Goal: Task Accomplishment & Management: Complete application form

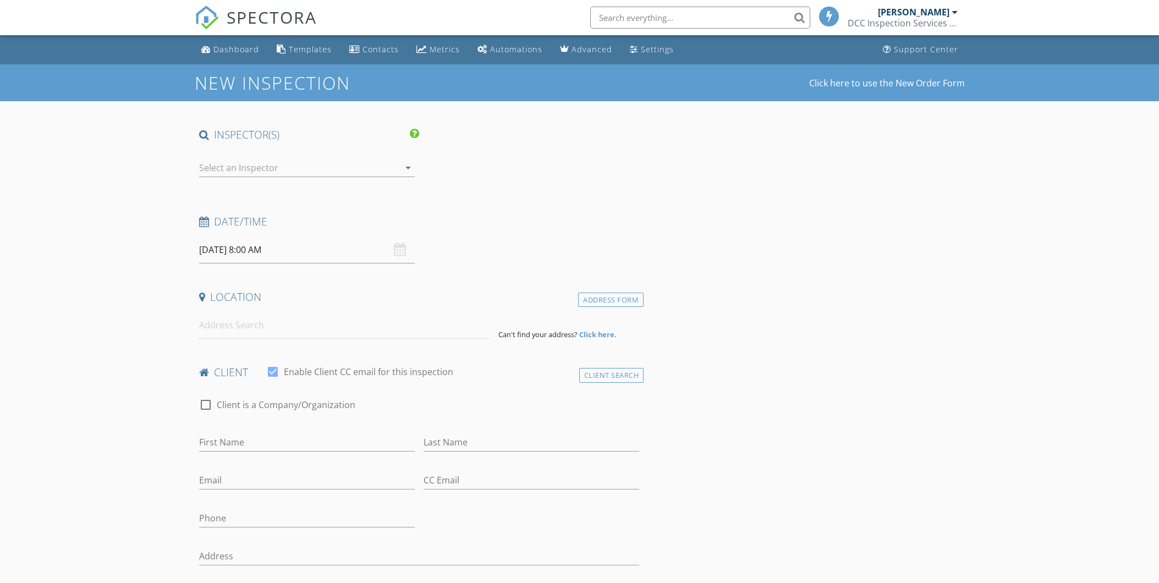
select select "7"
click at [284, 250] on input "08/28/2025 8:00 AM" at bounding box center [307, 250] width 216 height 27
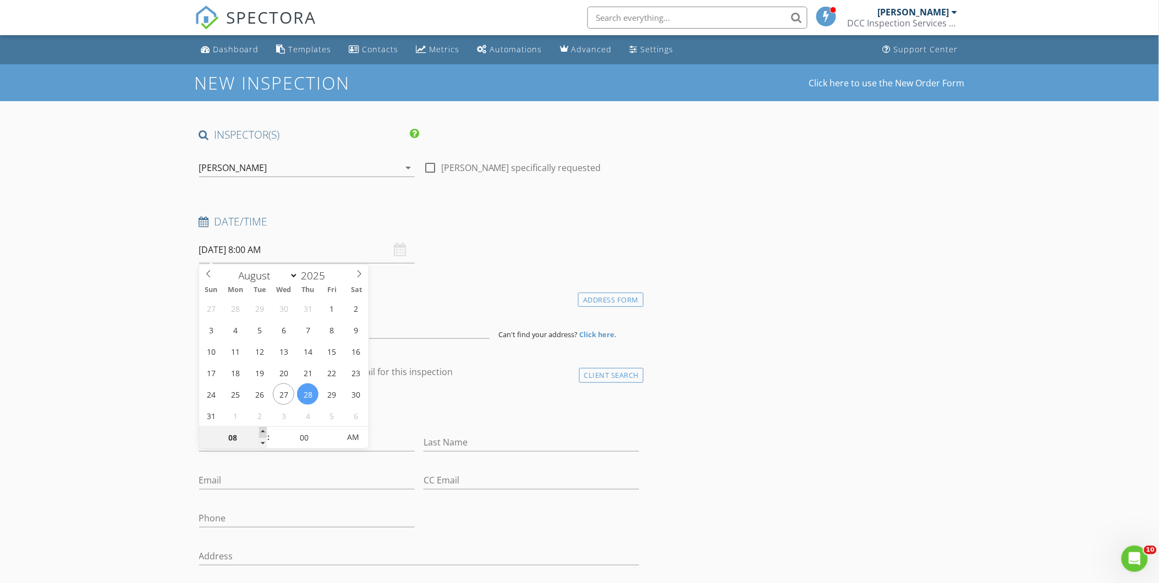
type input "08/28/2025 9:00 AM"
type input "09"
click at [261, 432] on span at bounding box center [263, 432] width 8 height 11
type input "08/28/2025 10:00 AM"
type input "10"
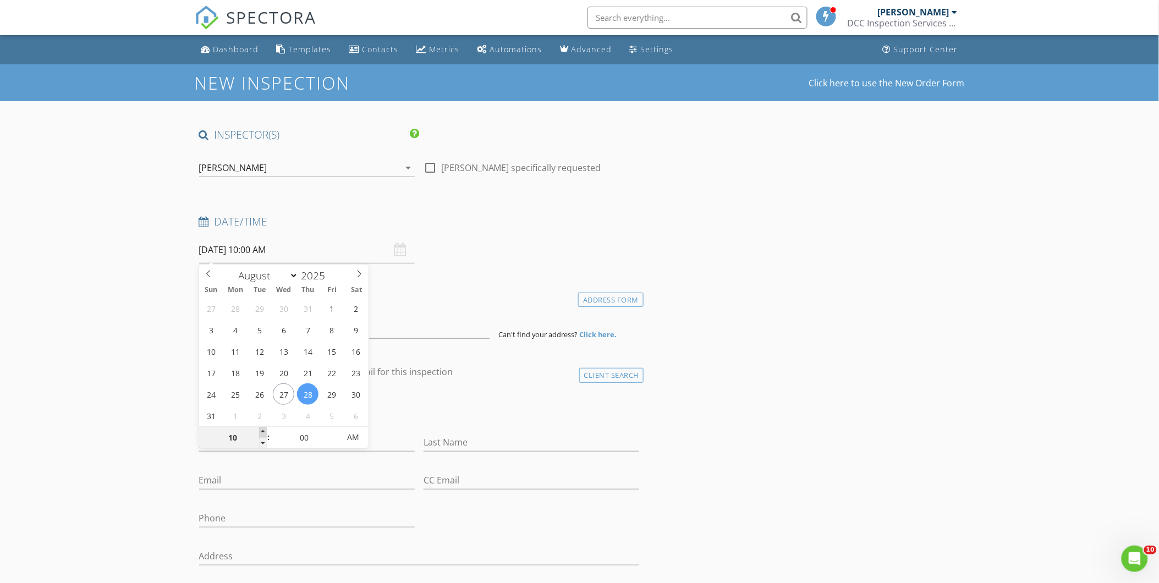
click at [261, 432] on span at bounding box center [263, 432] width 8 height 11
type input "08/28/2025 11:00 AM"
type input "11"
click at [261, 432] on span at bounding box center [263, 432] width 8 height 11
type input "08/28/2025 12:00 PM"
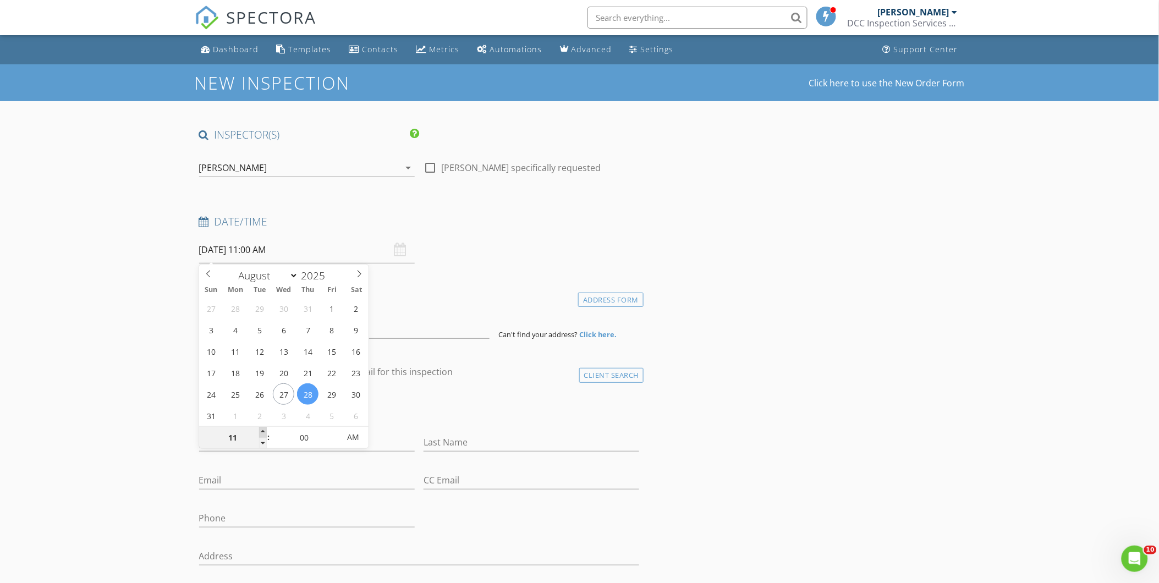
type input "12"
click at [261, 432] on span at bounding box center [263, 432] width 8 height 11
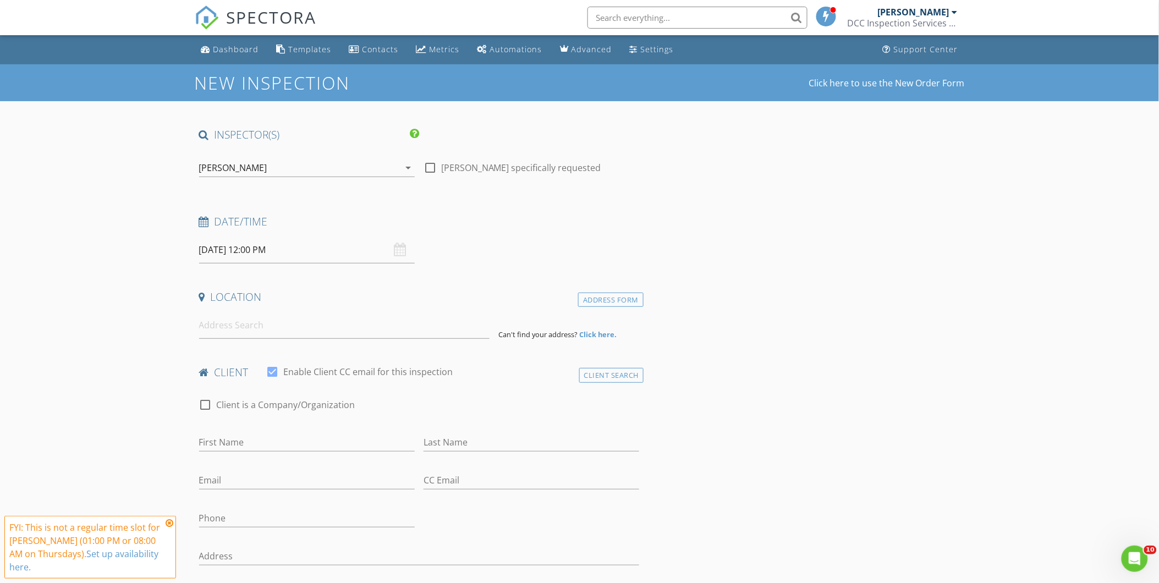
click at [212, 324] on input at bounding box center [344, 325] width 291 height 27
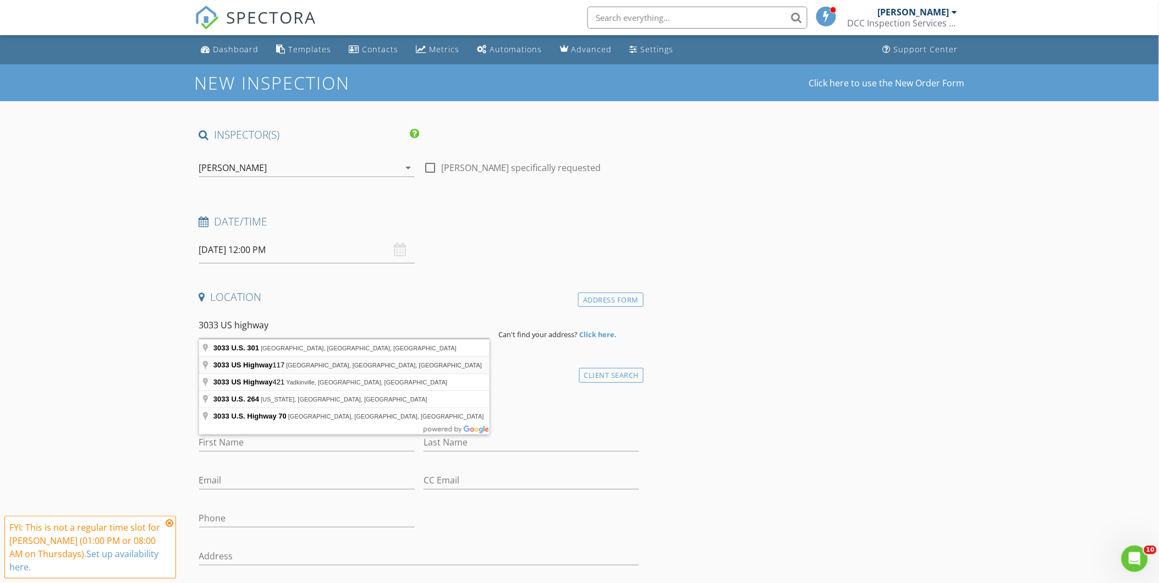
type input "3033 US Highway 117, Goldsboro, NC, USA"
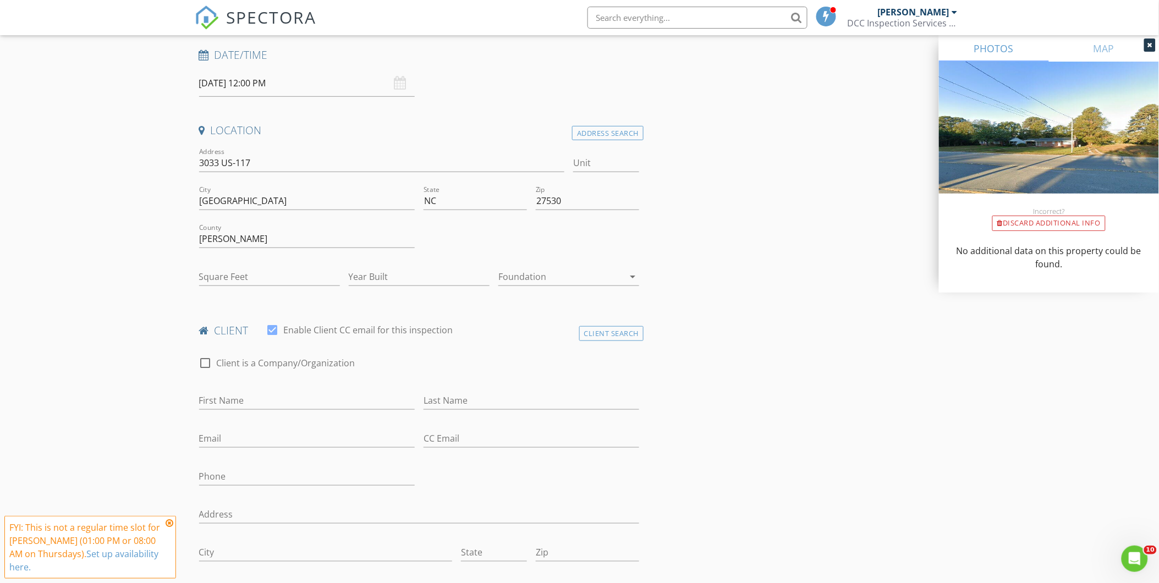
scroll to position [171, 0]
click at [210, 405] on input "First Name" at bounding box center [307, 397] width 216 height 18
type input "Christy"
type input "James"
type input "Christy@vintagekeysgroup.com"
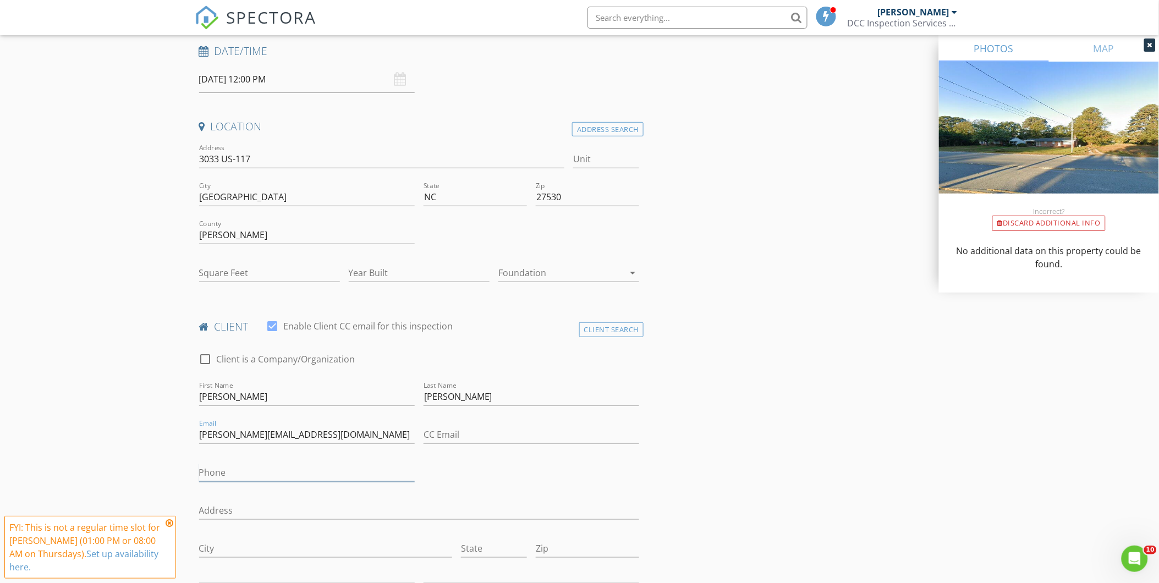
click at [238, 477] on input "Phone" at bounding box center [307, 473] width 216 height 18
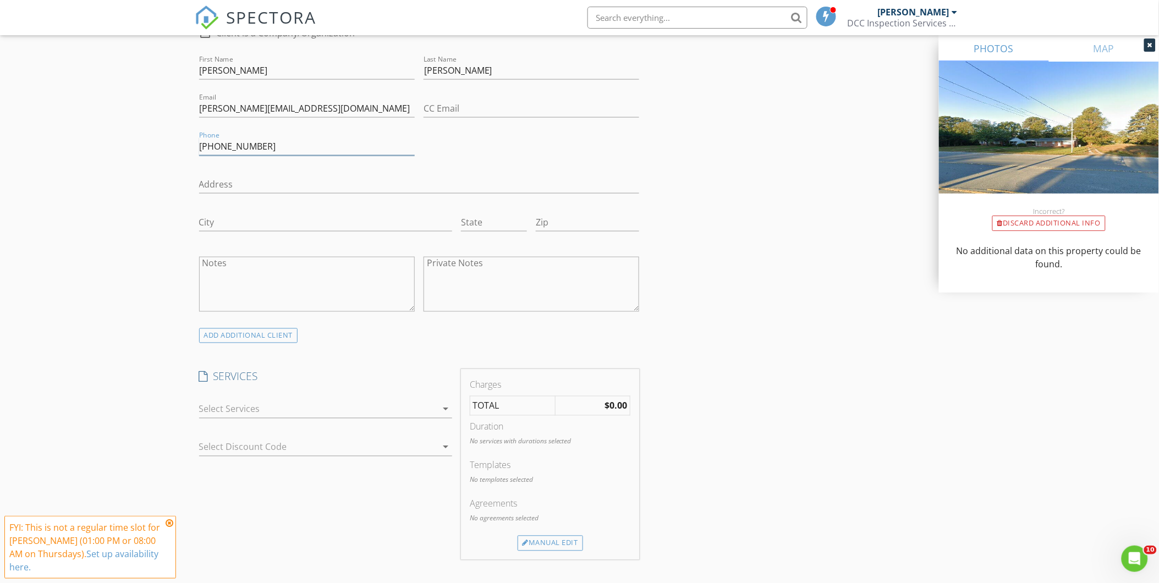
scroll to position [497, 0]
type input "919-322-3261"
click at [281, 419] on div "arrow_drop_down" at bounding box center [325, 414] width 253 height 29
click at [278, 415] on div at bounding box center [318, 409] width 238 height 18
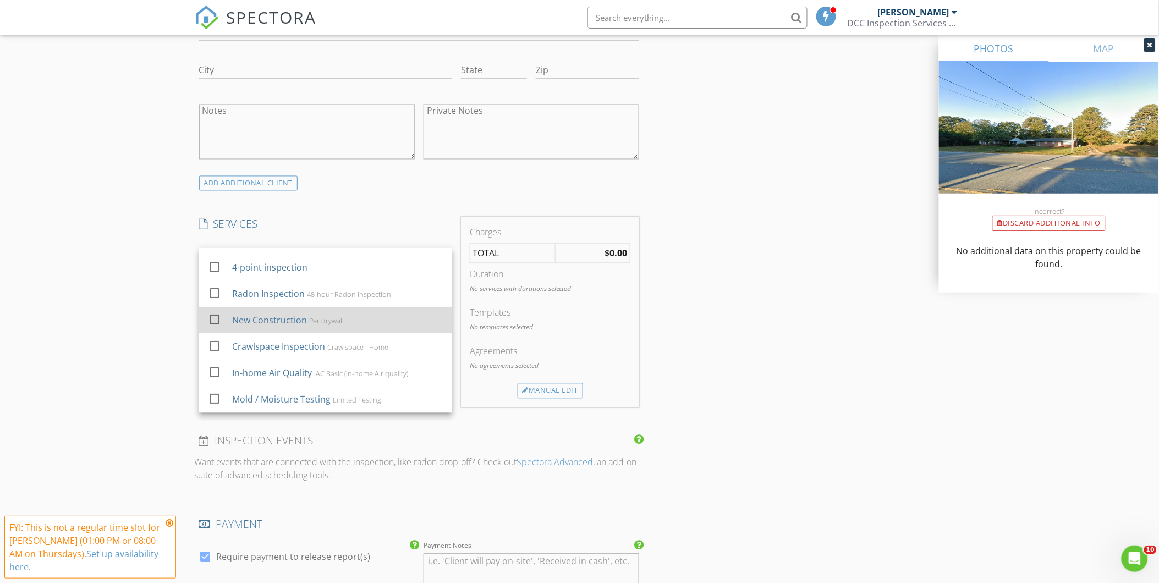
scroll to position [658, 0]
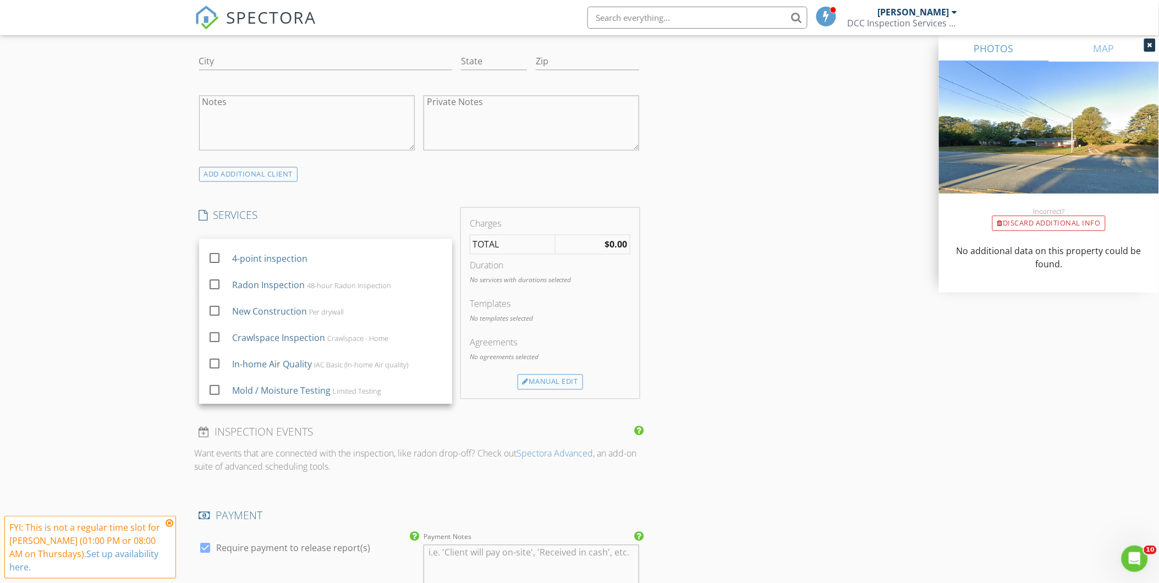
click at [149, 384] on div "New Inspection Click here to use the New Order Form INSPECTOR(S) check_box Jimm…" at bounding box center [579, 317] width 1159 height 1822
click at [278, 250] on div at bounding box center [318, 248] width 238 height 18
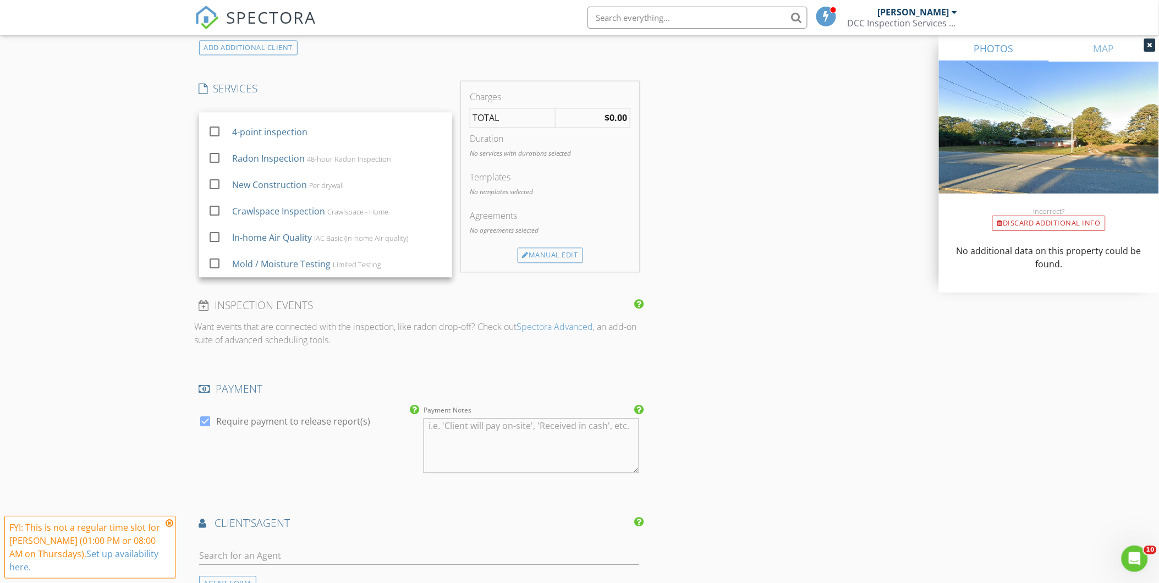
scroll to position [786, 0]
click at [564, 255] on div "Manual Edit" at bounding box center [550, 254] width 65 height 15
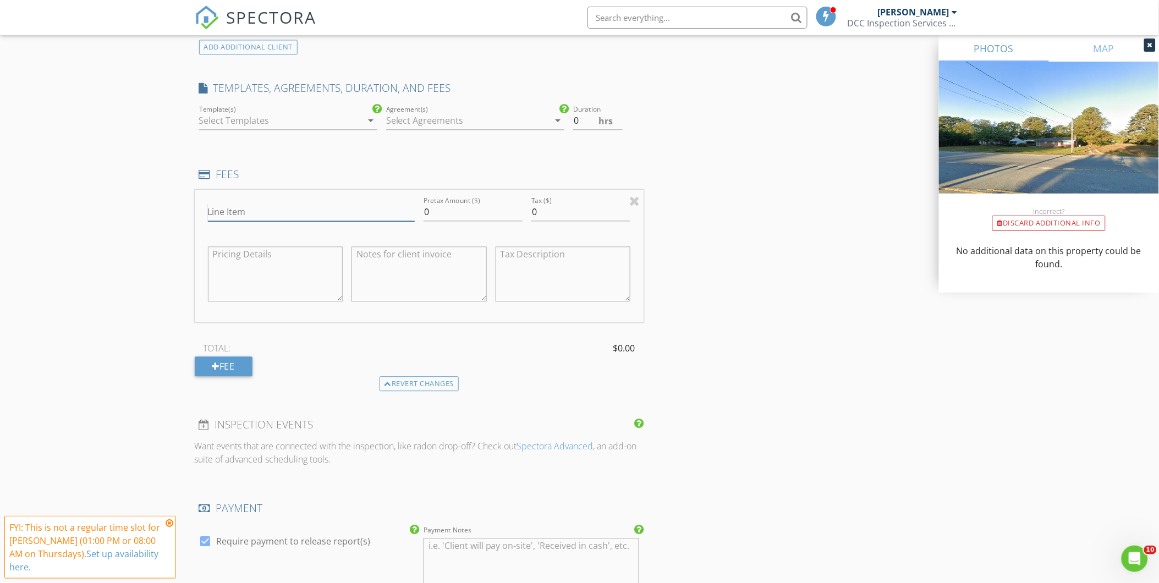
click at [239, 216] on input "Line Item" at bounding box center [311, 212] width 207 height 18
type input "Septic Inspection ONLY"
click at [440, 216] on input "0" at bounding box center [473, 212] width 99 height 18
click at [430, 212] on input "0379.00" at bounding box center [473, 212] width 99 height 18
type input "379.00"
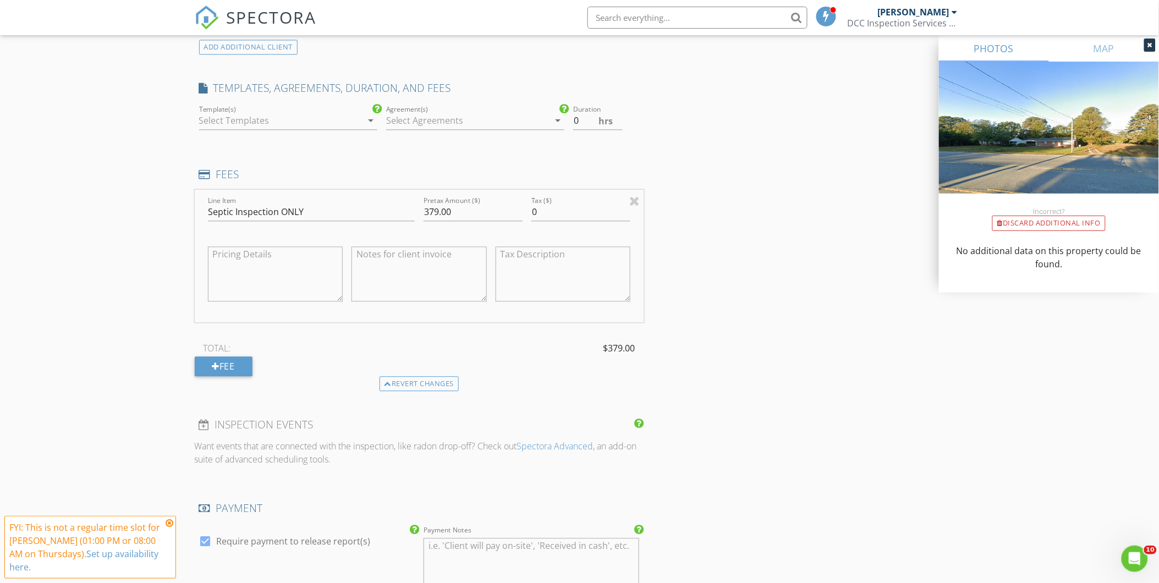
click at [238, 265] on textarea at bounding box center [275, 274] width 135 height 55
drag, startPoint x: 238, startPoint y: 265, endPoint x: 225, endPoint y: 261, distance: 13.9
click at [225, 261] on textarea at bounding box center [275, 274] width 135 height 55
type textarea "B"
type textarea "Point of sale inspection only $389.00"
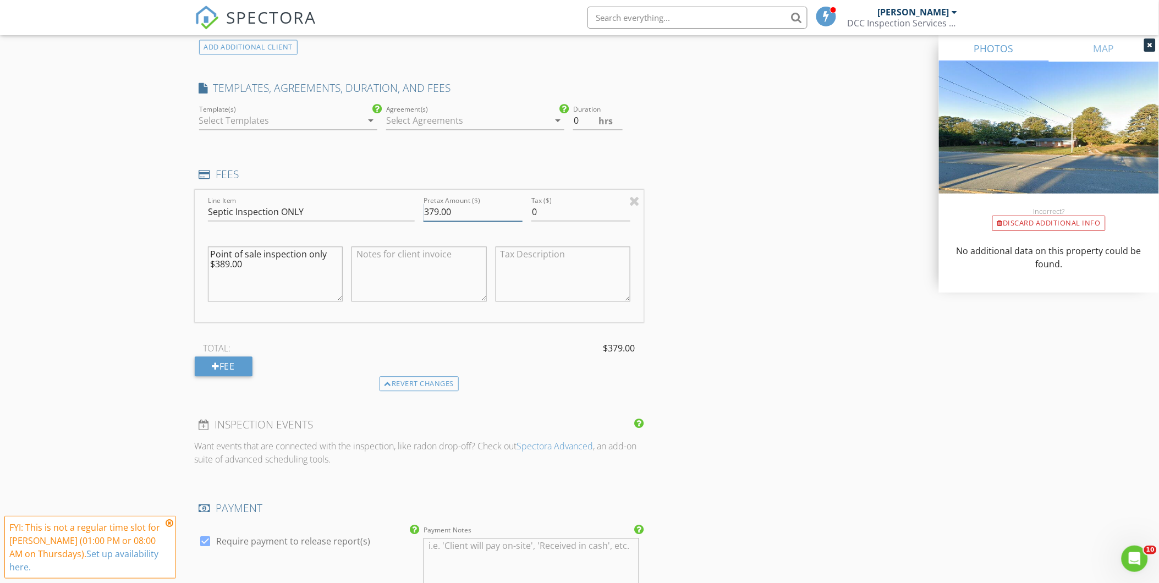
click at [431, 211] on input "379.00" at bounding box center [473, 212] width 99 height 18
type input "389.00"
click at [428, 261] on textarea at bounding box center [419, 274] width 135 height 55
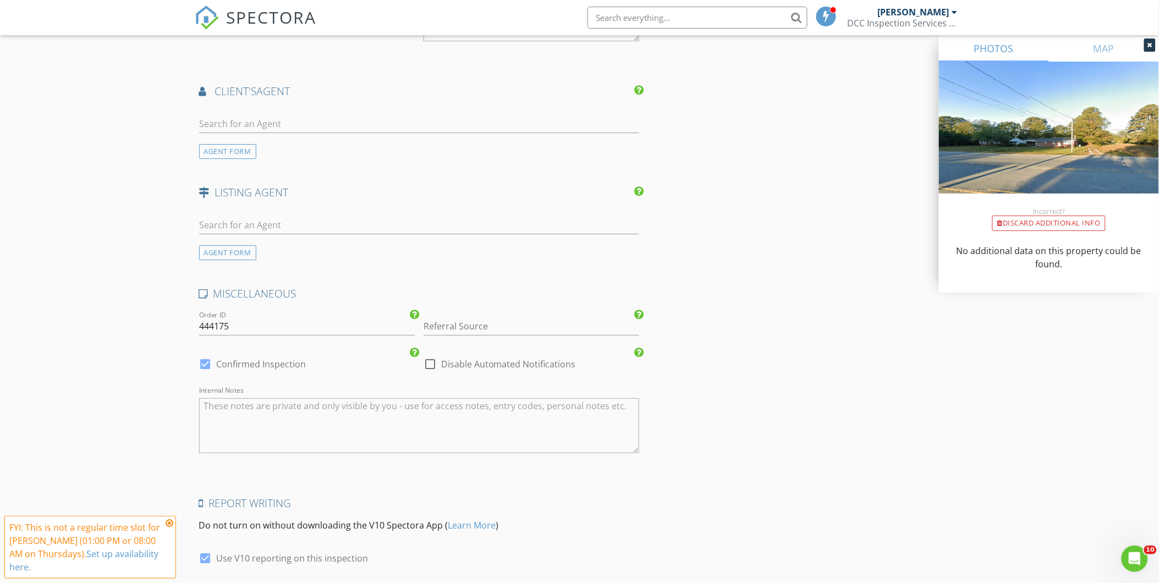
scroll to position [1338, 0]
click at [462, 332] on input "Referral Source" at bounding box center [532, 326] width 216 height 18
click at [441, 254] on div "AGENT FORM" at bounding box center [420, 233] width 450 height 53
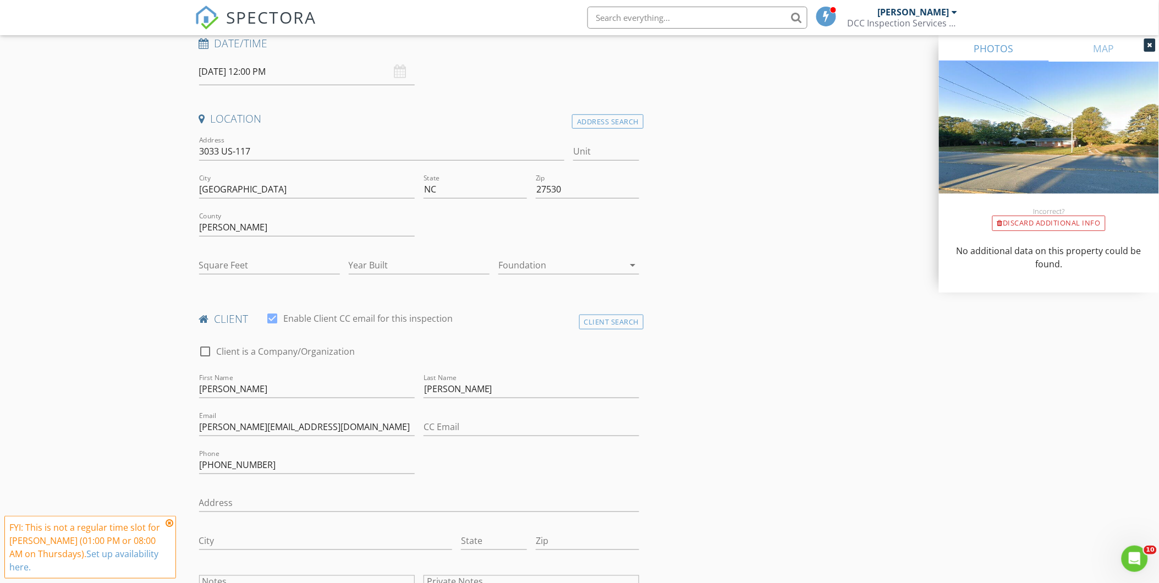
scroll to position [0, 0]
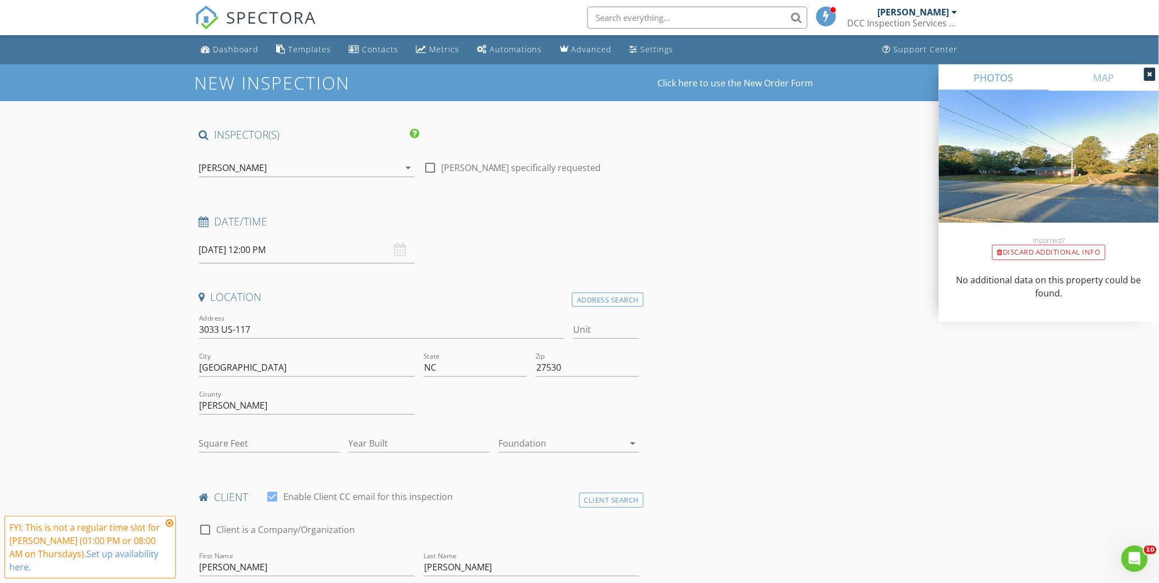
click at [441, 165] on label "Jimmy Mort specifically requested" at bounding box center [521, 167] width 160 height 11
checkbox input "true"
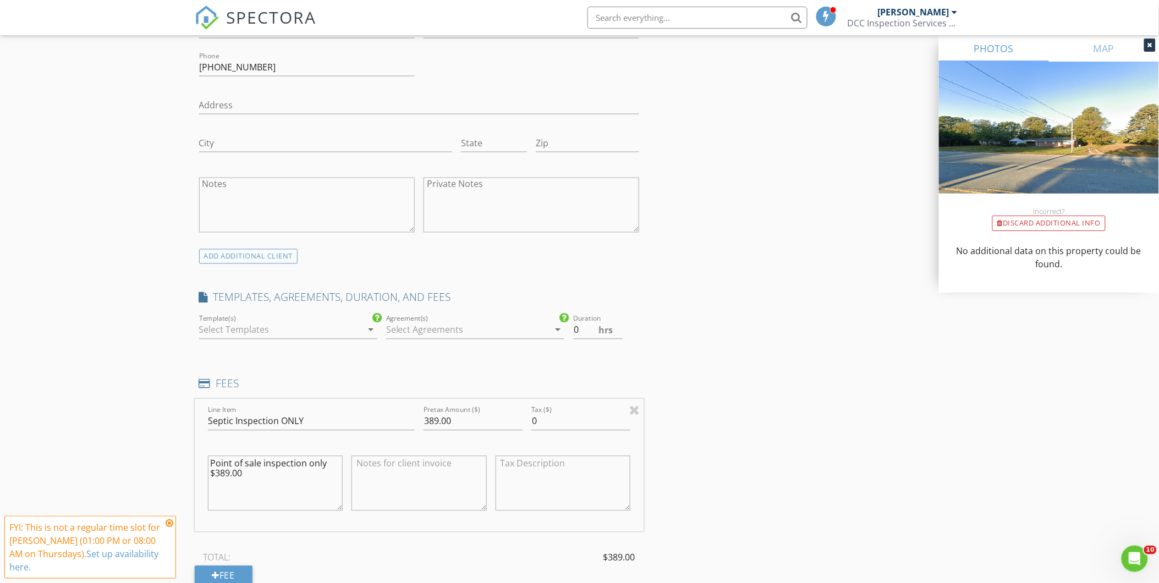
scroll to position [578, 0]
click at [311, 328] on div at bounding box center [280, 329] width 163 height 18
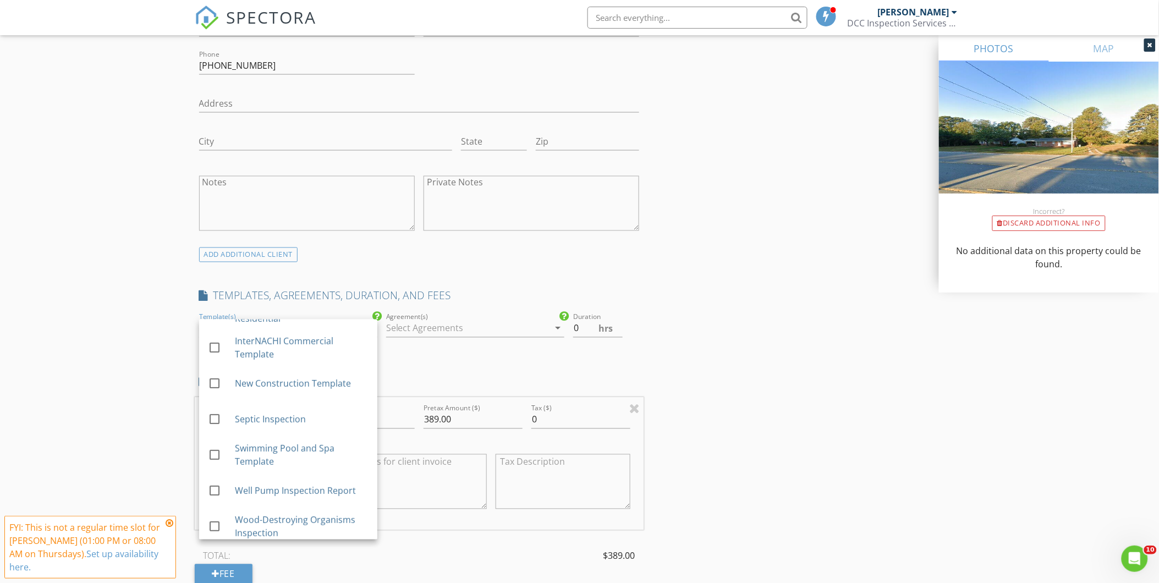
scroll to position [178, 0]
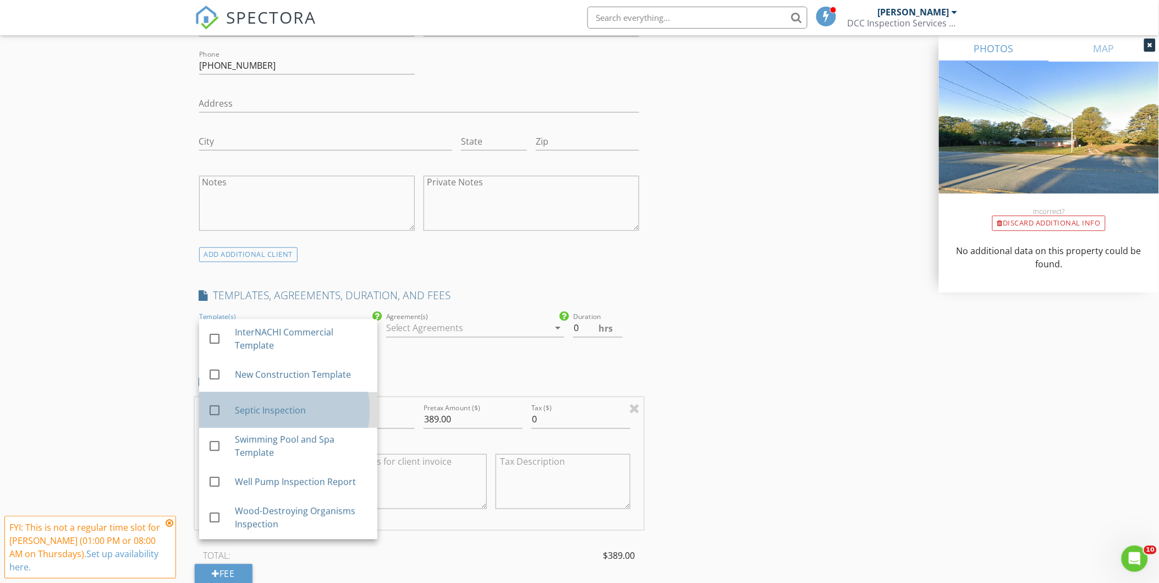
click at [270, 415] on div "Septic Inspection" at bounding box center [301, 410] width 134 height 13
click at [445, 330] on div at bounding box center [467, 329] width 163 height 18
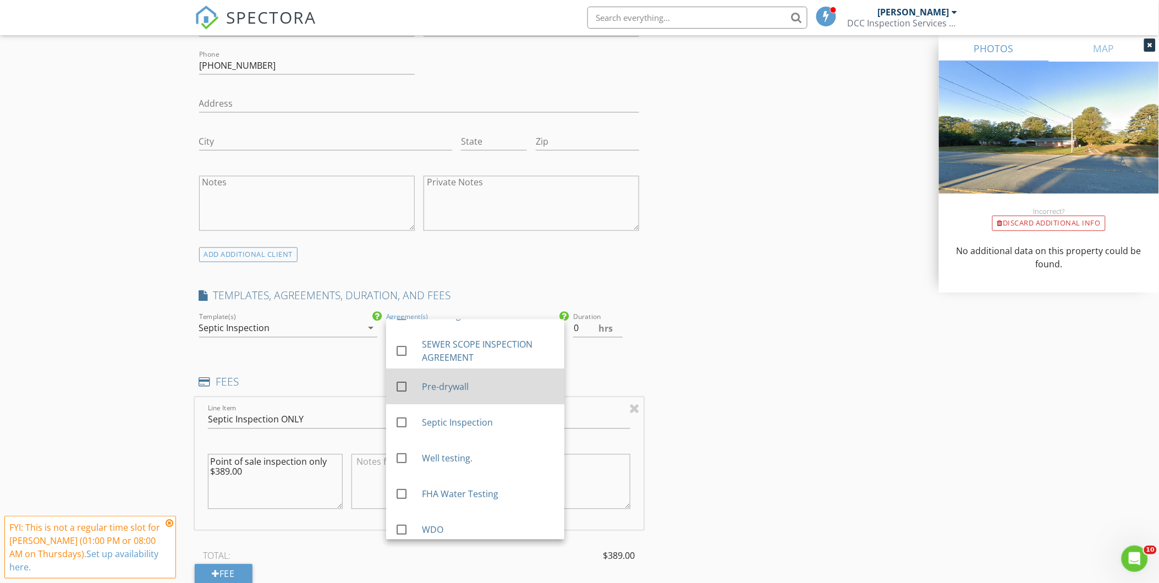
scroll to position [101, 0]
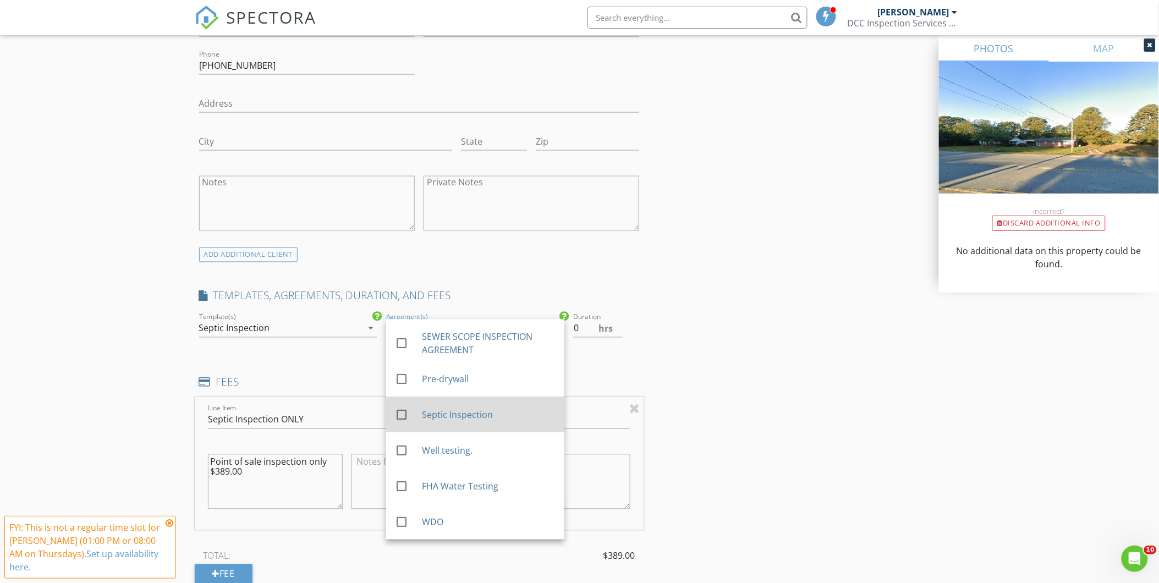
click at [450, 424] on div "check_box_outline_blank Septic Inspection" at bounding box center [475, 415] width 161 height 27
click at [713, 338] on div "INSPECTOR(S) check_box Jimmy Mort PRIMARY Jimmy Mort arrow_drop_down check_box …" at bounding box center [580, 476] width 770 height 1852
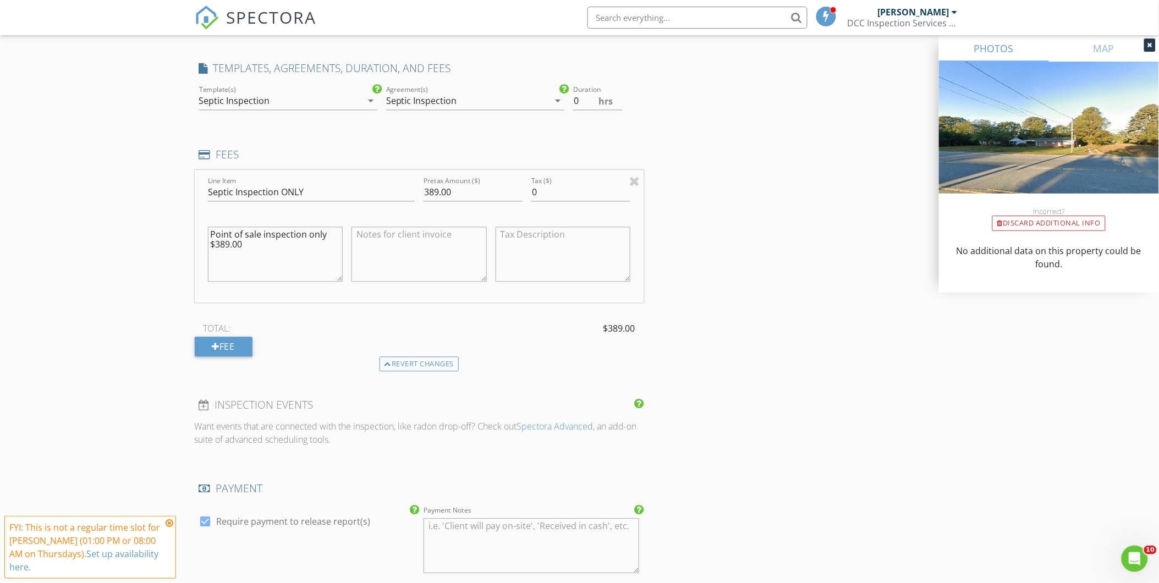
scroll to position [804, 0]
click at [381, 243] on textarea at bounding box center [419, 255] width 135 height 55
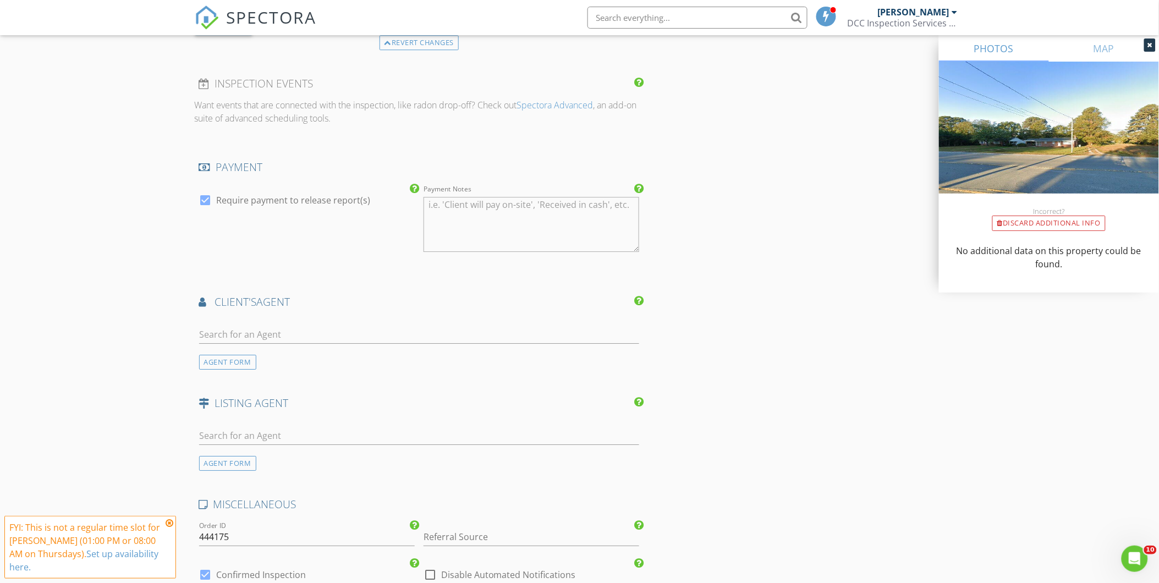
scroll to position [1423, 0]
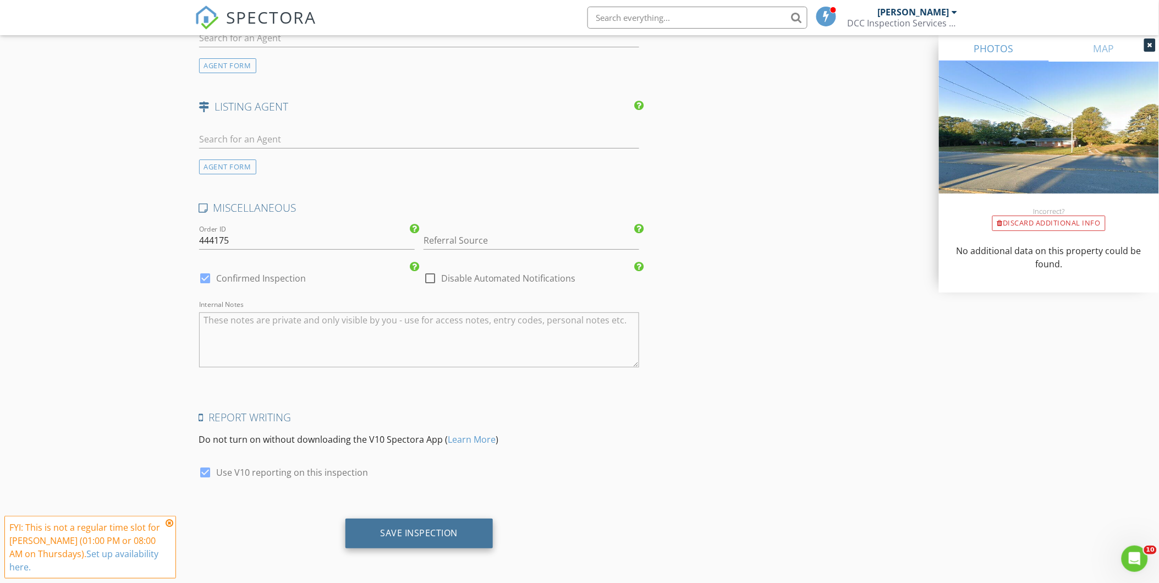
type textarea "pumping is extra based on size of tank - inspection only."
click at [428, 535] on div "Save Inspection" at bounding box center [420, 533] width 78 height 11
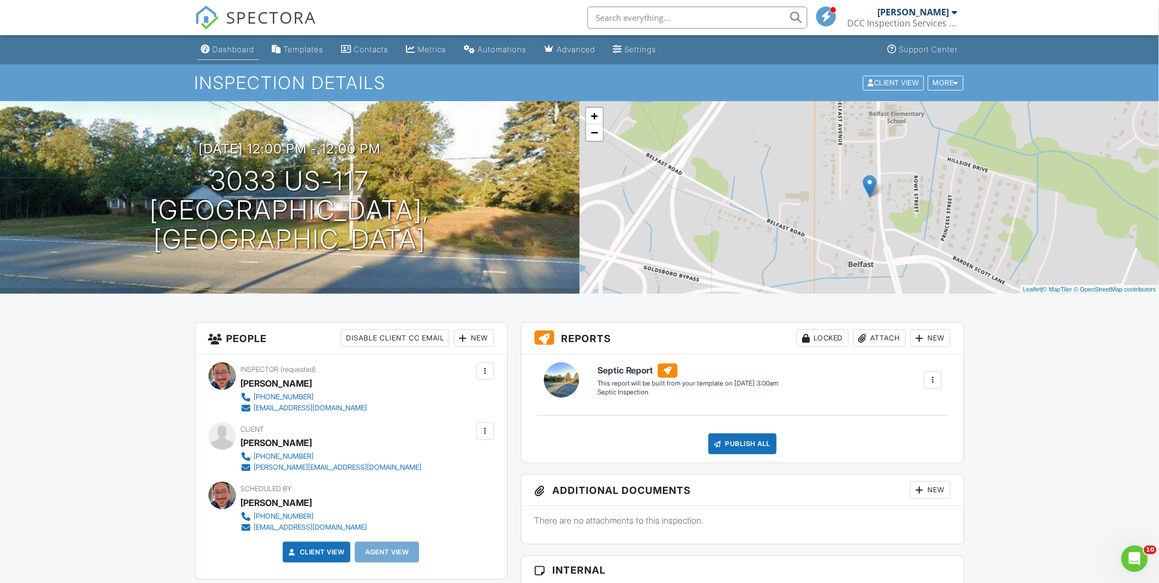
click at [228, 50] on div "Dashboard" at bounding box center [234, 49] width 42 height 9
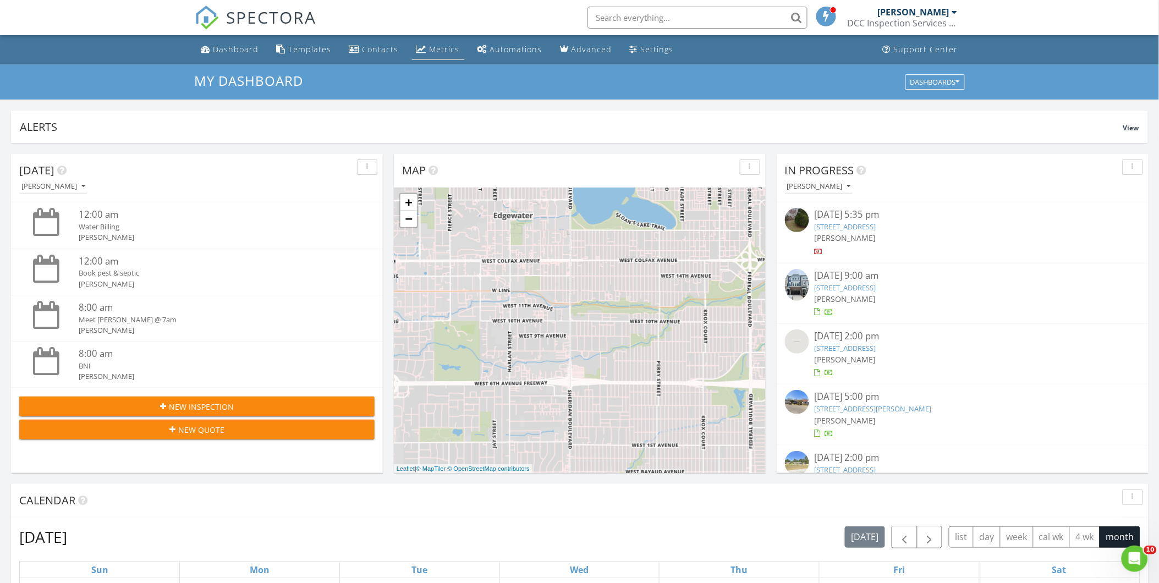
click at [437, 51] on div "Metrics" at bounding box center [445, 49] width 30 height 10
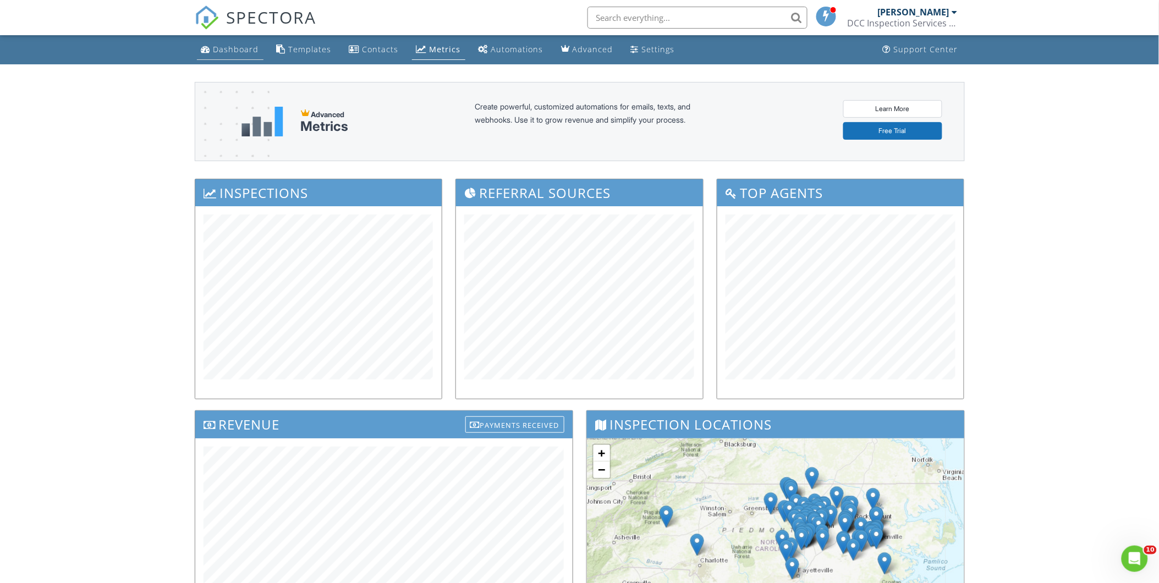
click at [233, 55] on link "Dashboard" at bounding box center [230, 50] width 67 height 20
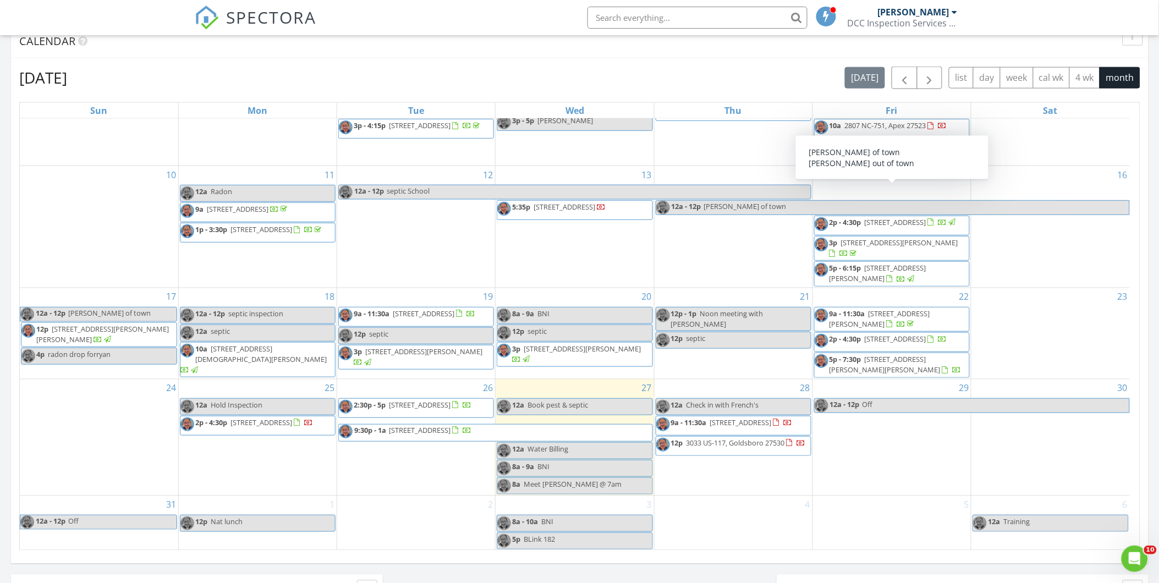
scroll to position [462, 0]
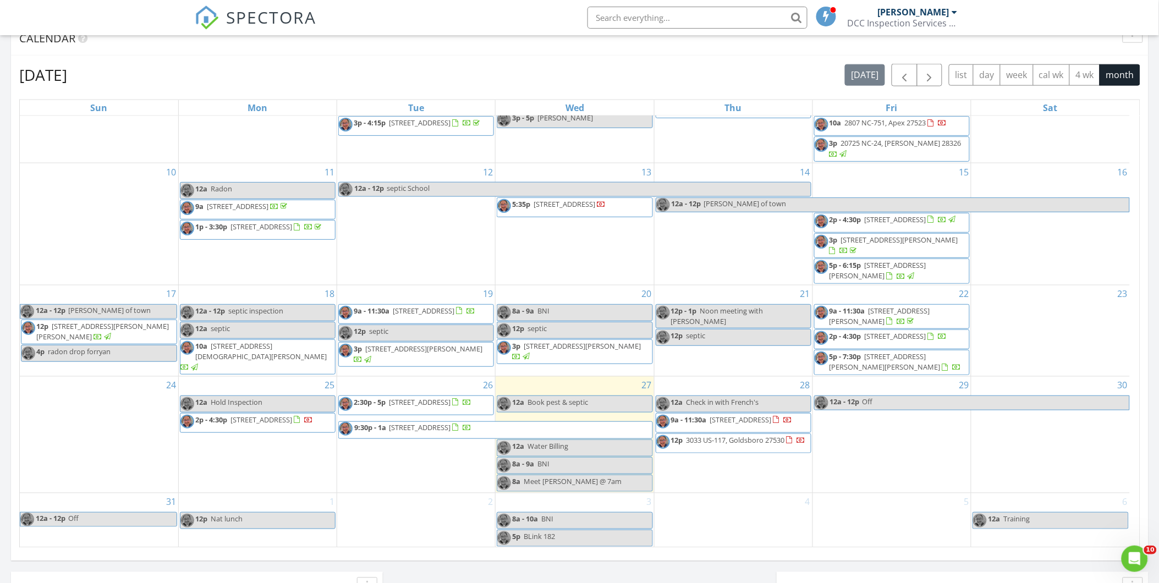
click at [743, 402] on span "Check in with French's" at bounding box center [723, 402] width 73 height 10
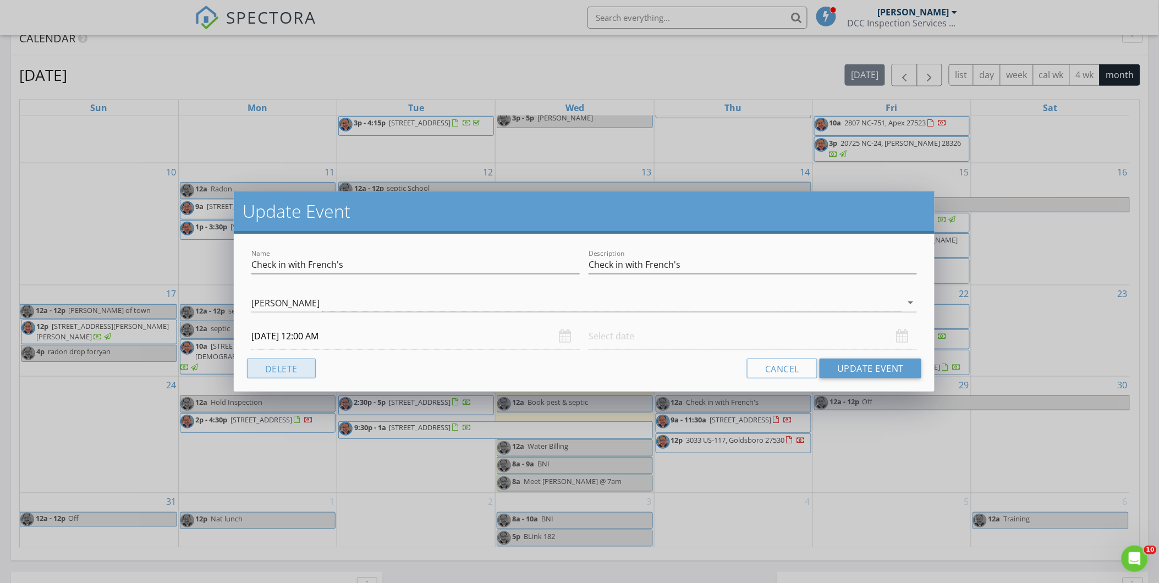
click at [267, 369] on button "Delete" at bounding box center [281, 369] width 69 height 20
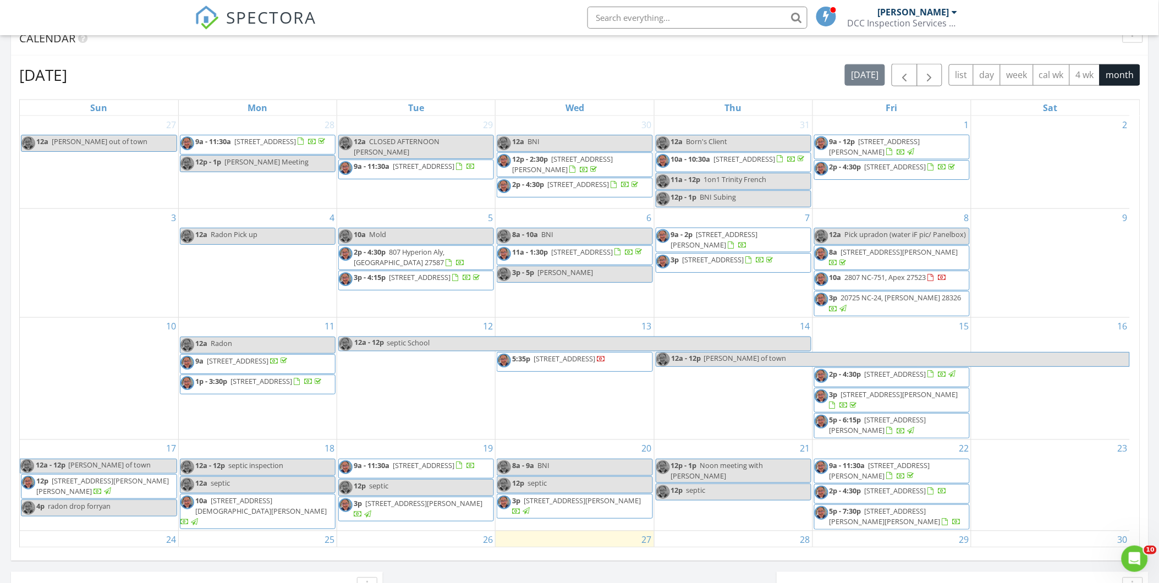
scroll to position [163, 0]
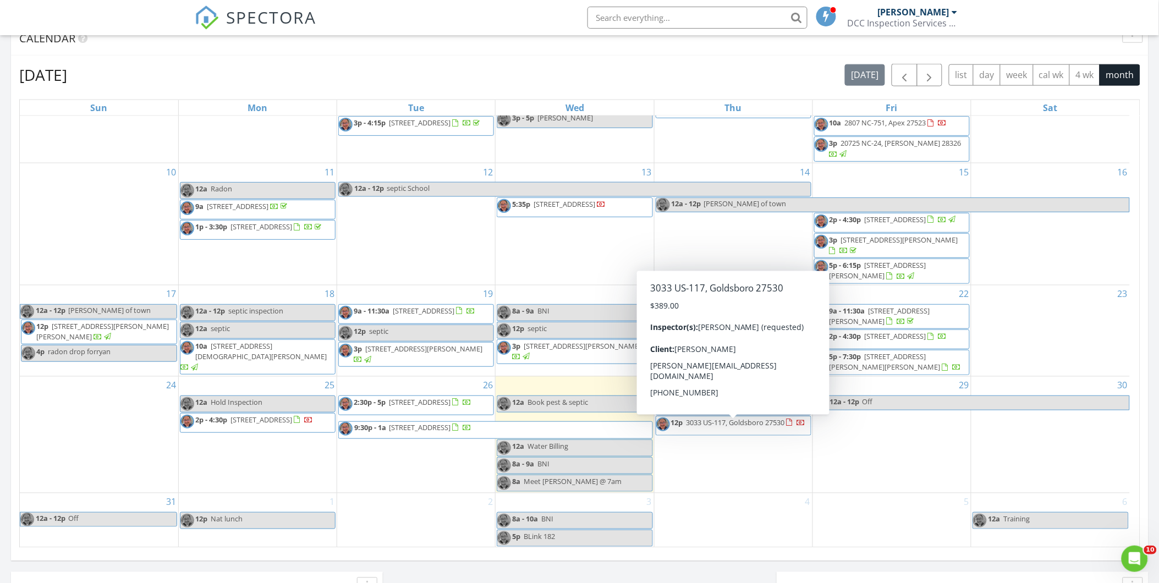
click at [716, 432] on span "12p 3033 US-117, Goldsboro 27530" at bounding box center [731, 426] width 150 height 17
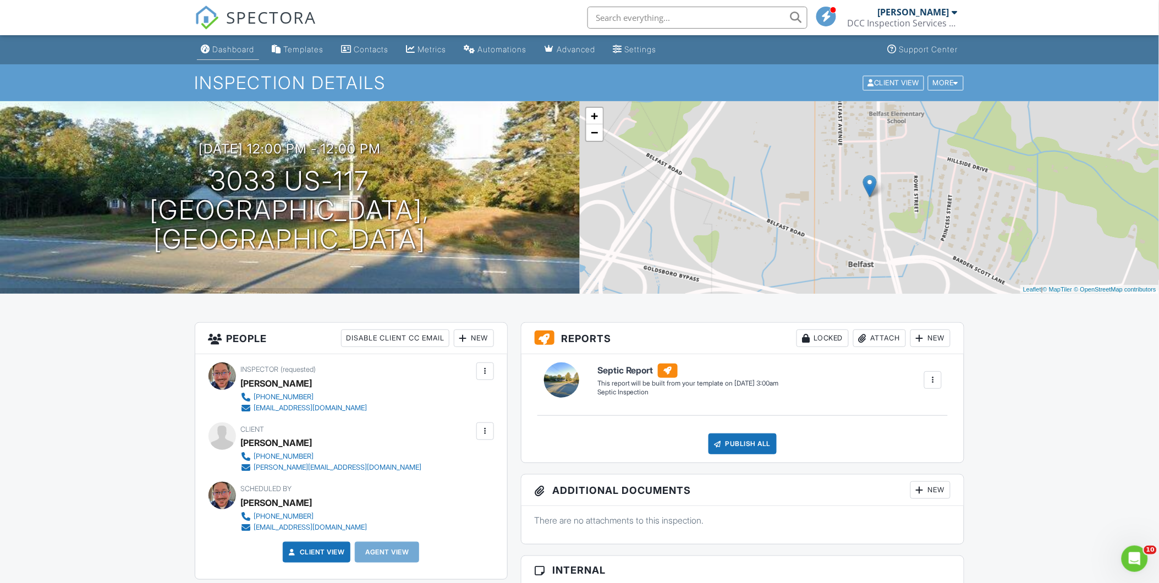
click at [224, 55] on link "Dashboard" at bounding box center [228, 50] width 62 height 20
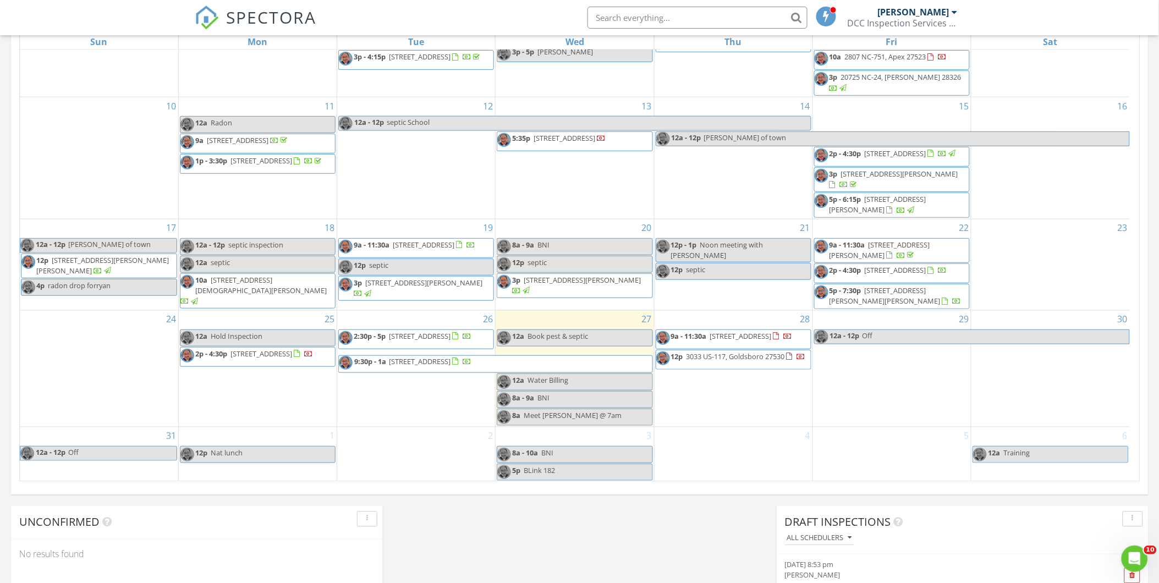
scroll to position [529, 0]
click at [587, 338] on span "Book pest & septic" at bounding box center [558, 335] width 61 height 10
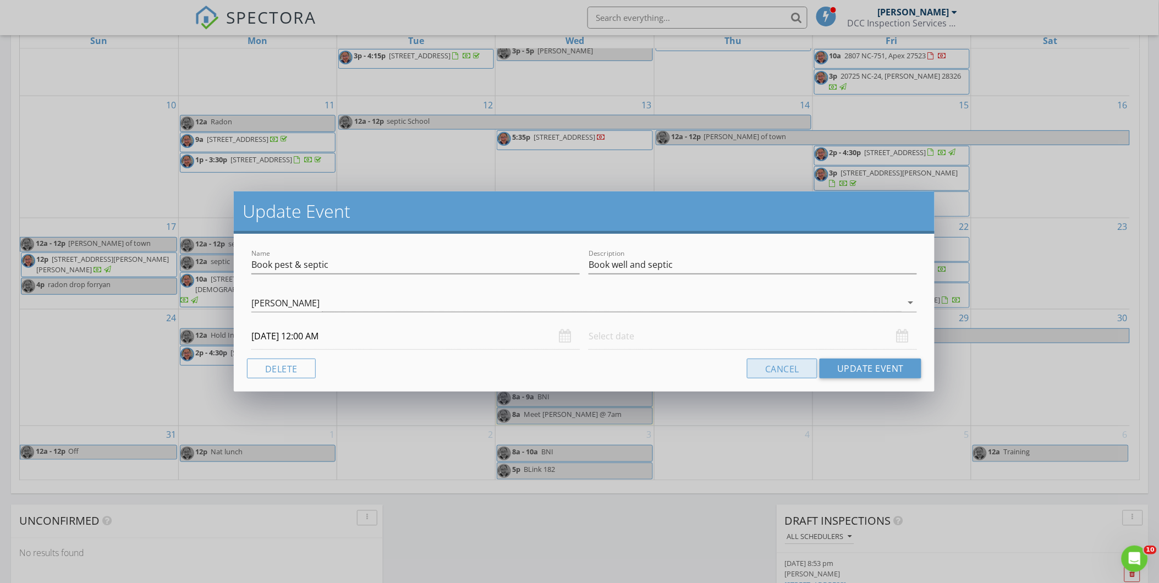
click at [770, 364] on button "Cancel" at bounding box center [782, 369] width 70 height 20
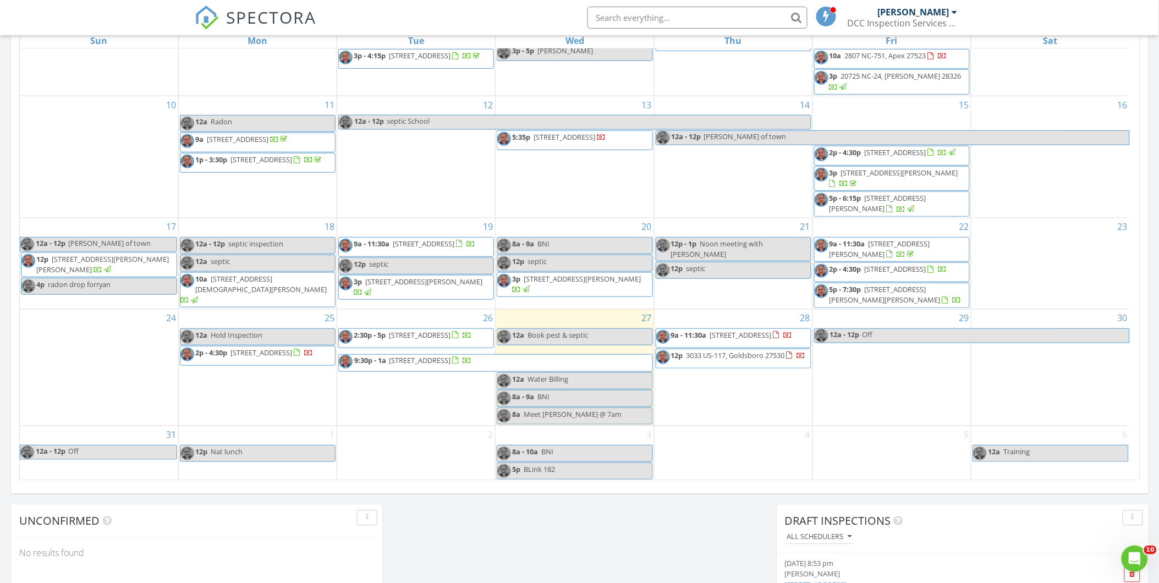
click at [280, 360] on span "2p - 4:30p 429 Vail Dr, Greenville 27834" at bounding box center [246, 356] width 133 height 17
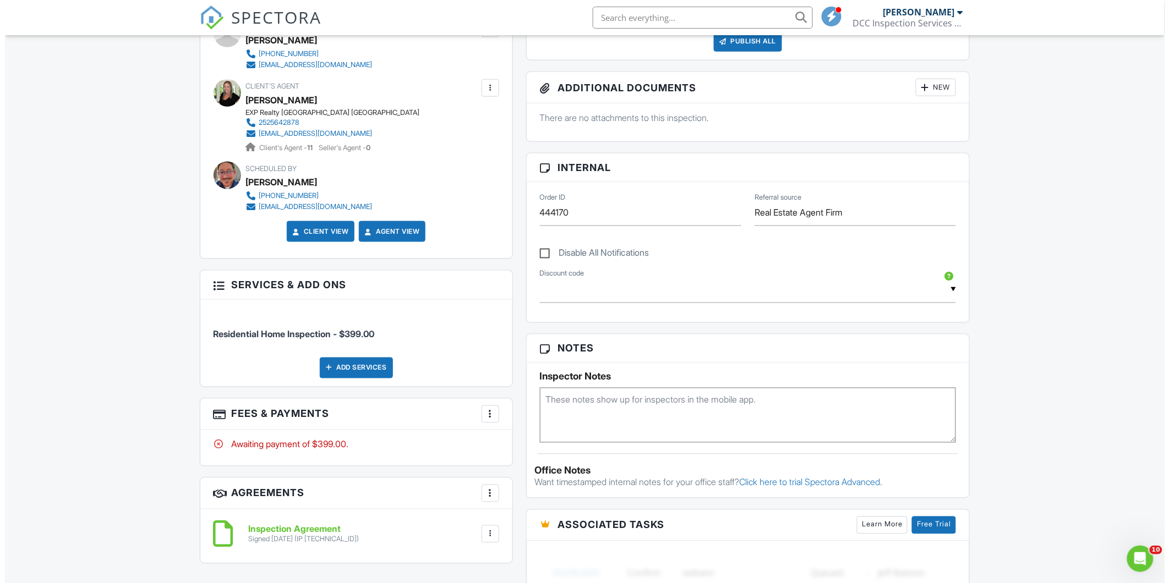
scroll to position [403, 0]
click at [490, 413] on div at bounding box center [485, 413] width 11 height 11
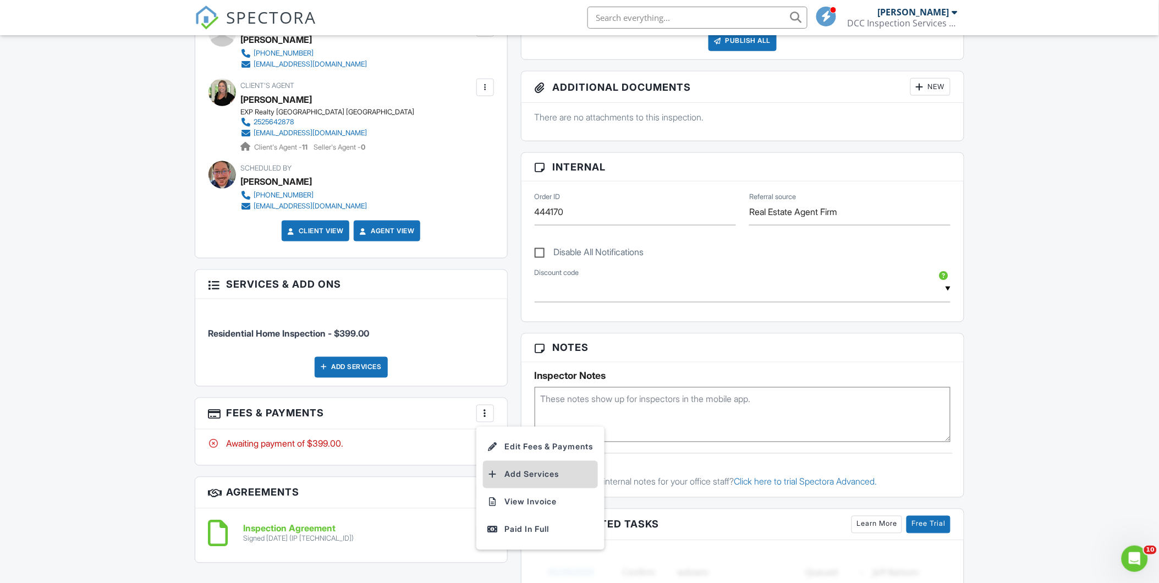
click at [526, 471] on li "Add Services" at bounding box center [540, 475] width 115 height 28
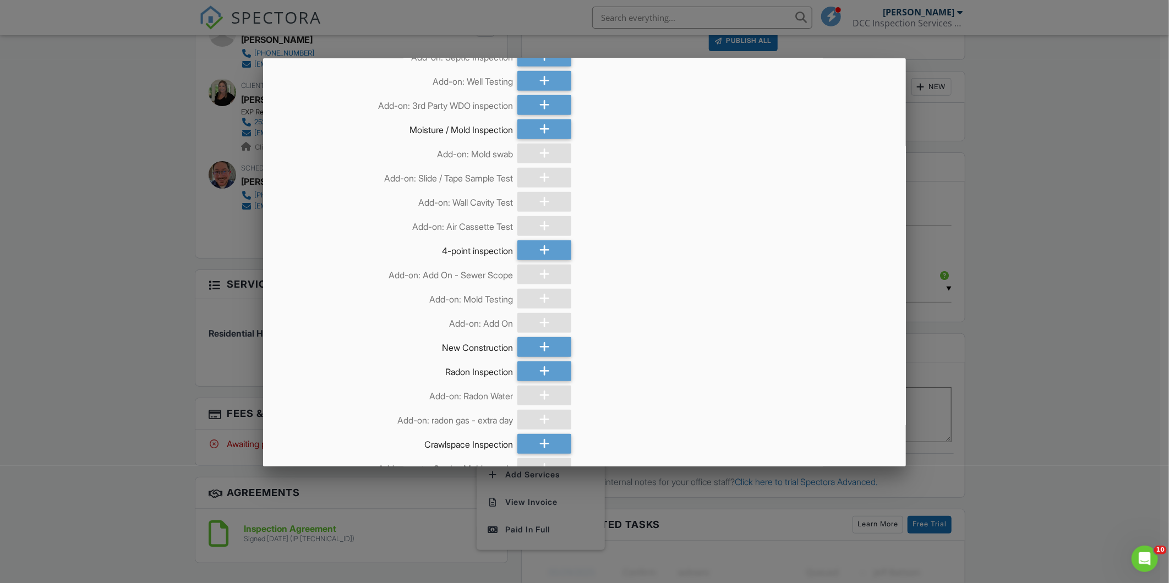
scroll to position [0, 0]
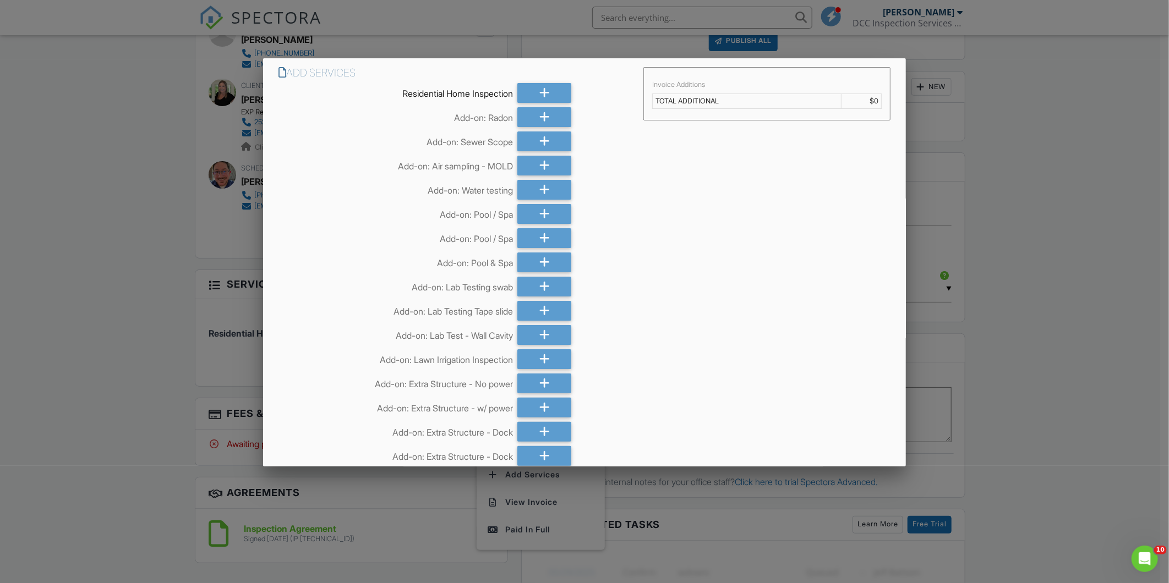
click at [1072, 167] on div at bounding box center [584, 309] width 1169 height 729
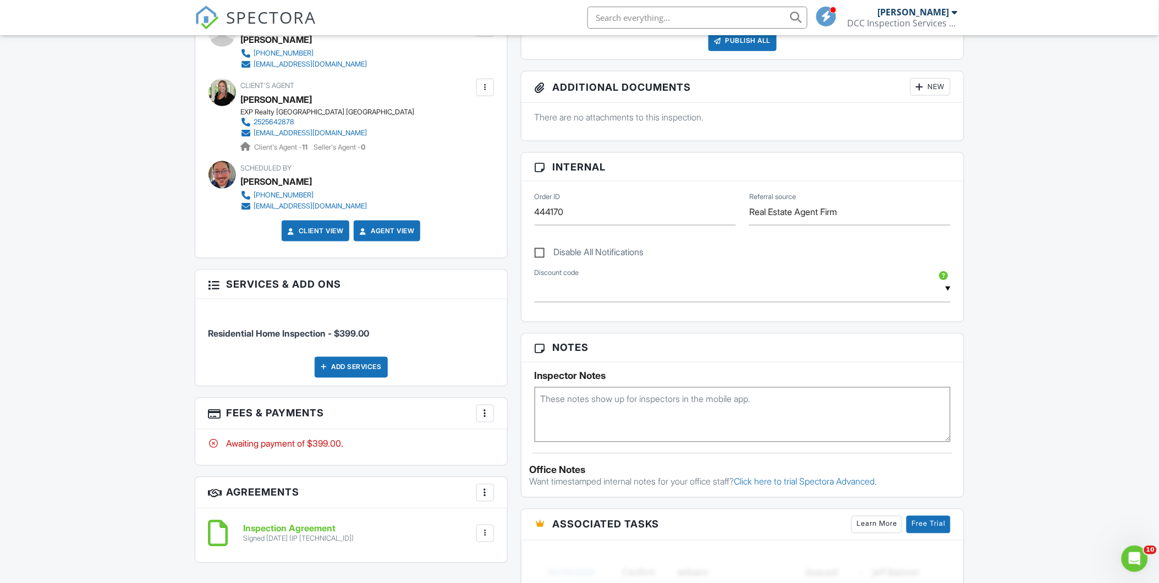
click at [488, 421] on div "More" at bounding box center [486, 414] width 18 height 18
click at [519, 476] on li "Add Services" at bounding box center [540, 475] width 115 height 28
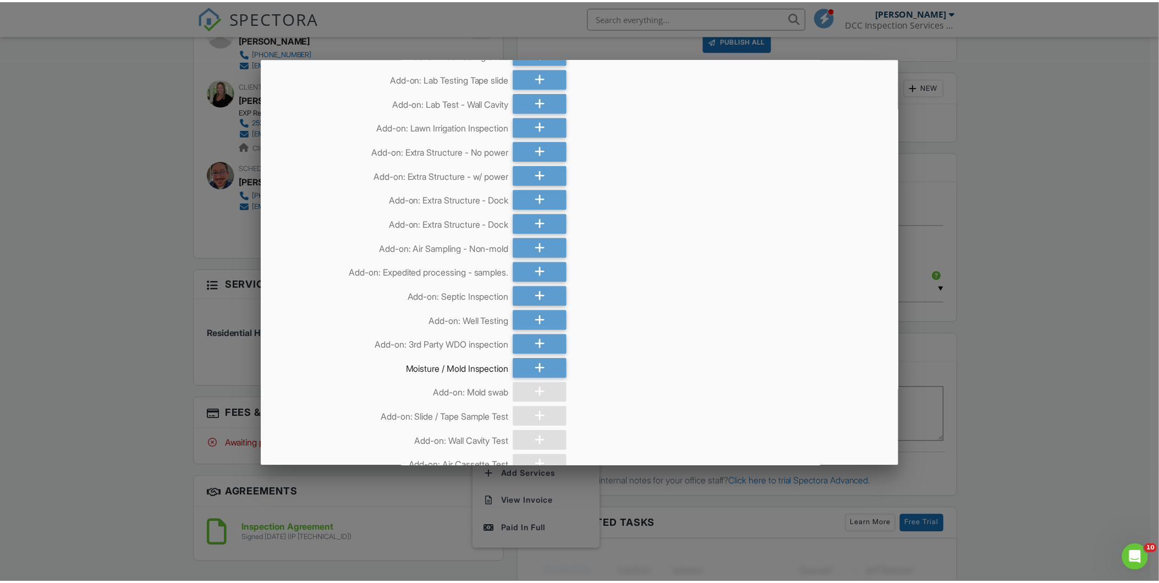
scroll to position [233, 0]
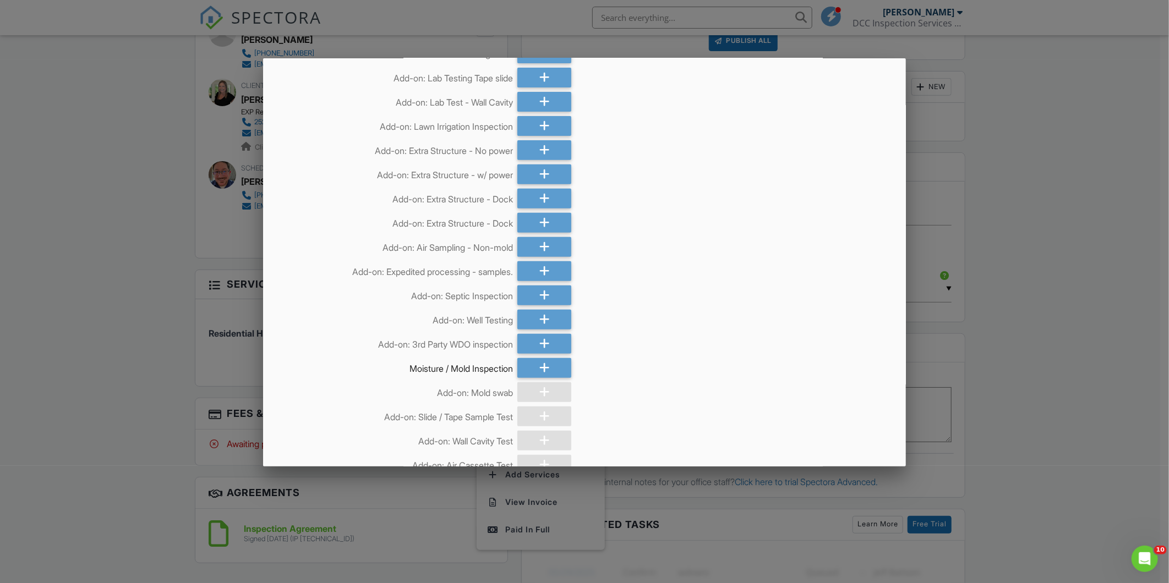
click at [117, 391] on div at bounding box center [584, 309] width 1169 height 729
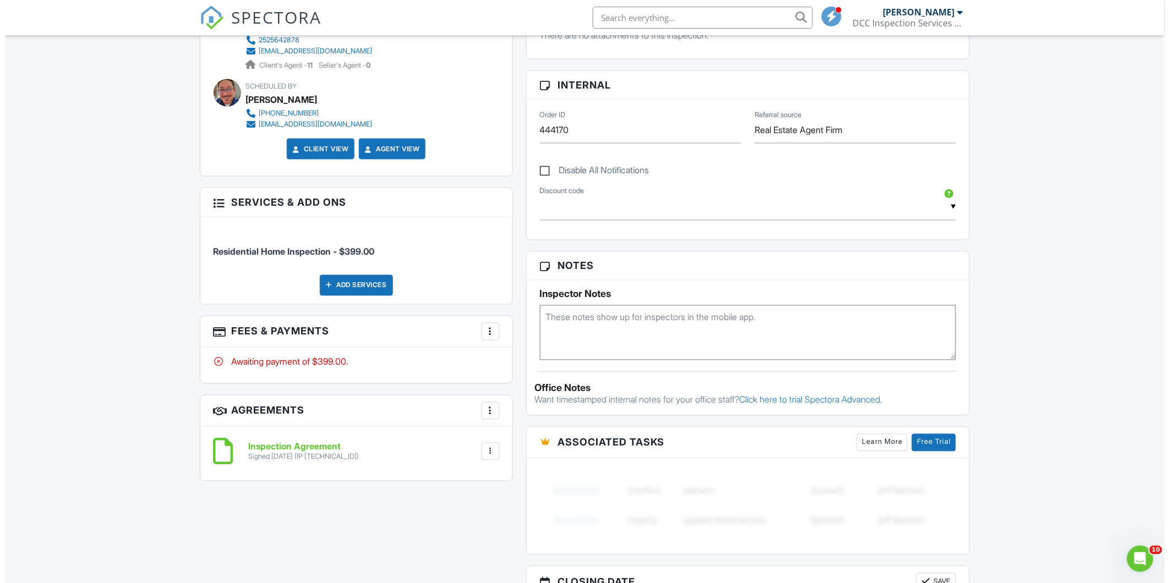
scroll to position [486, 0]
click at [342, 285] on div "Add Services" at bounding box center [351, 285] width 73 height 21
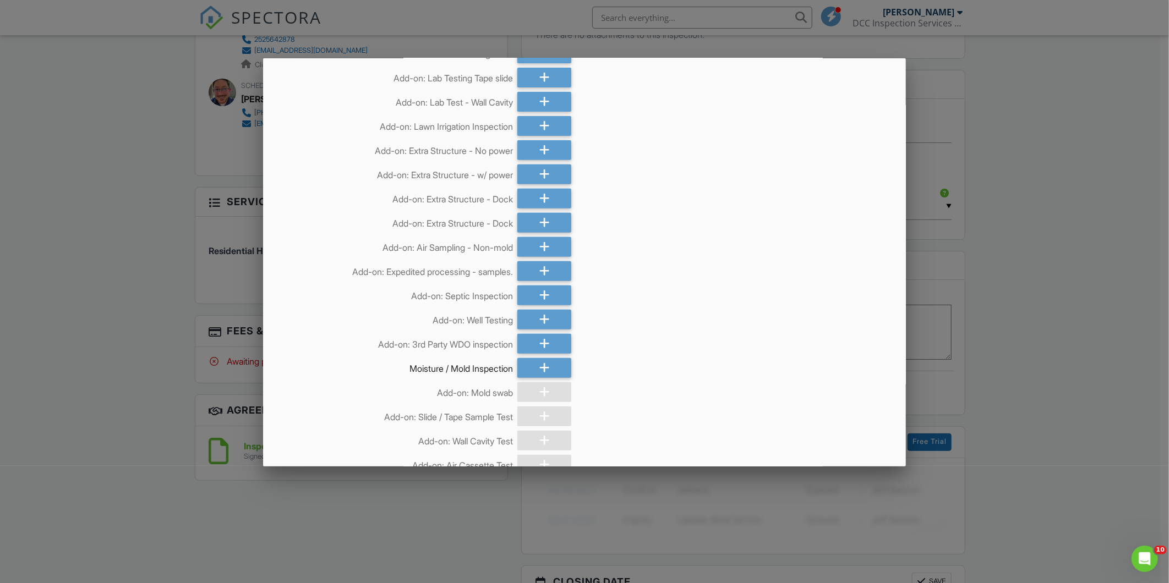
click at [151, 366] on div at bounding box center [584, 309] width 1169 height 729
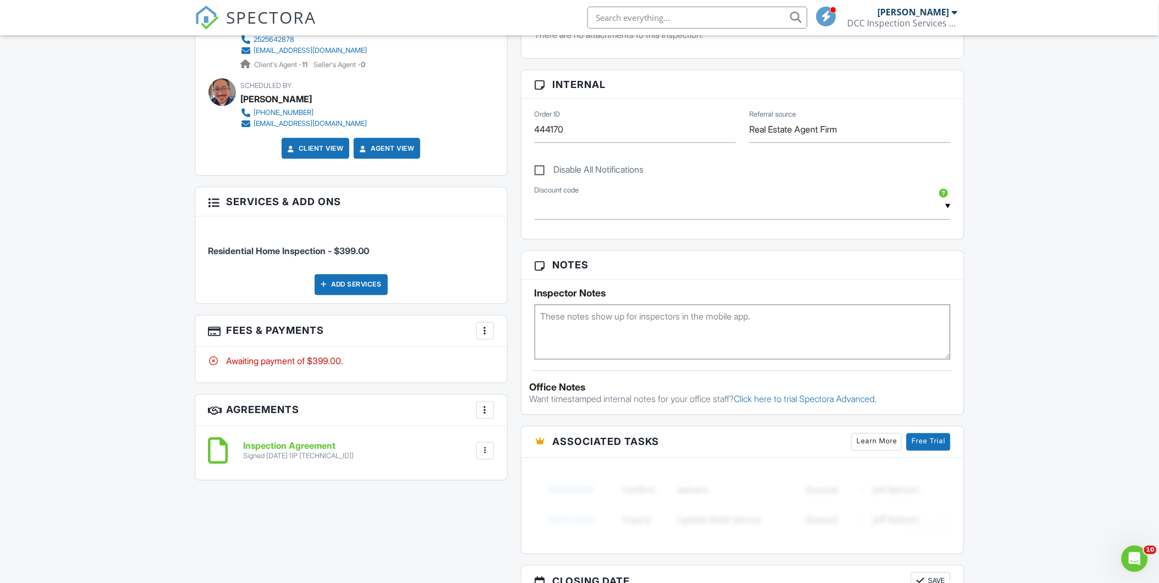
click at [481, 334] on div at bounding box center [485, 331] width 11 height 11
click at [538, 363] on li "Edit Fees & Payments" at bounding box center [540, 365] width 115 height 28
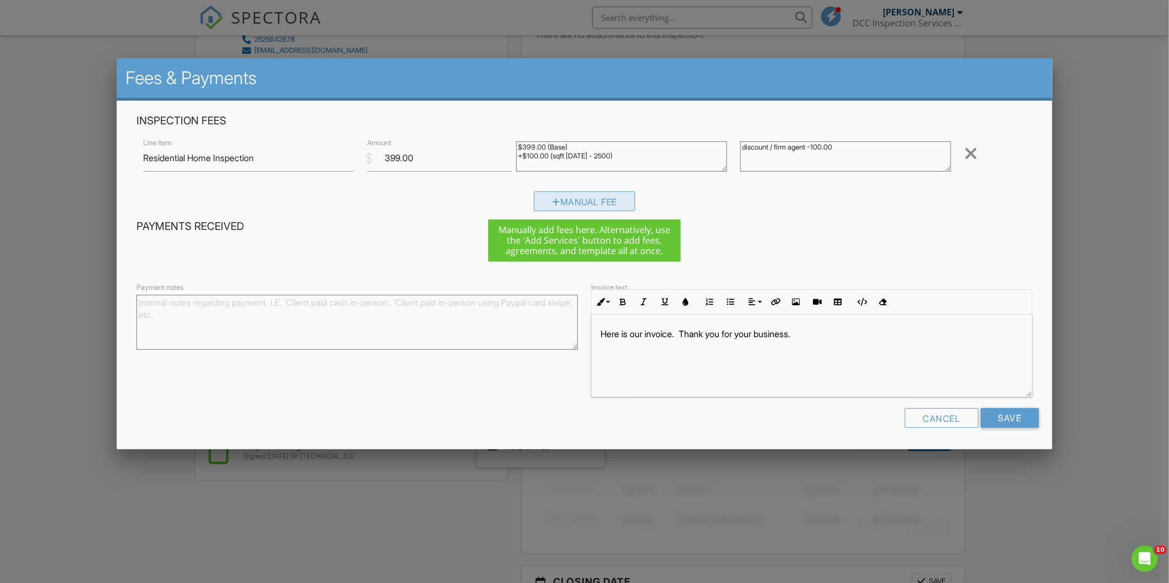
click at [552, 205] on div at bounding box center [556, 202] width 8 height 9
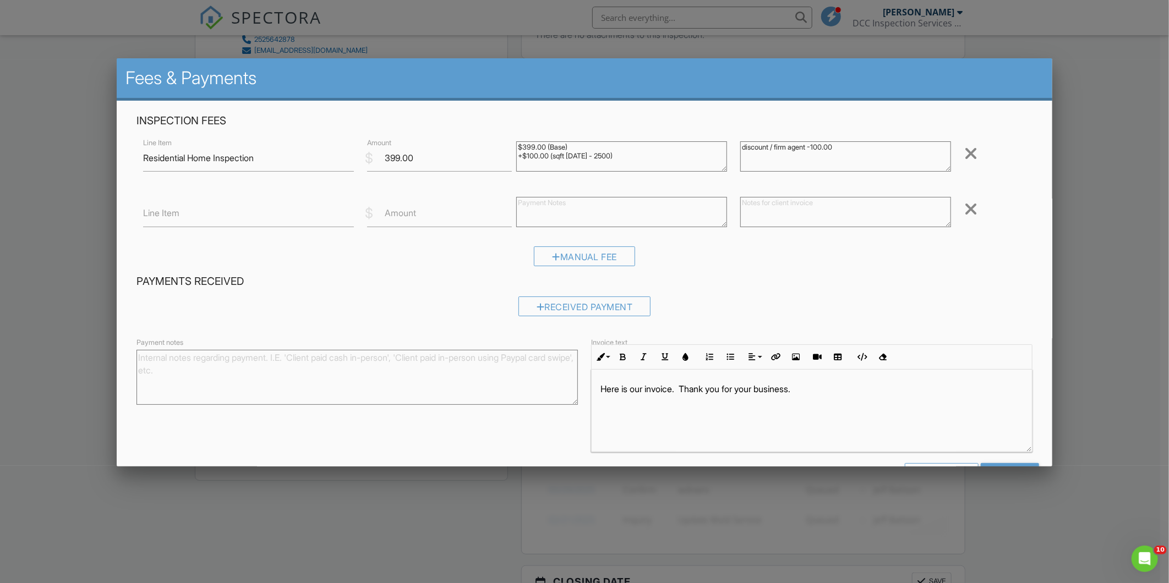
click at [173, 218] on label "Line Item" at bounding box center [161, 213] width 36 height 12
click at [173, 218] on input "Line Item" at bounding box center [248, 213] width 211 height 27
click at [68, 200] on div at bounding box center [584, 309] width 1169 height 729
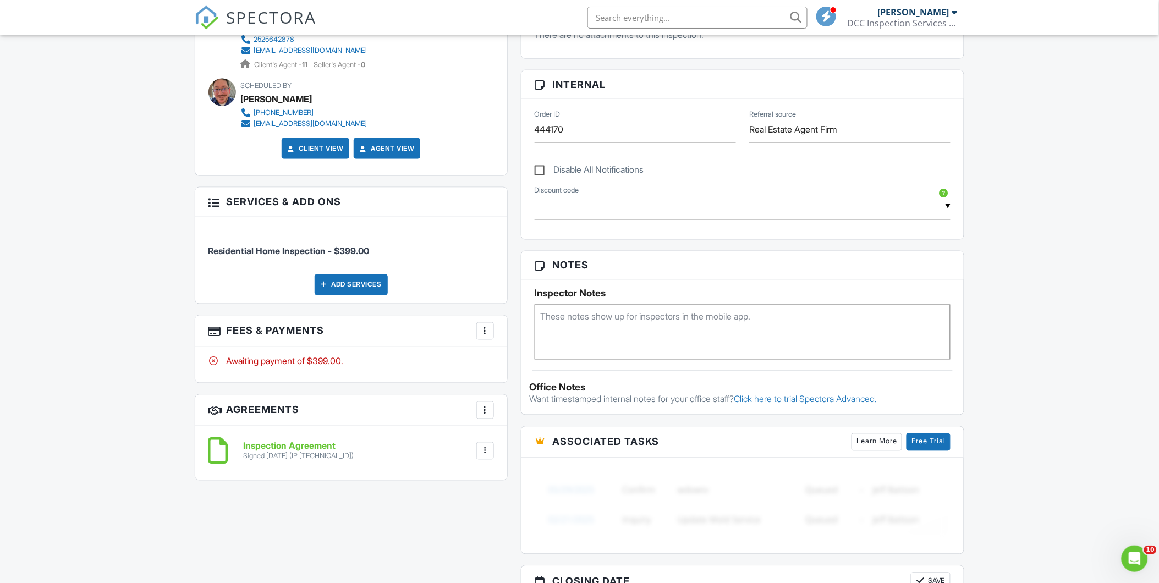
click at [481, 333] on div at bounding box center [485, 331] width 11 height 11
click at [530, 368] on li "Edit Fees & Payments" at bounding box center [540, 365] width 115 height 28
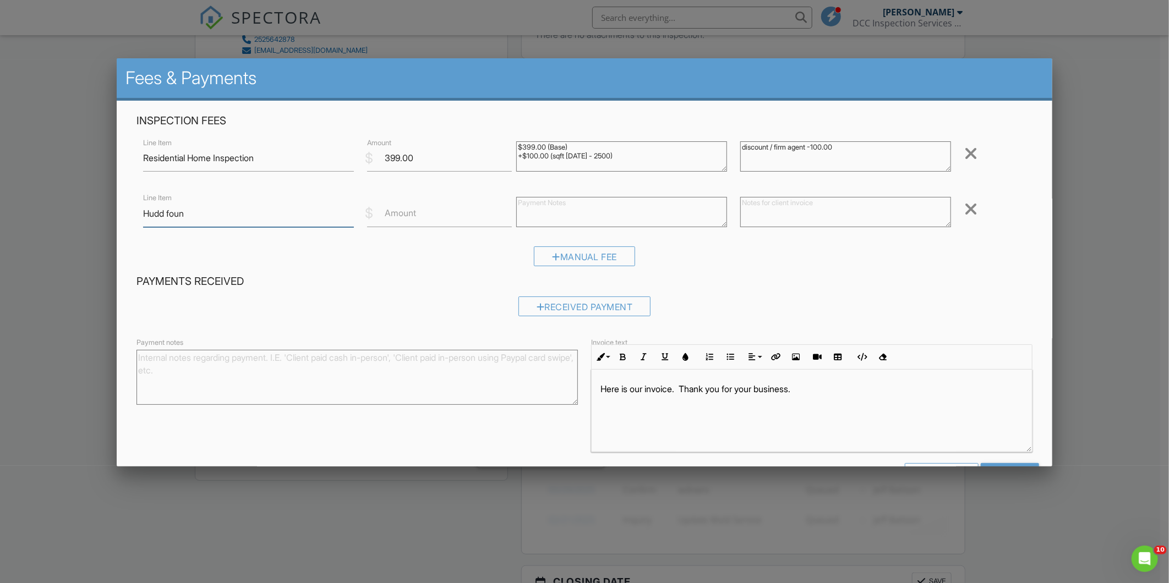
click at [195, 218] on input "Hudd foun" at bounding box center [248, 213] width 211 height 27
type input "Hudd foundation Cert,"
click at [391, 211] on label "Amount" at bounding box center [400, 213] width 31 height 12
click at [391, 211] on input "Amount" at bounding box center [439, 213] width 145 height 27
type input "3"
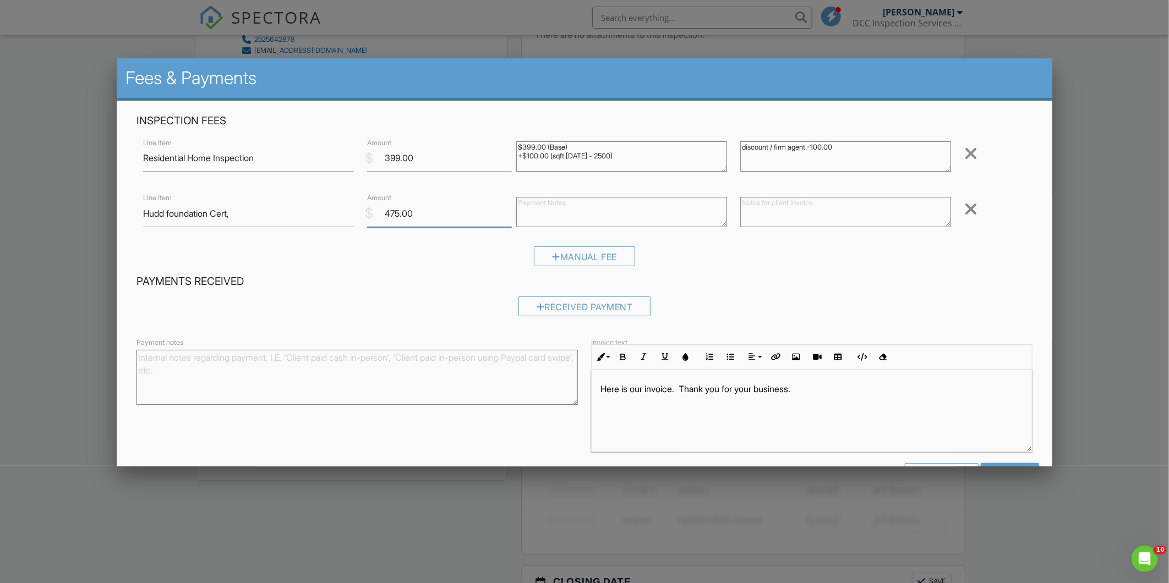
type input "475.00"
click at [532, 202] on textarea at bounding box center [621, 212] width 211 height 30
click at [524, 208] on textarea at bounding box center [621, 212] width 211 height 30
type textarea "PAC (pay at close)"
click at [620, 156] on textarea "$399.00 (Base) +$100.00 (sqft 1999 - 2500)" at bounding box center [621, 156] width 211 height 30
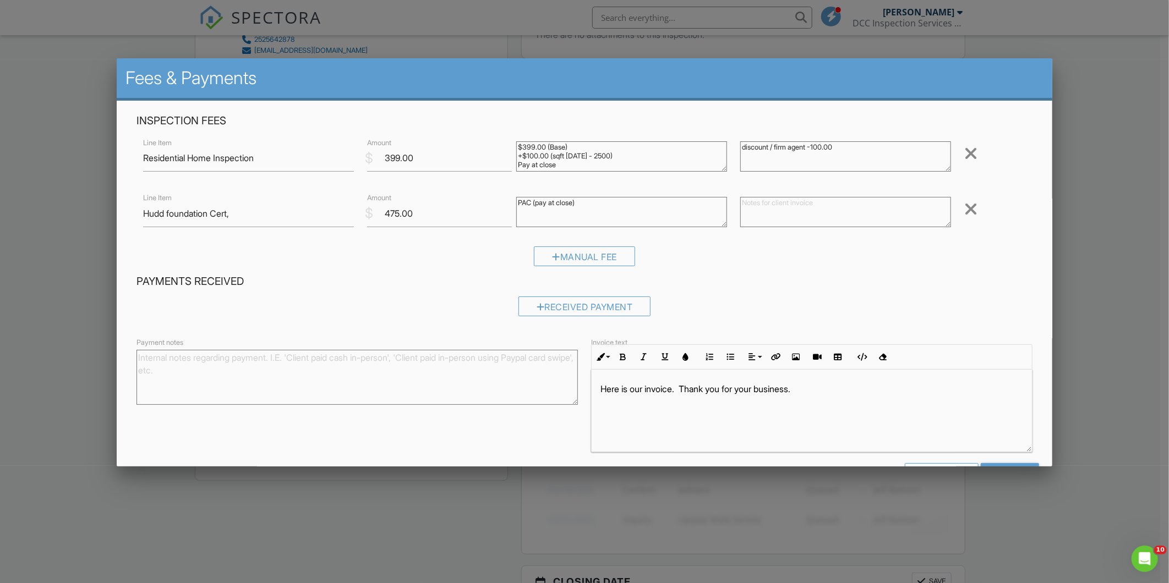
type textarea "$399.00 (Base) +$100.00 (sqft 1999 - 2500) Pay at close"
click at [754, 212] on textarea at bounding box center [845, 212] width 211 height 30
click at [746, 174] on div "discount / firm agent -100.00" at bounding box center [845, 158] width 224 height 44
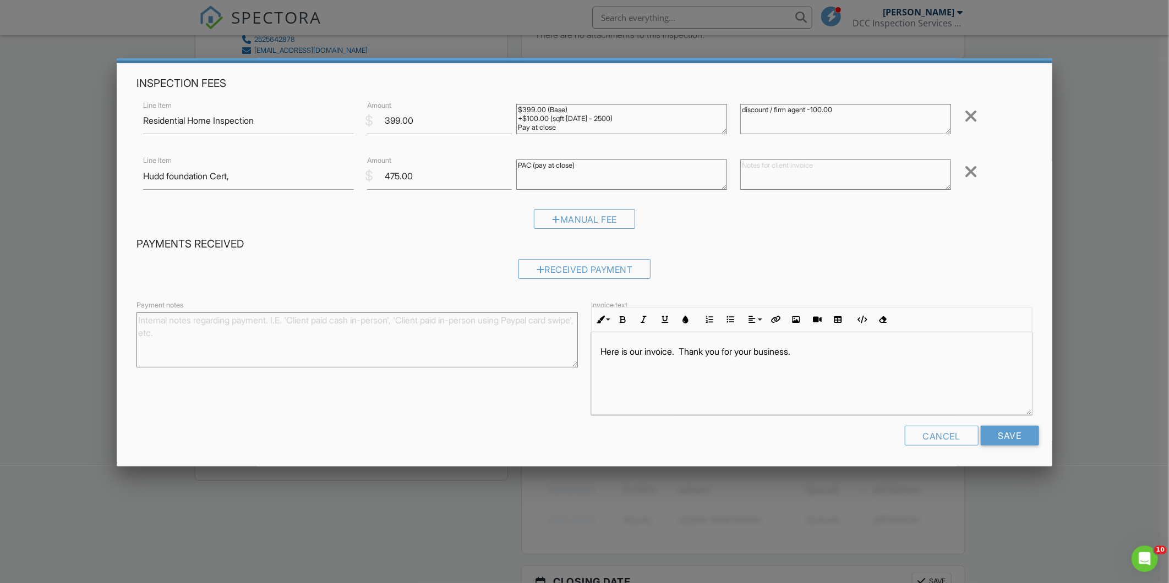
click at [828, 353] on p "Here is our invoice. Thank you for your business." at bounding box center [811, 352] width 423 height 12
click at [998, 435] on input "Save" at bounding box center [1010, 436] width 58 height 20
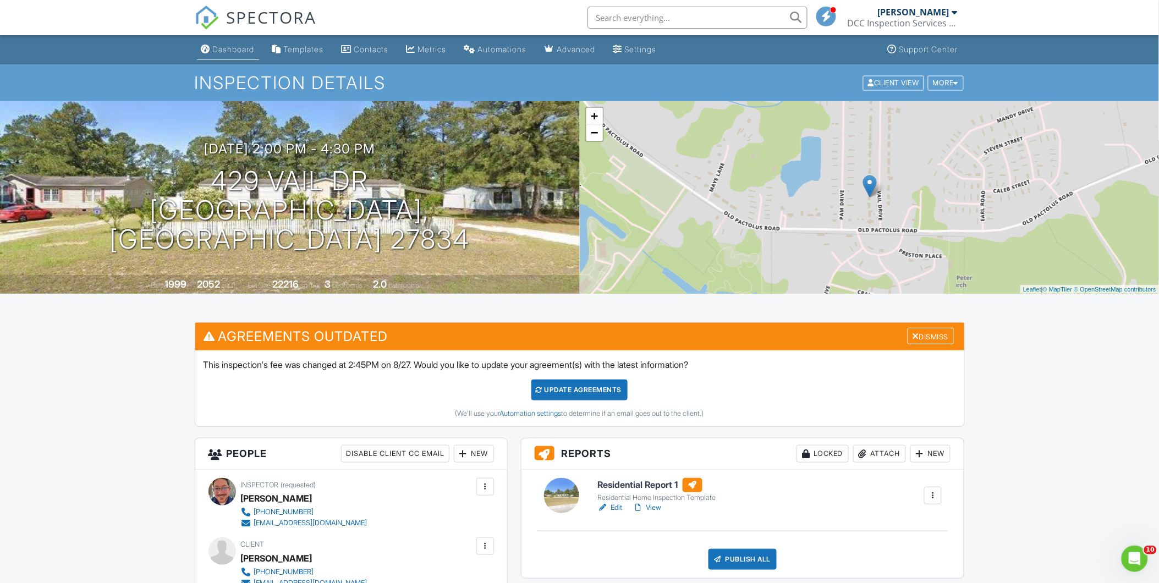
click at [237, 52] on div "Dashboard" at bounding box center [234, 49] width 42 height 9
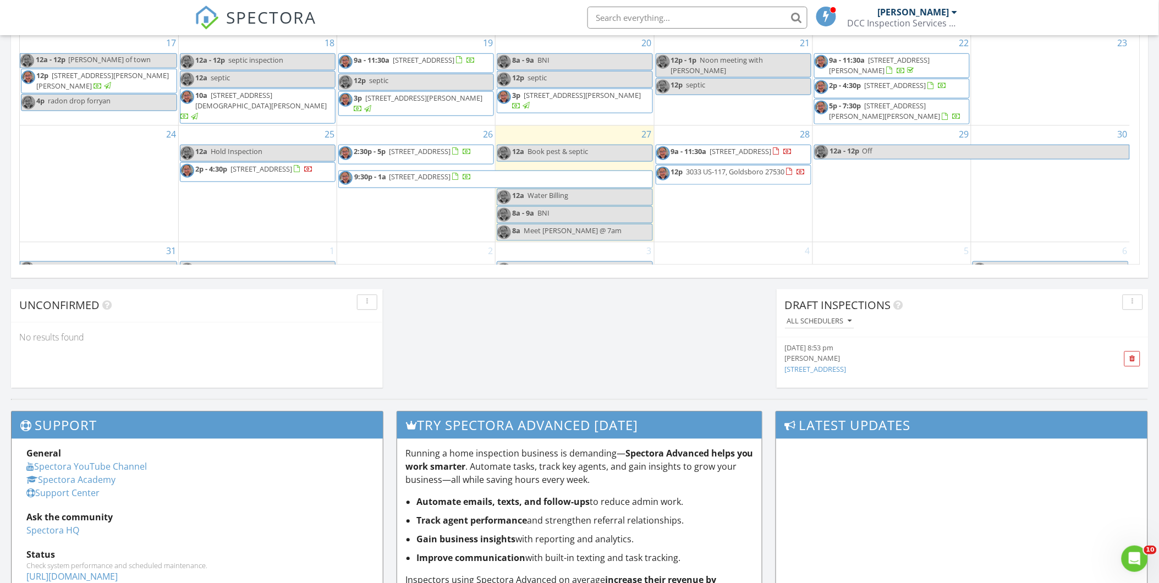
scroll to position [163, 0]
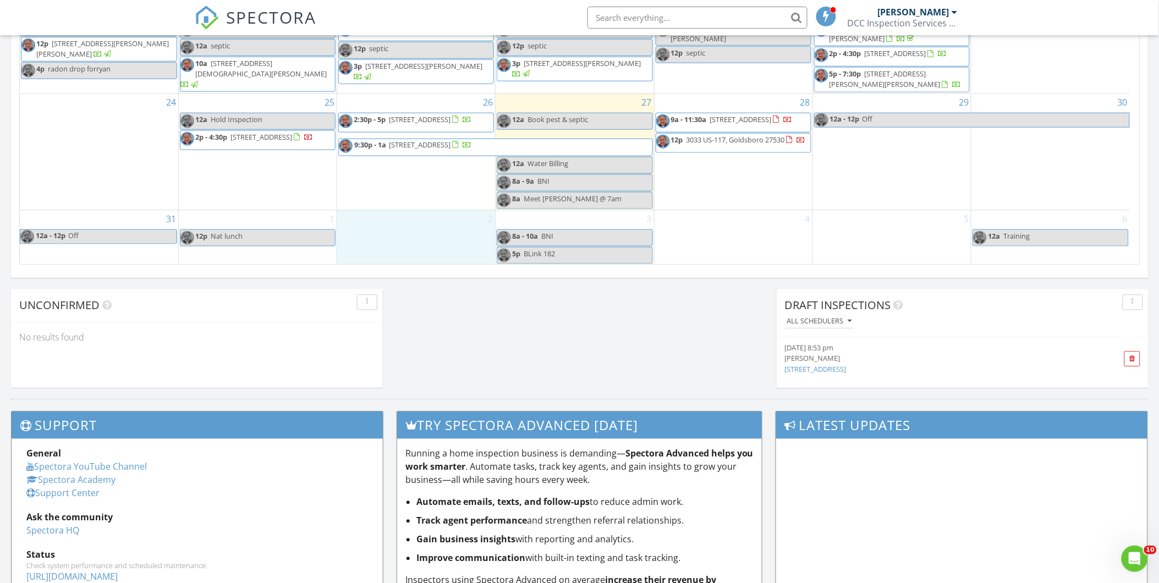
click at [386, 229] on div "2" at bounding box center [416, 238] width 158 height 54
click at [420, 183] on link "Inspection" at bounding box center [414, 183] width 57 height 18
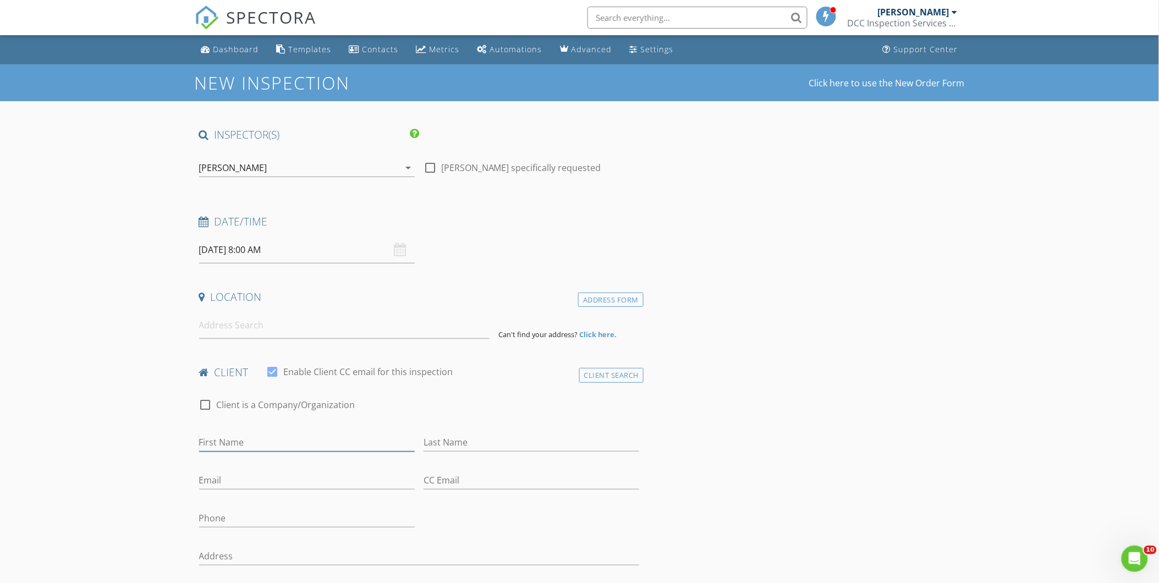
click at [232, 437] on input "First Name" at bounding box center [307, 443] width 216 height 18
click at [217, 328] on input at bounding box center [344, 325] width 291 height 27
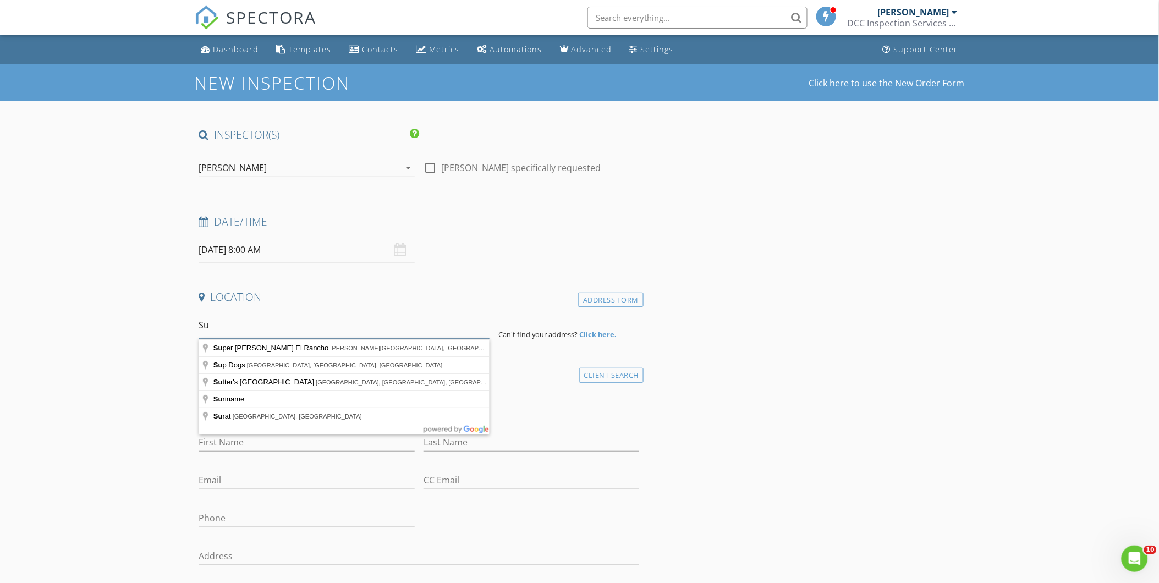
type input "S"
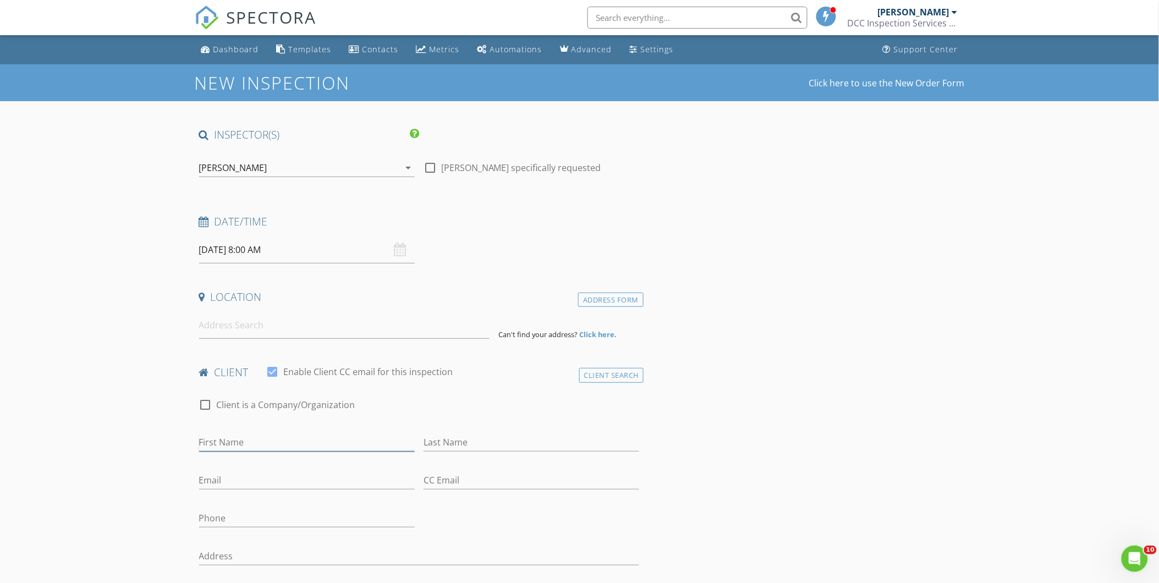
click at [210, 437] on input "First Name" at bounding box center [307, 443] width 216 height 18
type input "Susan"
type input "Caldwell"
click at [217, 475] on input "Email" at bounding box center [307, 481] width 216 height 18
type input "susancaldwellva@comcast.net"
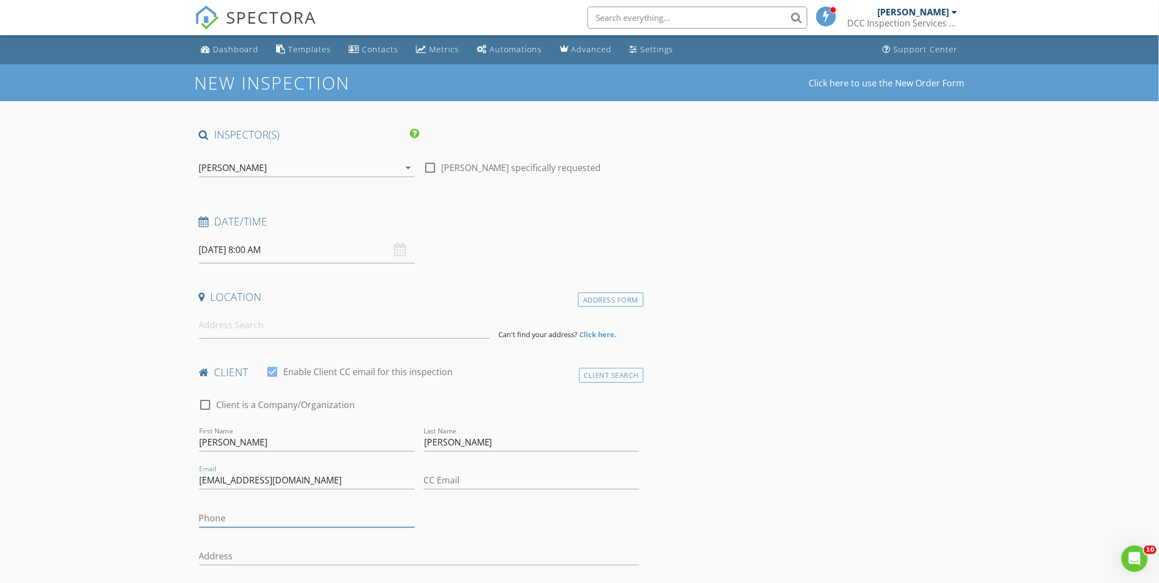
click at [231, 519] on input "Phone" at bounding box center [307, 519] width 216 height 18
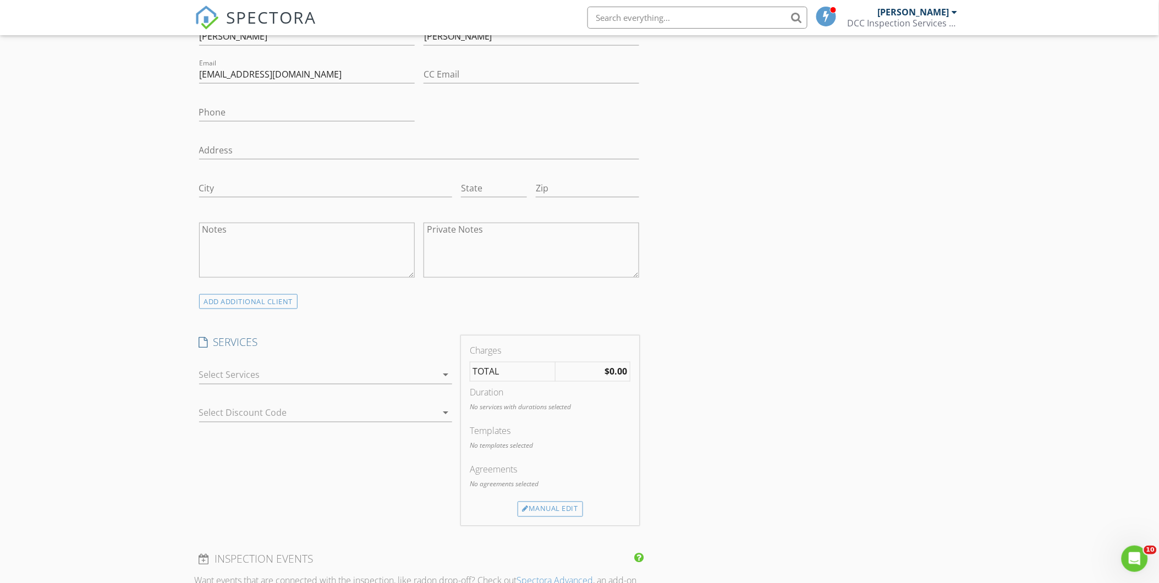
scroll to position [412, 0]
click at [439, 370] on icon "arrow_drop_down" at bounding box center [445, 369] width 13 height 13
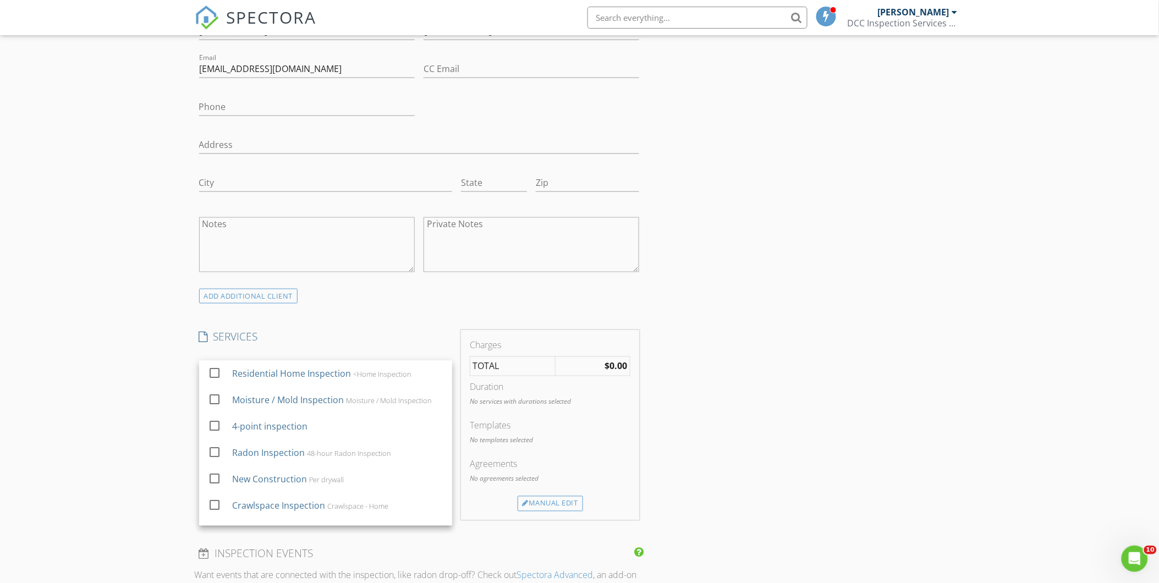
click at [327, 340] on h4 "SERVICES" at bounding box center [325, 337] width 253 height 14
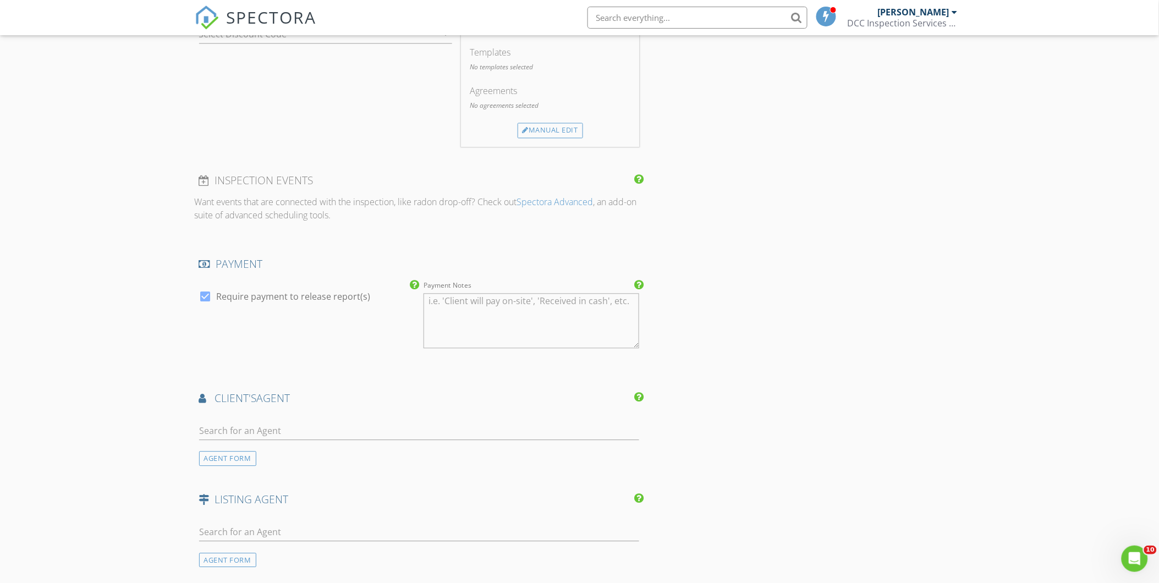
scroll to position [842, 0]
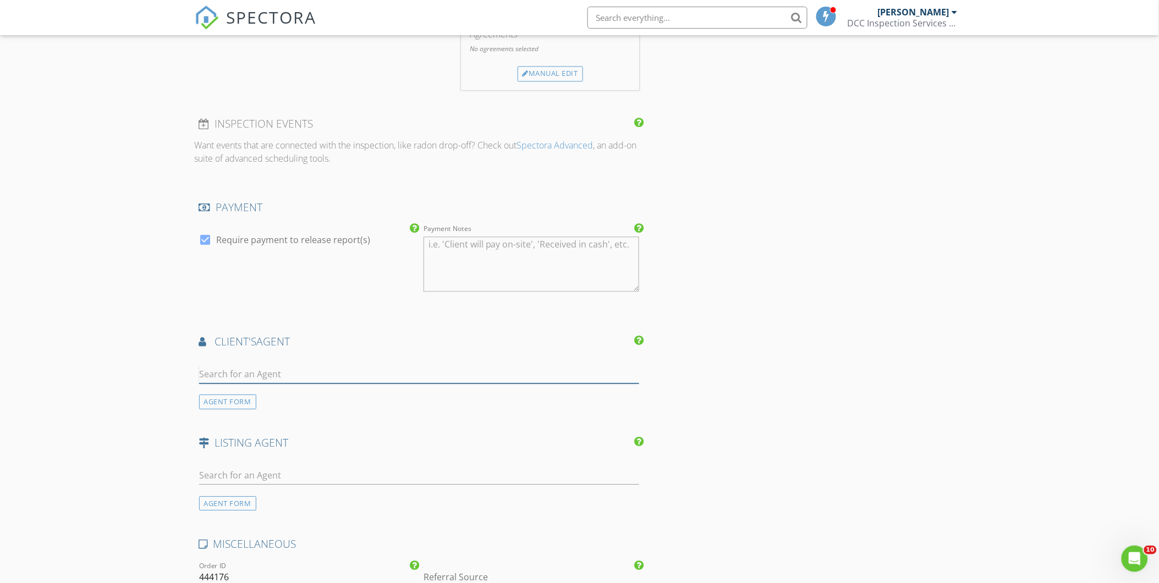
click at [221, 373] on input "text" at bounding box center [419, 374] width 441 height 18
type input "Mary Wible"
click at [162, 419] on div "New Inspection Click here to use the New Order Form INSPECTOR(S) check_box Jimm…" at bounding box center [579, 70] width 1159 height 1697
click at [626, 366] on input "Mary Wible" at bounding box center [419, 374] width 441 height 18
click at [211, 404] on div "No results found. Click to add a new Agent" at bounding box center [287, 398] width 166 height 13
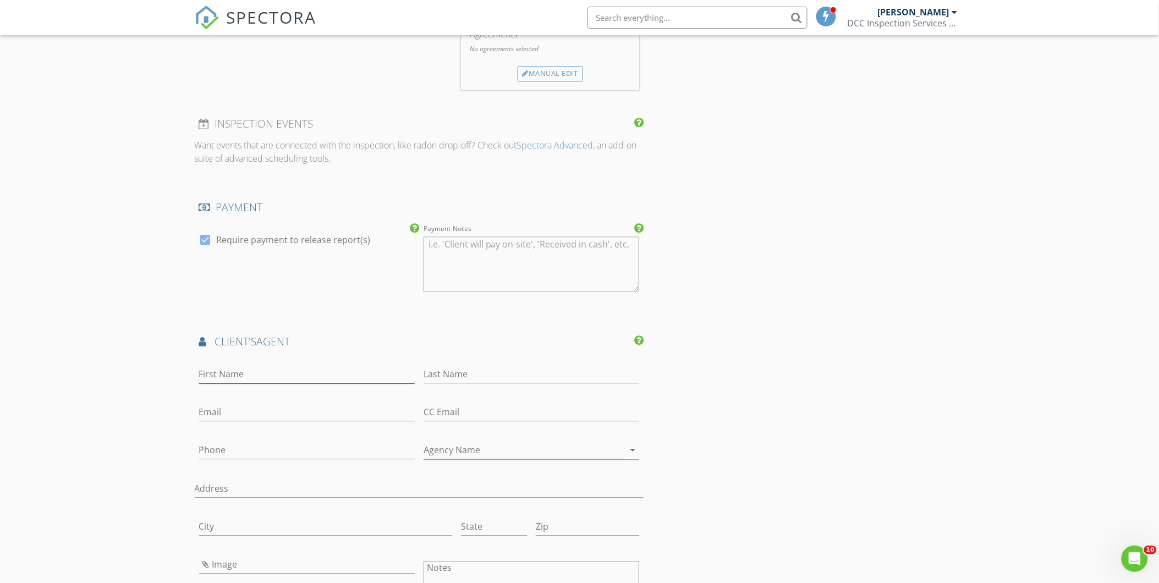
click at [273, 368] on input "First Name" at bounding box center [307, 374] width 216 height 18
type input "Mary"
type input "Wible"
type input "mary.wible@nestrealty.com"
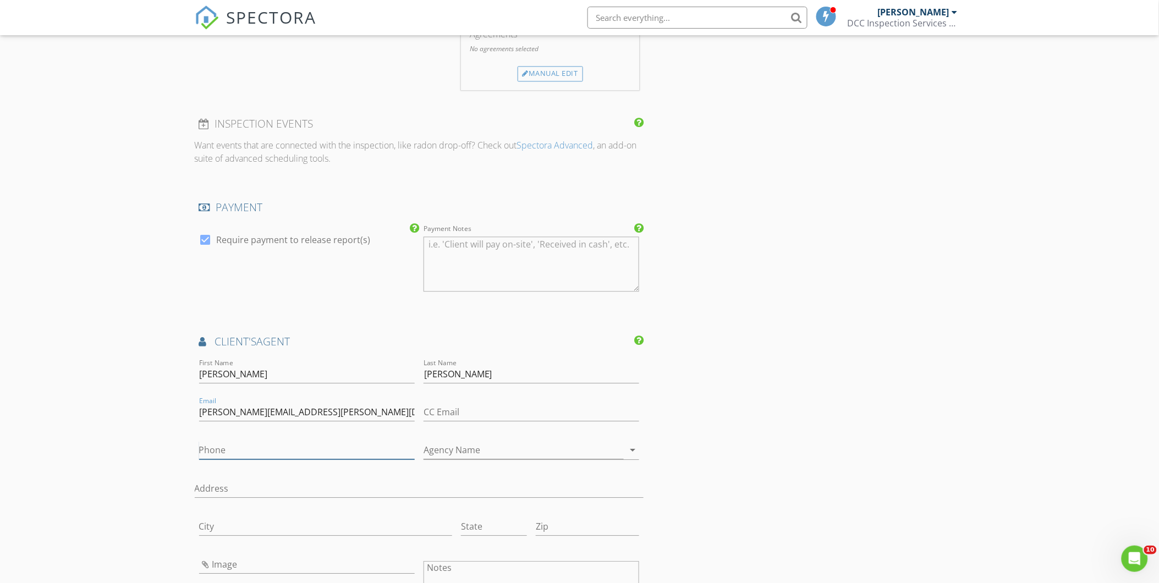
click at [245, 444] on input "Phone" at bounding box center [307, 450] width 216 height 18
click at [118, 448] on div "New Inspection Click here to use the New Order Form INSPECTOR(S) check_box Jimm…" at bounding box center [579, 232] width 1159 height 2021
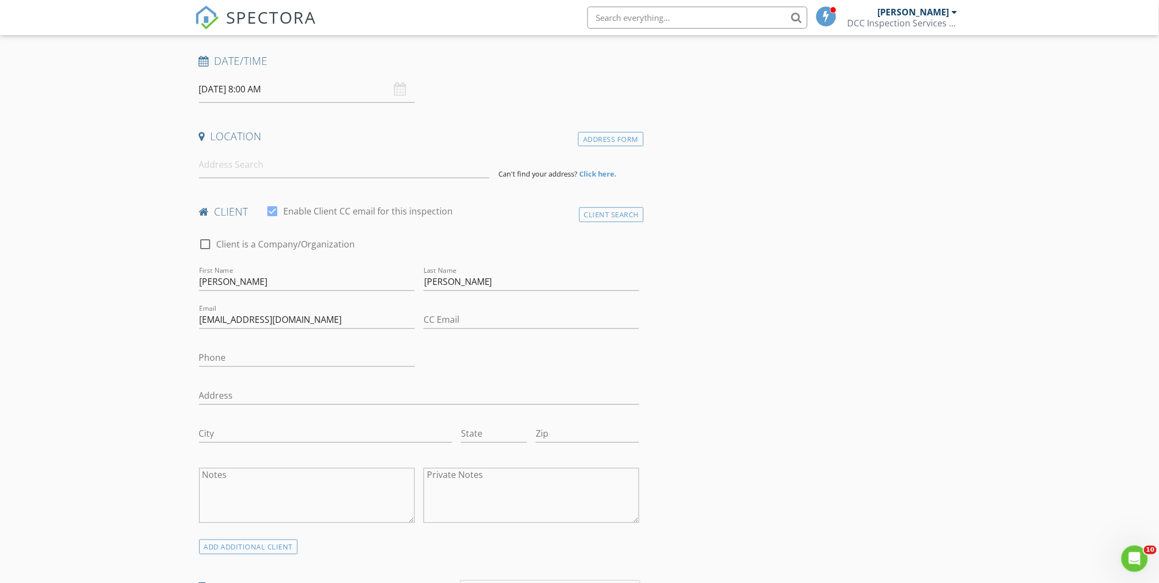
scroll to position [0, 0]
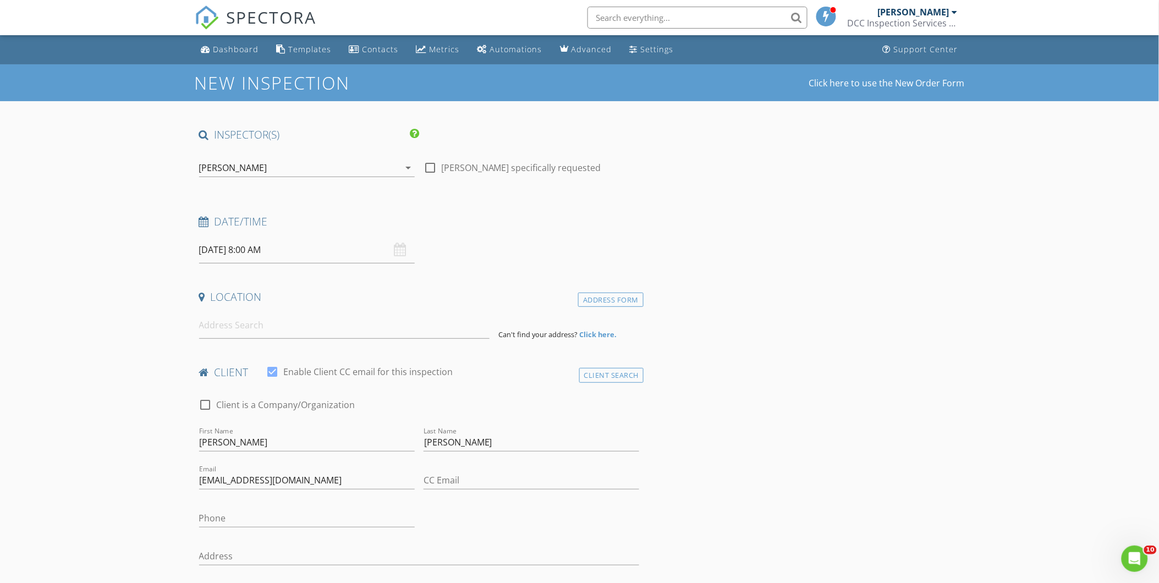
click at [290, 255] on input "09/02/2025 8:00 AM" at bounding box center [307, 250] width 216 height 27
type input "09"
type input "09/02/2025 9:00 AM"
click at [261, 433] on span at bounding box center [263, 432] width 8 height 11
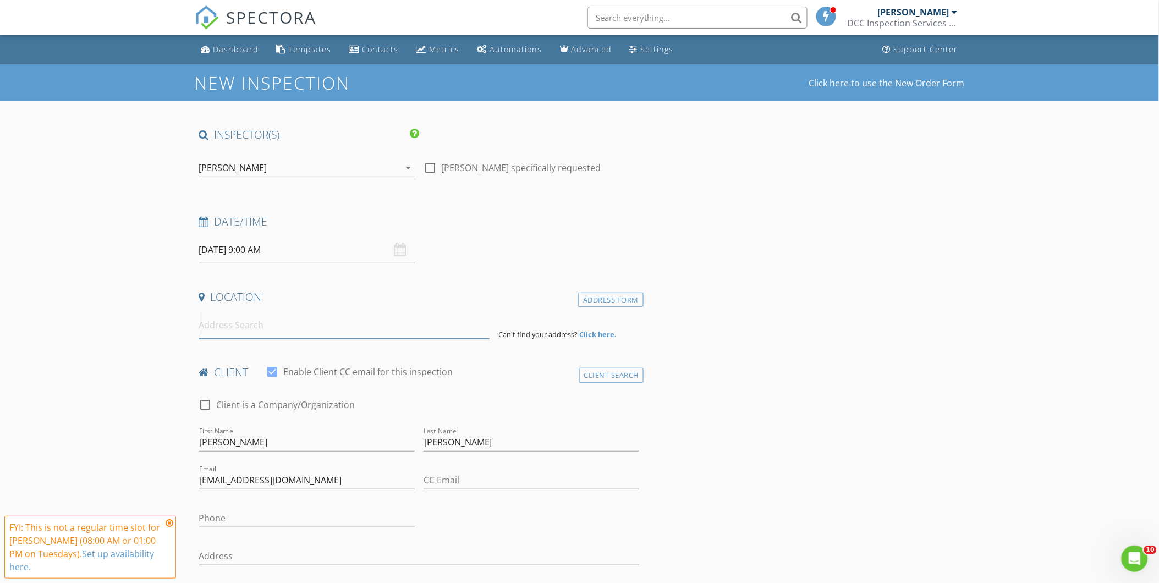
click at [217, 328] on input at bounding box center [344, 325] width 291 height 27
click at [171, 525] on icon at bounding box center [170, 523] width 8 height 9
click at [428, 169] on div at bounding box center [430, 167] width 19 height 19
checkbox input "true"
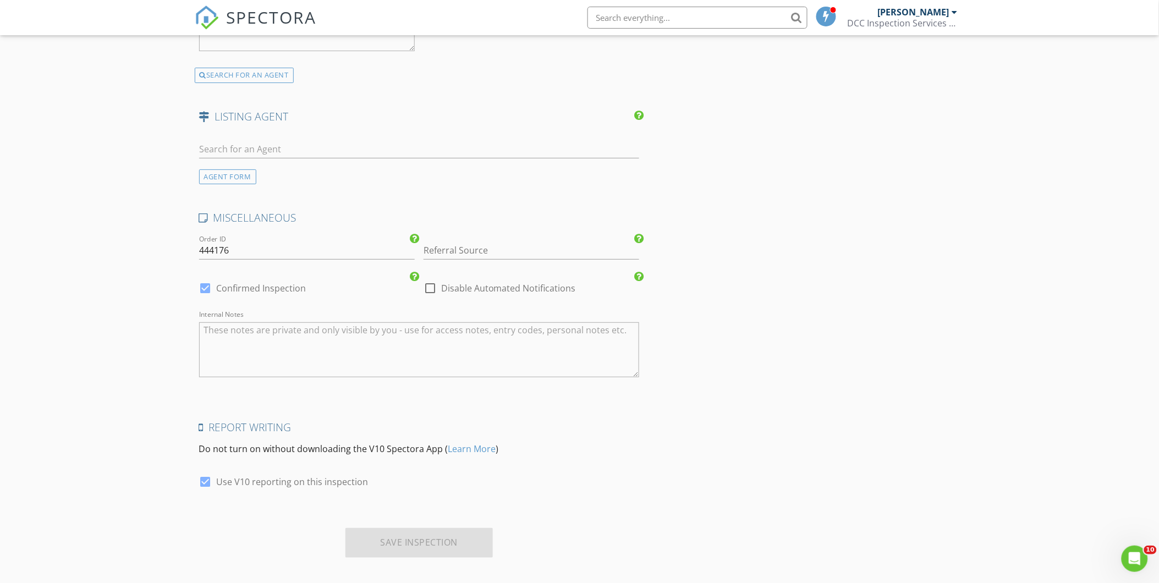
scroll to position [1503, 0]
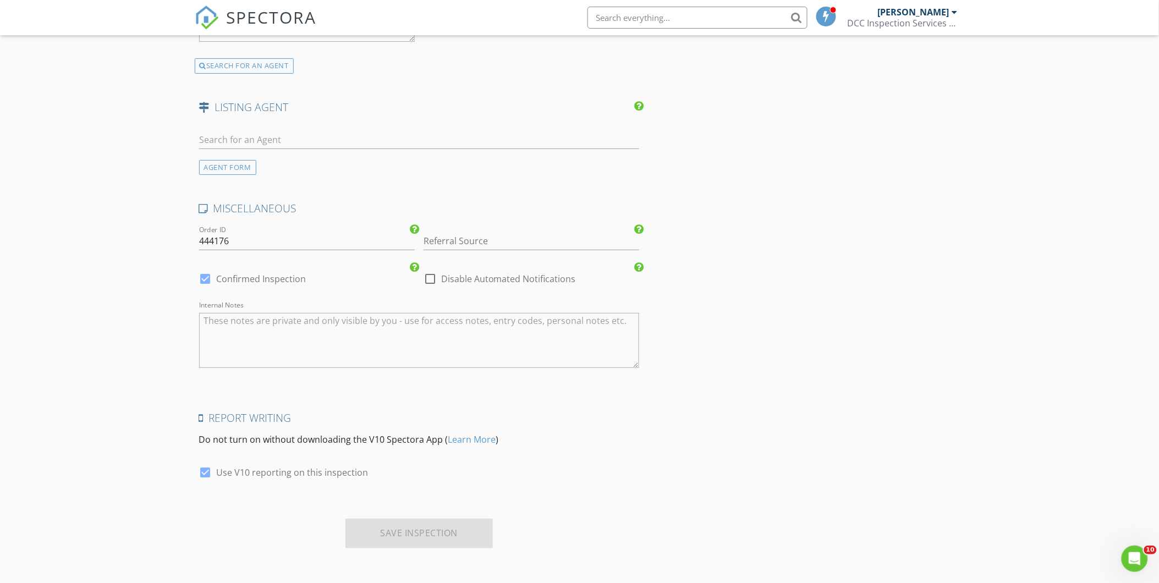
click at [428, 281] on div at bounding box center [430, 279] width 19 height 19
checkbox input "true"
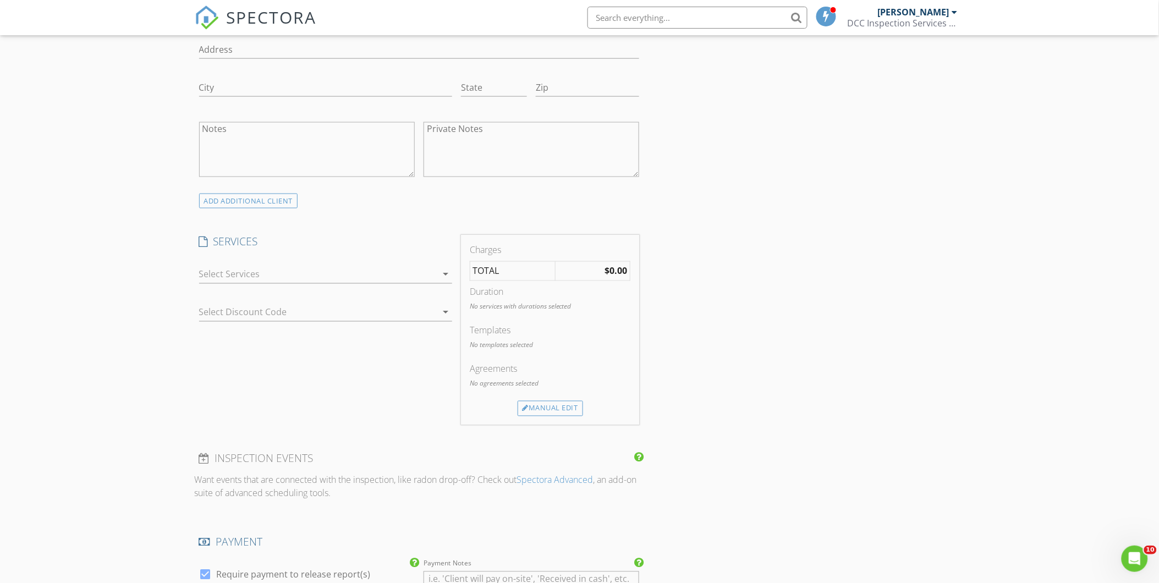
scroll to position [505, 0]
click at [272, 275] on div at bounding box center [318, 276] width 238 height 18
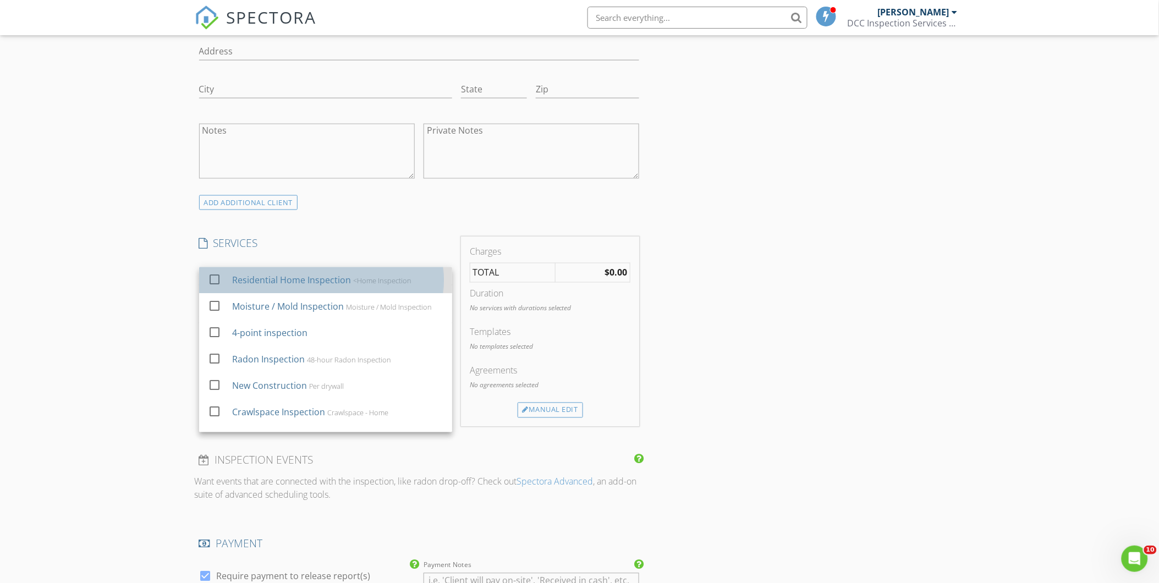
click at [271, 283] on div "Residential Home Inspection" at bounding box center [291, 280] width 119 height 13
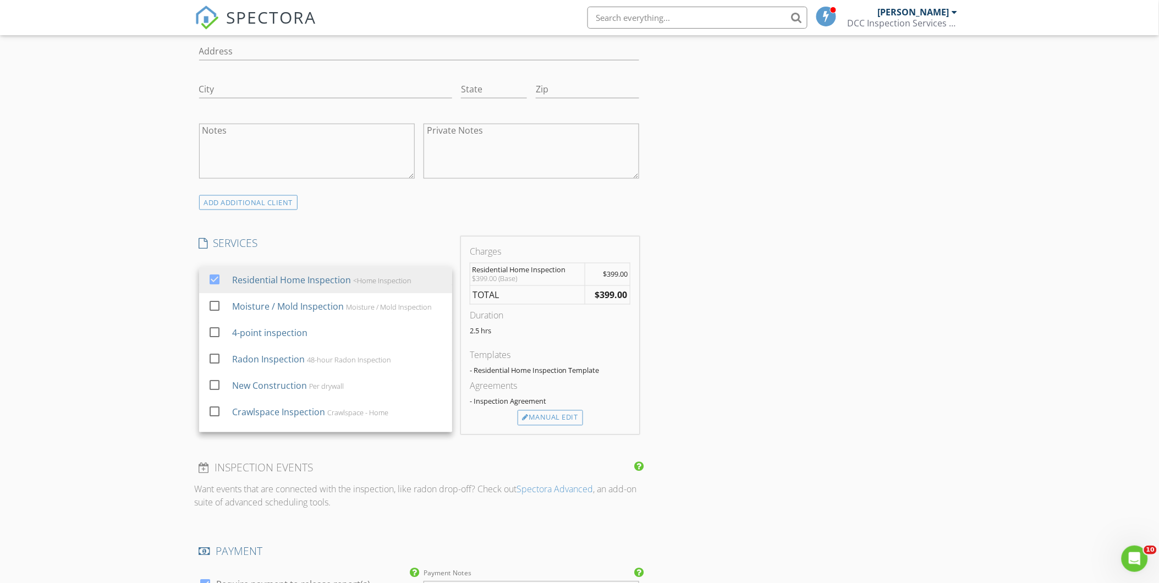
click at [728, 395] on div "INSPECTOR(S) check_box Jimmy Mort PRIMARY Jimmy Mort arrow_drop_down check_box …" at bounding box center [580, 593] width 770 height 1940
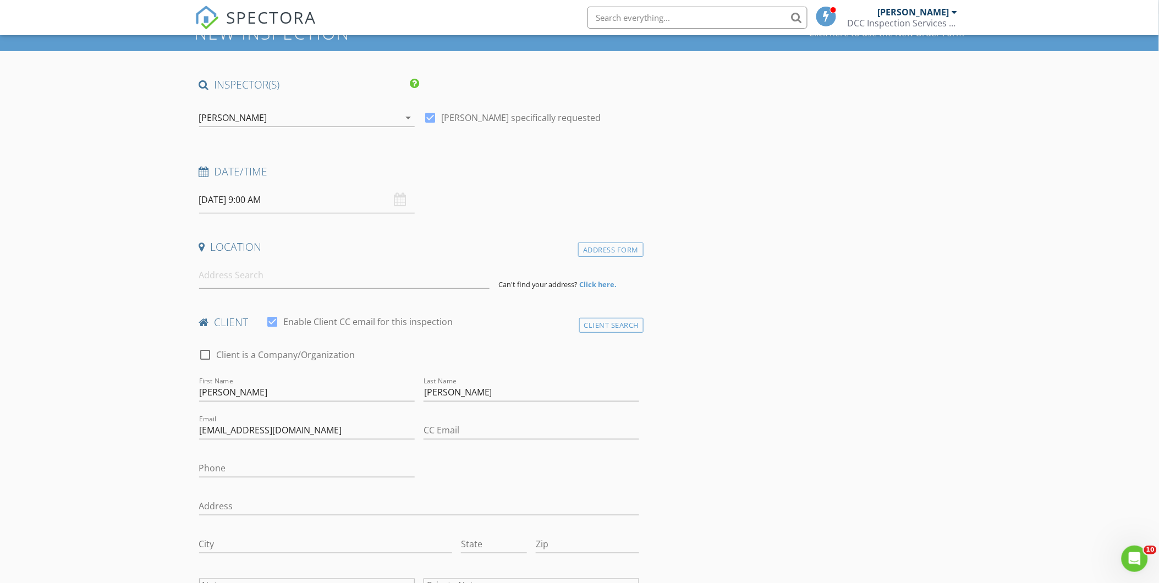
scroll to position [47, 0]
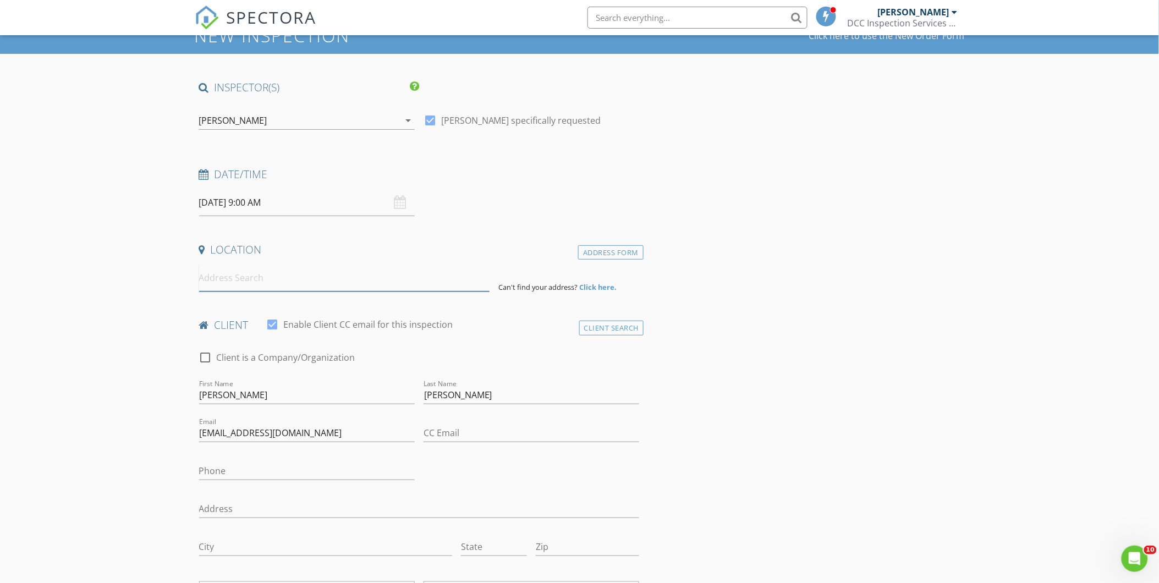
click at [207, 287] on input at bounding box center [344, 278] width 291 height 27
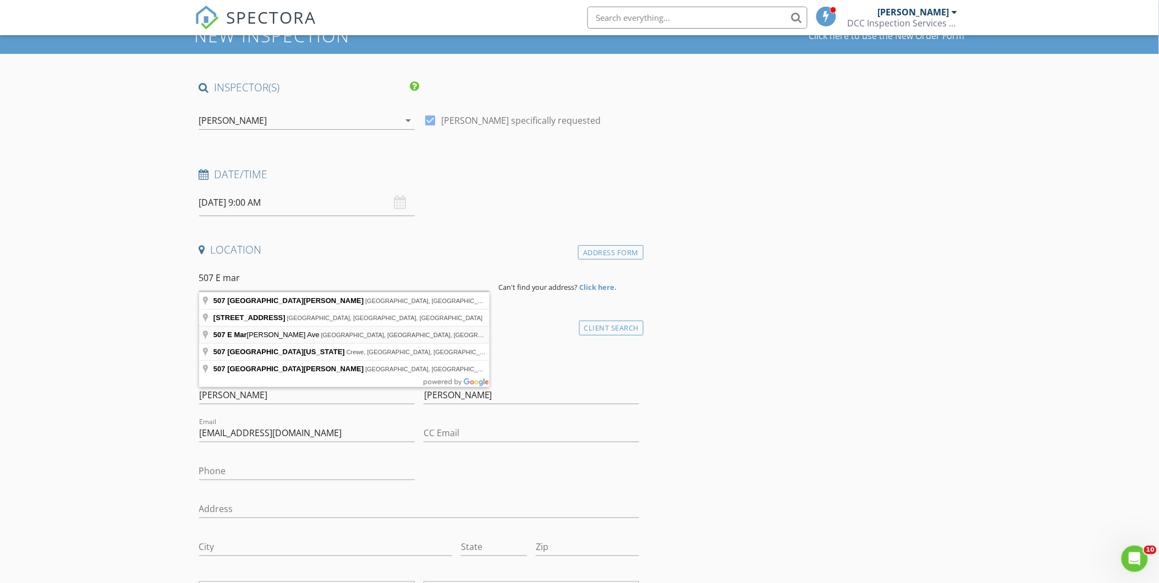
type input "507 E Markham Ave, Durham, NC, USA"
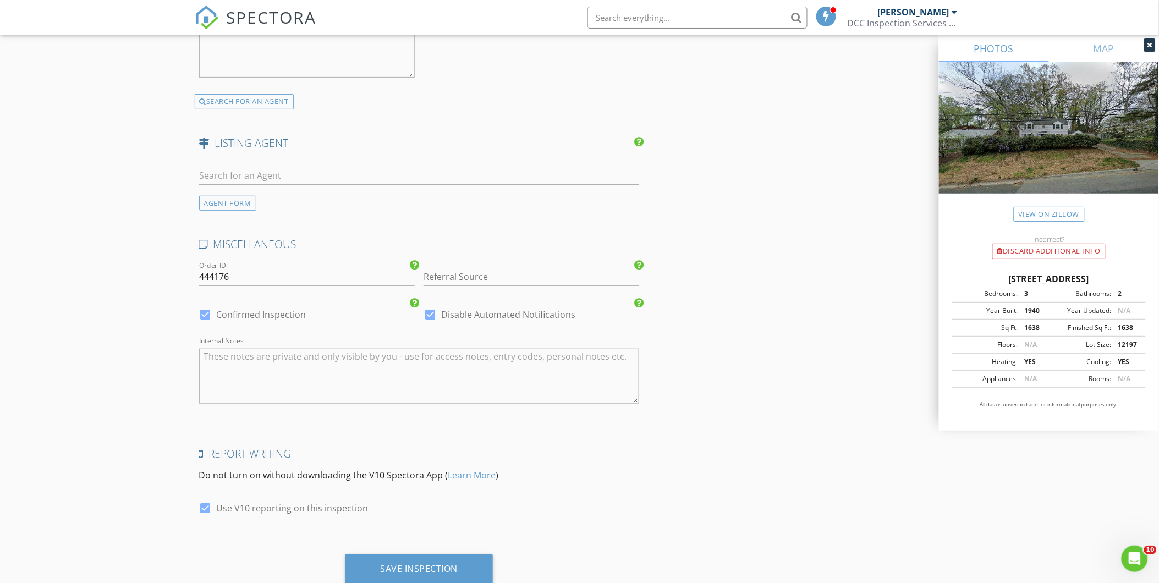
scroll to position [1608, 0]
click at [442, 278] on input "Referral Source" at bounding box center [532, 278] width 216 height 18
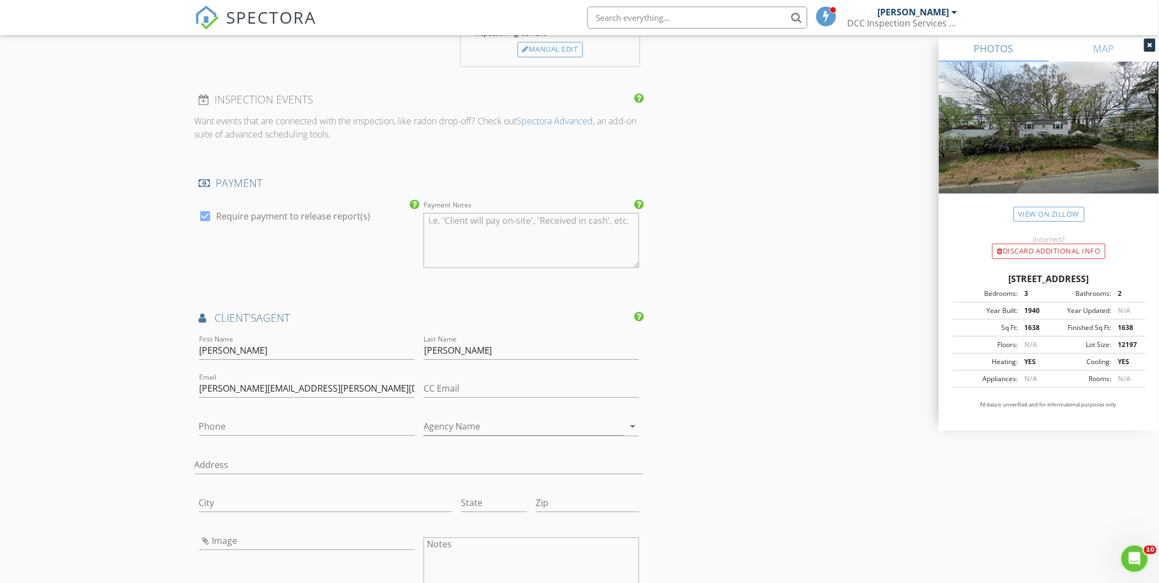
scroll to position [1007, 0]
click at [246, 419] on input "Phone" at bounding box center [307, 427] width 216 height 18
type input "919-815-6628"
click at [255, 459] on input "Address" at bounding box center [420, 466] width 450 height 18
click at [64, 400] on div "New Inspection Click here to use the New Order Form INSPECTOR(S) check_box Jimm…" at bounding box center [579, 138] width 1159 height 2163
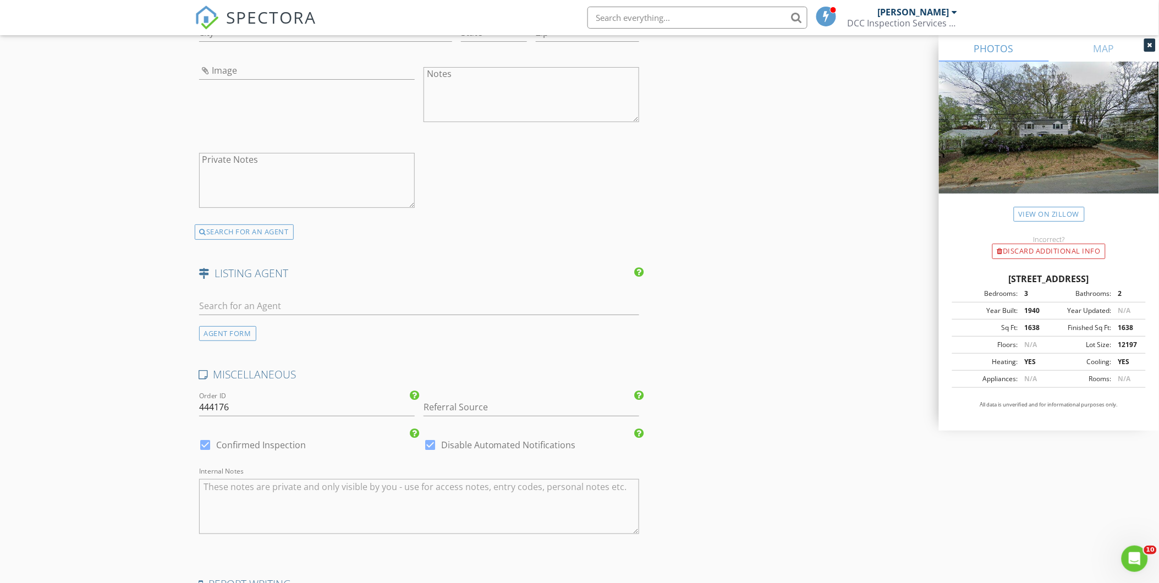
scroll to position [1516, 0]
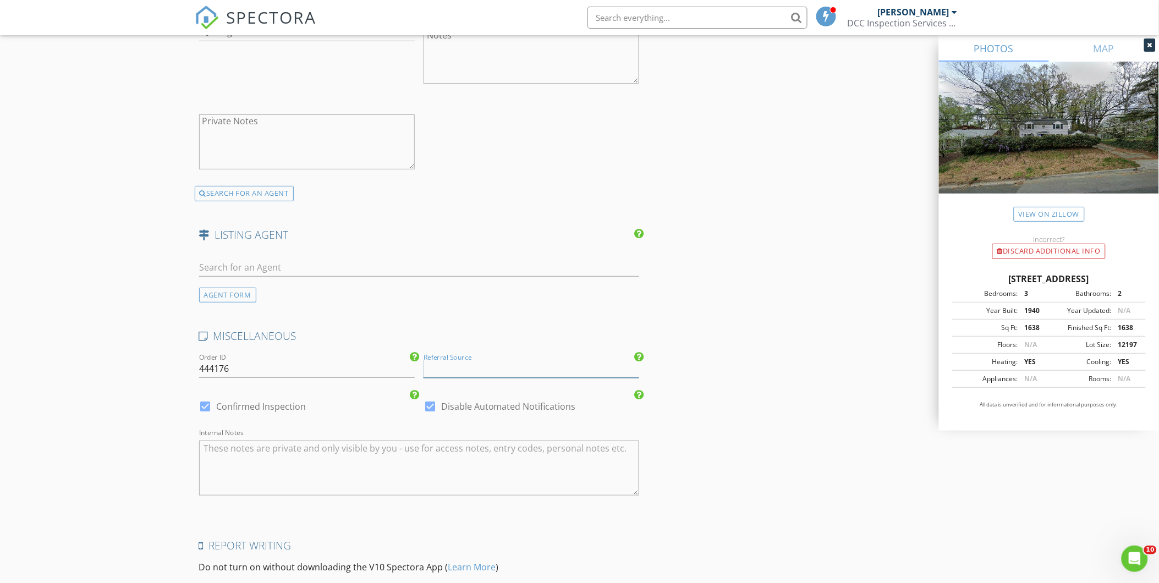
click at [588, 371] on input "Referral Source" at bounding box center [532, 369] width 216 height 18
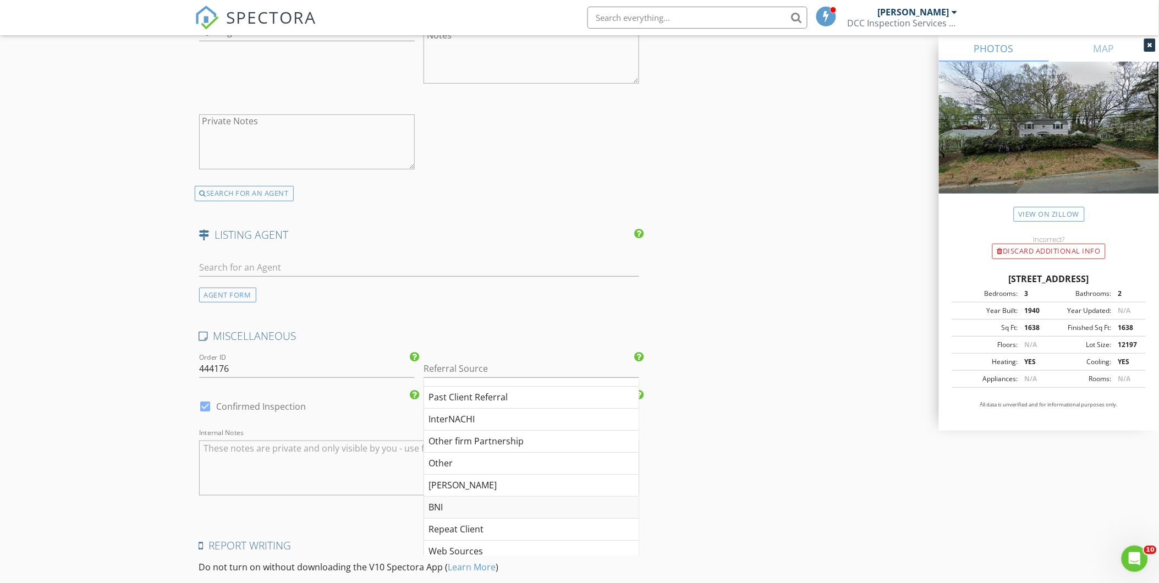
click at [464, 510] on div "BNI" at bounding box center [531, 508] width 215 height 22
type input "BNI"
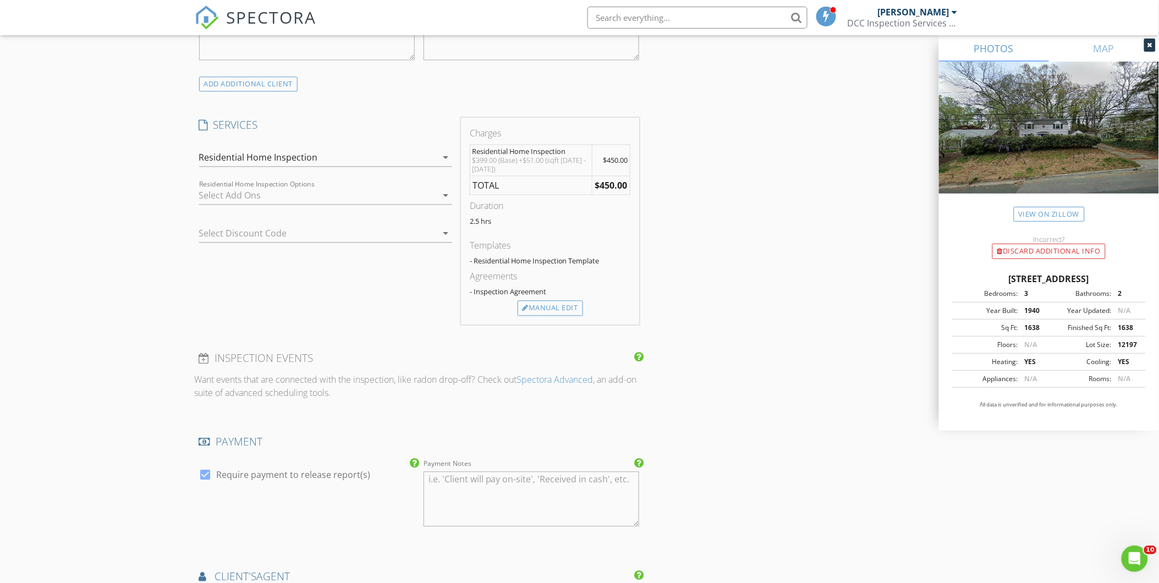
scroll to position [748, 0]
click at [558, 305] on div "Manual Edit" at bounding box center [550, 308] width 65 height 15
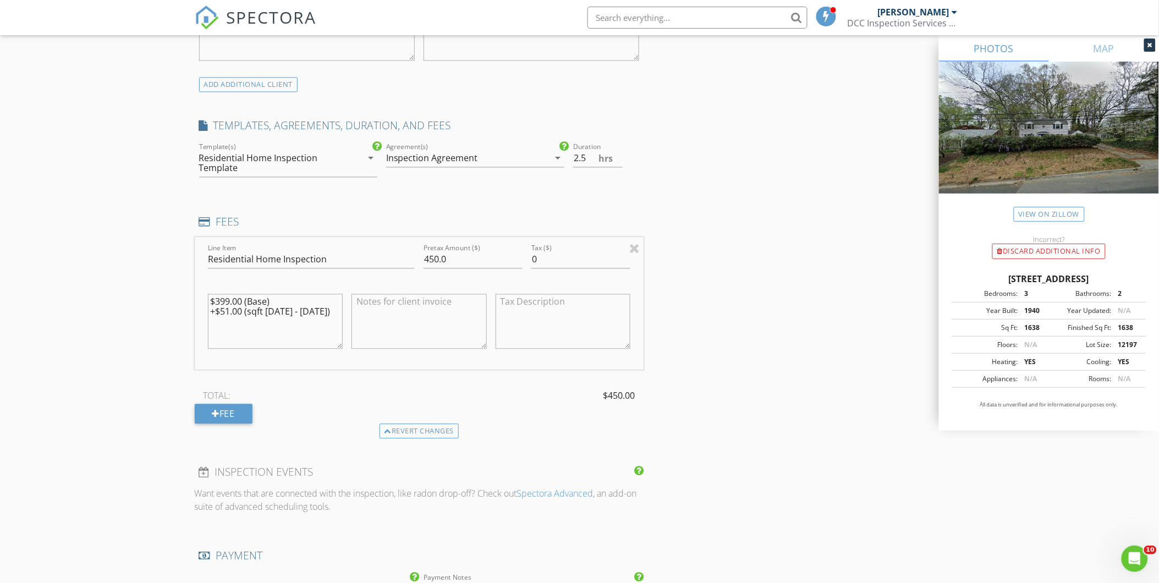
click at [369, 300] on textarea at bounding box center [419, 321] width 135 height 55
type textarea "discount agent / firm -50.00"
click at [439, 258] on input "450.0" at bounding box center [473, 259] width 99 height 18
type input "399.0"
click at [470, 323] on textarea "discount agent / firm -50.00" at bounding box center [419, 321] width 135 height 55
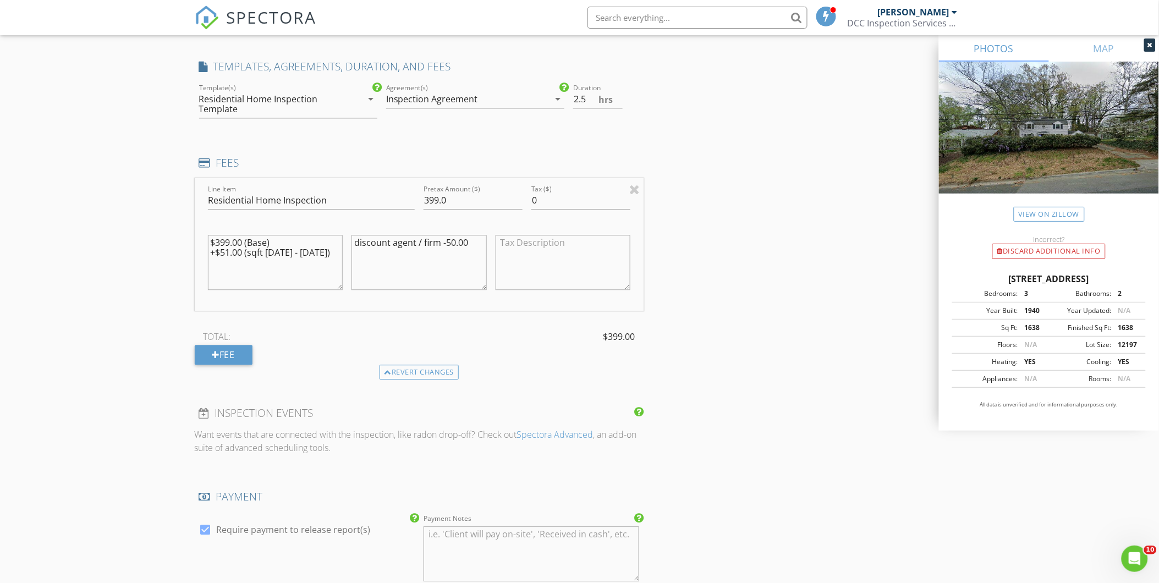
scroll to position [807, 0]
click at [426, 202] on input "399.0" at bounding box center [473, 201] width 99 height 18
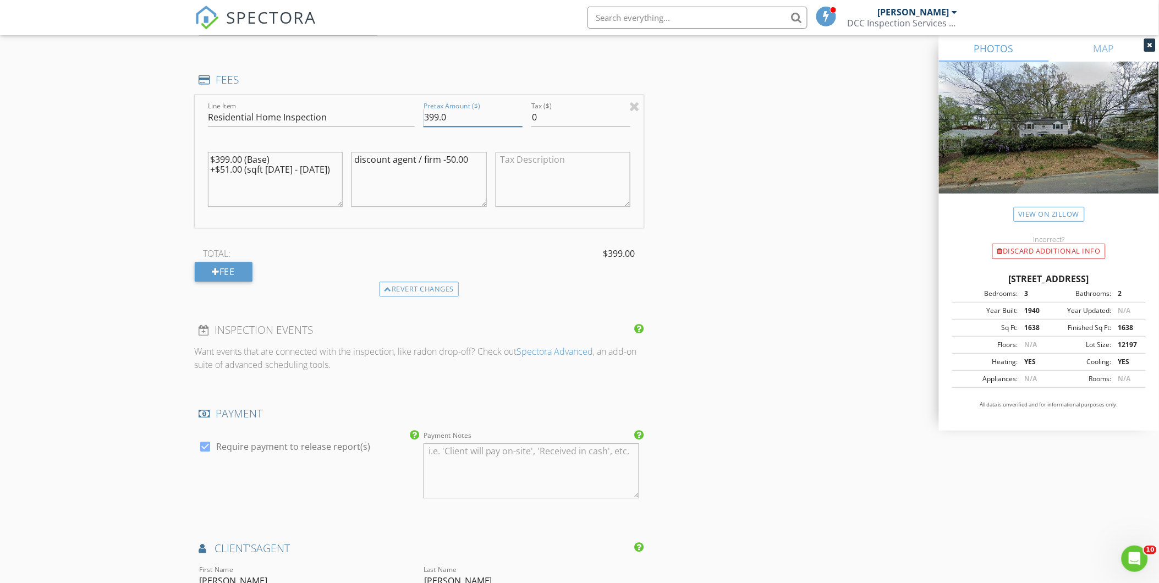
scroll to position [891, 0]
click at [275, 169] on textarea "$399.00 (Base) +$51.00 (sqft 1300 - 1999)" at bounding box center [275, 178] width 135 height 55
click at [378, 185] on textarea "discount agent / firm -50.00" at bounding box center [419, 178] width 135 height 55
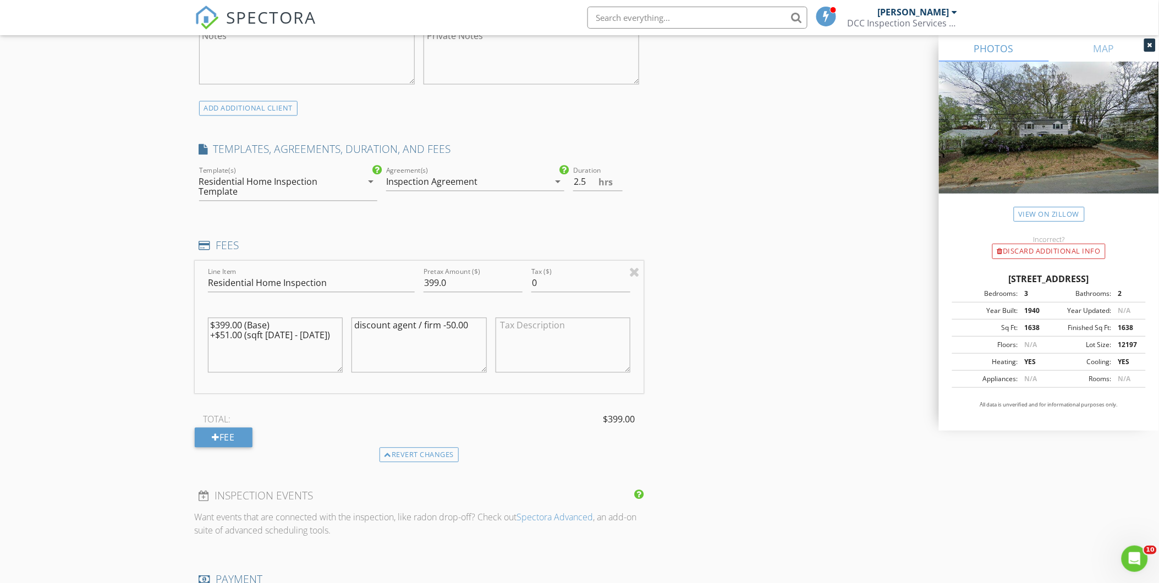
scroll to position [725, 0]
click at [274, 337] on textarea "$399.00 (Base) +$51.00 (sqft 1600 - 1999)" at bounding box center [275, 344] width 135 height 55
type textarea "$399.00 (Base) +$51.00 (sqft 1500 - 1999)"
click at [366, 350] on textarea "discount agent / firm -50.00" at bounding box center [419, 344] width 135 height 55
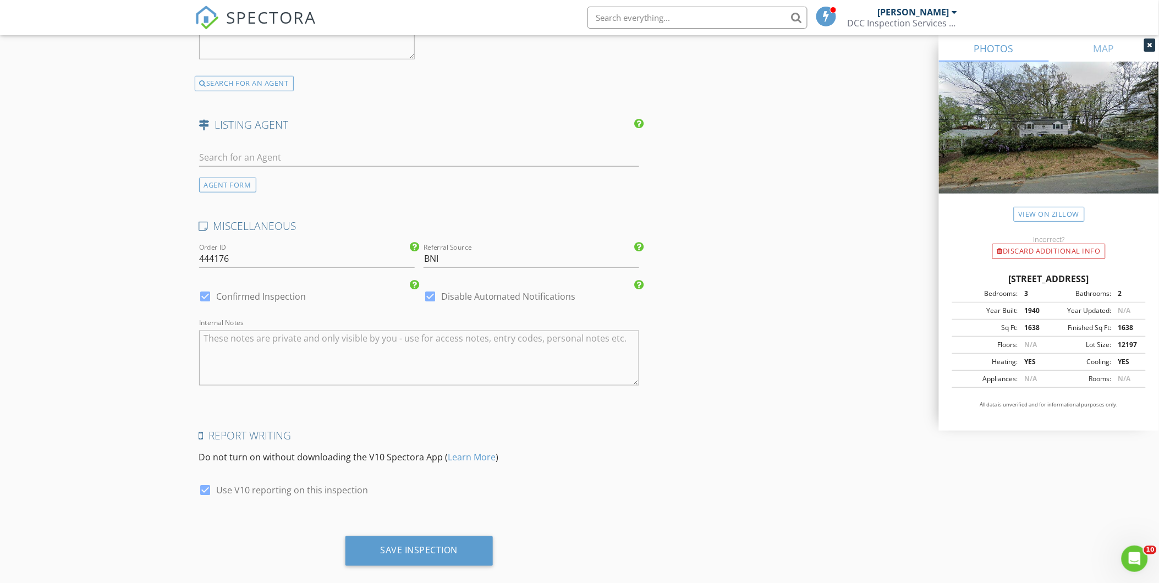
scroll to position [1758, 0]
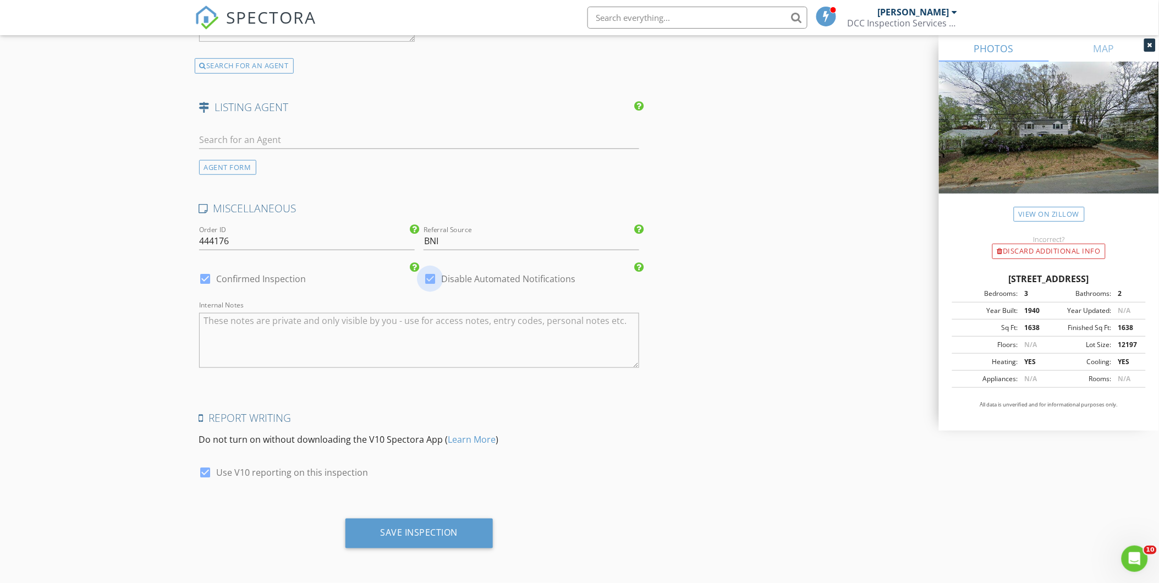
click at [430, 277] on div at bounding box center [430, 279] width 19 height 19
checkbox input "false"
click at [406, 534] on div "Save Inspection" at bounding box center [420, 533] width 78 height 11
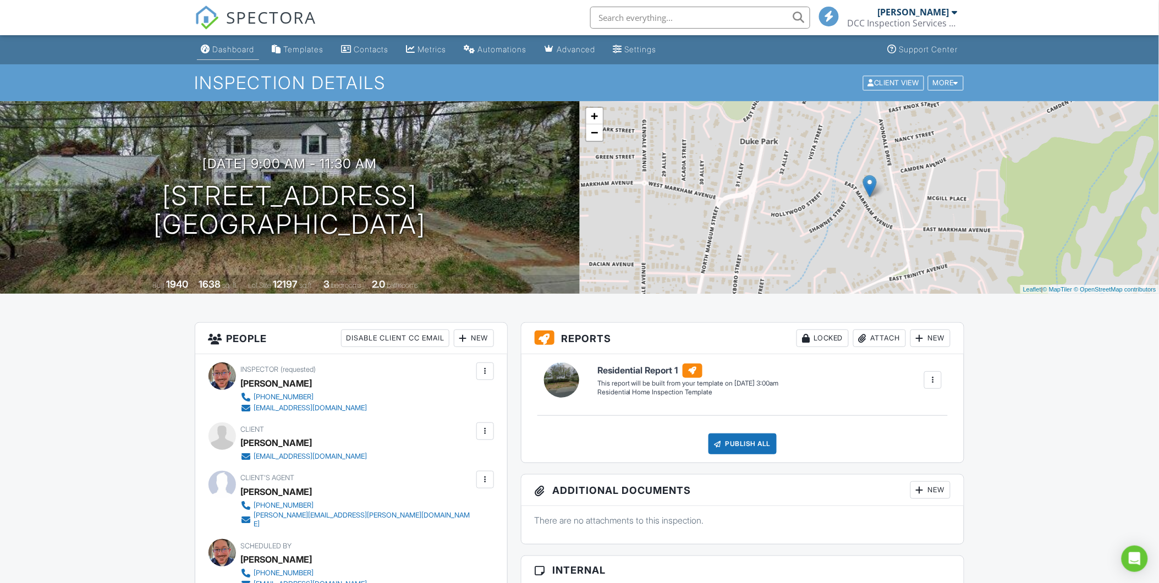
click at [236, 56] on link "Dashboard" at bounding box center [228, 50] width 62 height 20
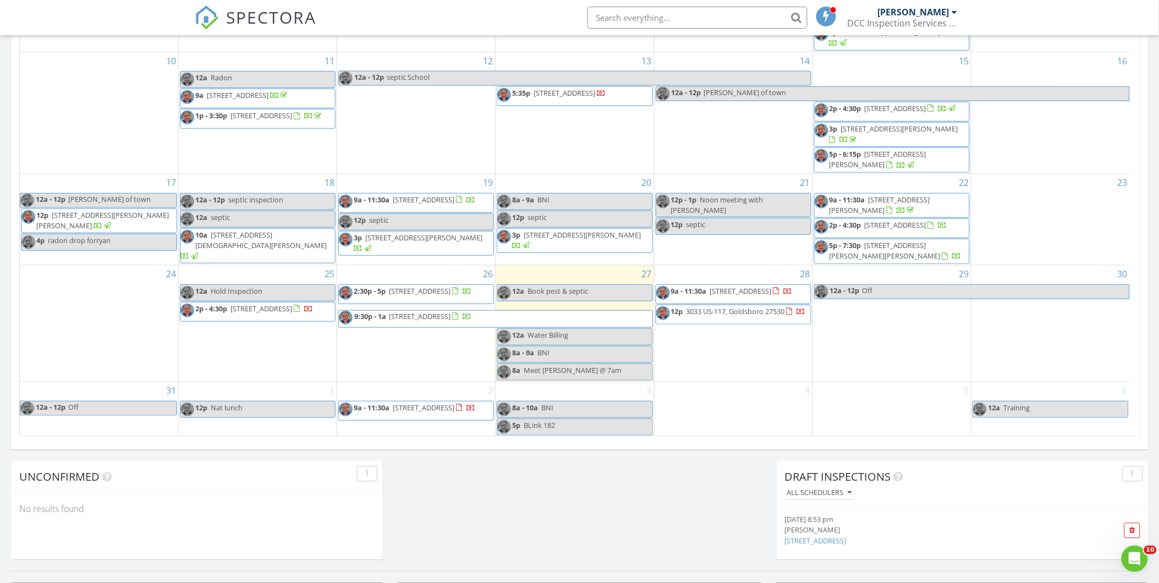
scroll to position [574, 0]
click at [247, 425] on div "1 12p Nat lunch" at bounding box center [258, 409] width 158 height 54
click at [547, 338] on span "Water Billing" at bounding box center [548, 335] width 41 height 10
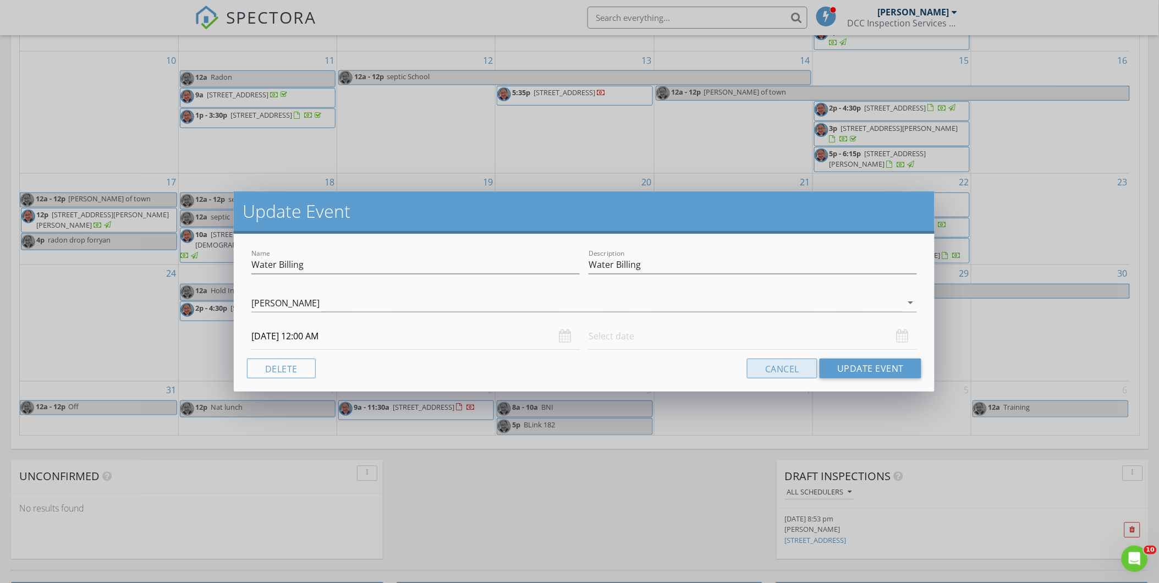
click at [774, 370] on button "Cancel" at bounding box center [782, 369] width 70 height 20
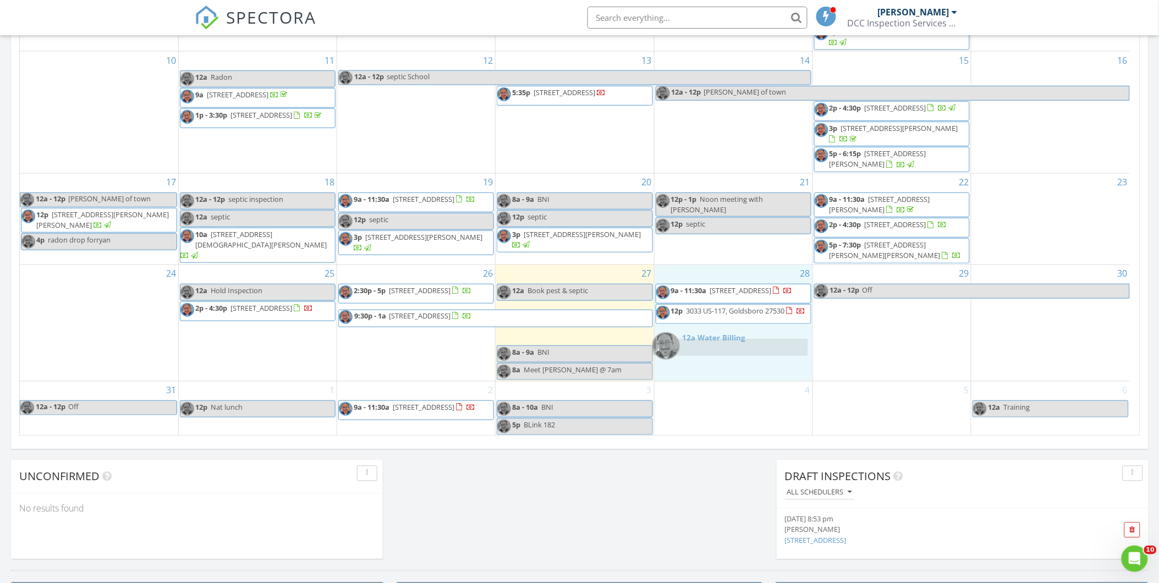
drag, startPoint x: 612, startPoint y: 338, endPoint x: 768, endPoint y: 350, distance: 155.6
click at [768, 350] on body "SPECTORA Jimmy Mort DCC Inspection Services LLC Role: Inspector Change Role Das…" at bounding box center [579, 200] width 1159 height 1548
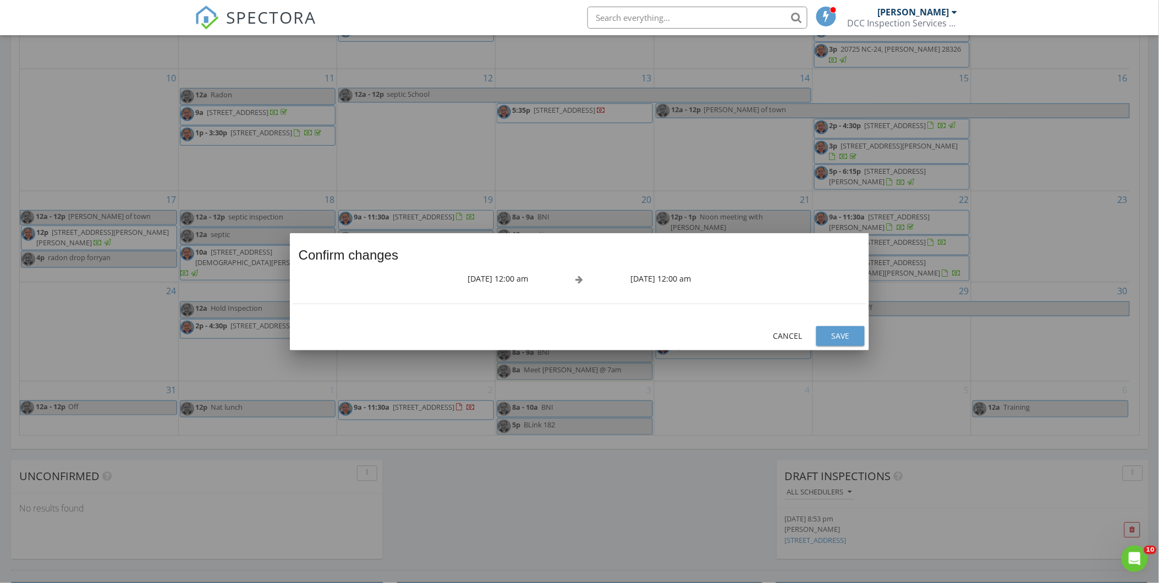
scroll to position [145, 0]
click at [833, 335] on div "Save" at bounding box center [840, 336] width 31 height 12
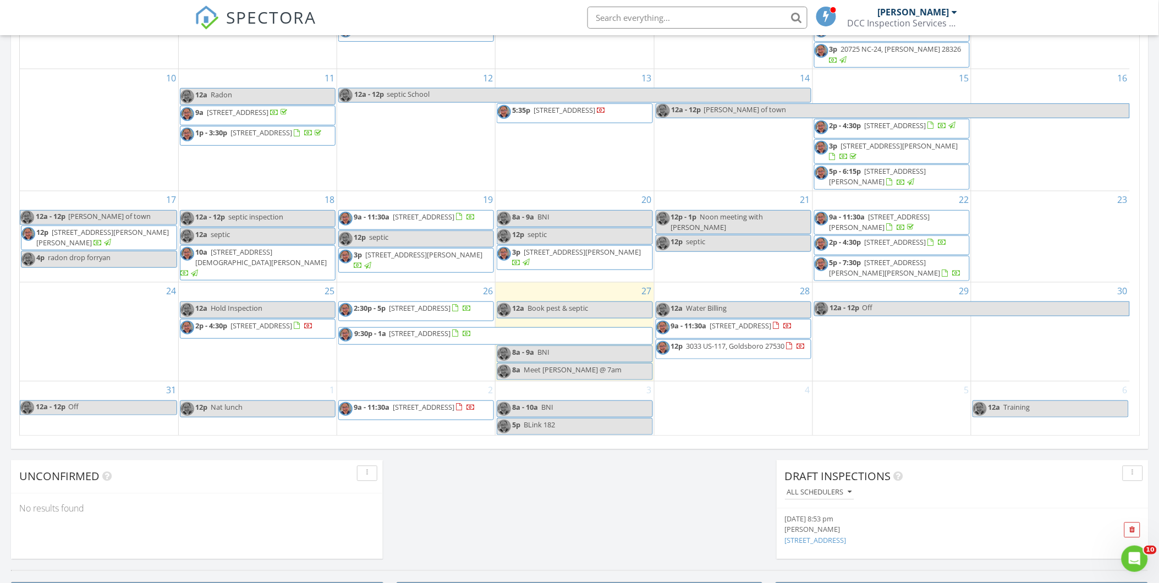
click at [579, 306] on span "Book pest & septic" at bounding box center [558, 308] width 61 height 10
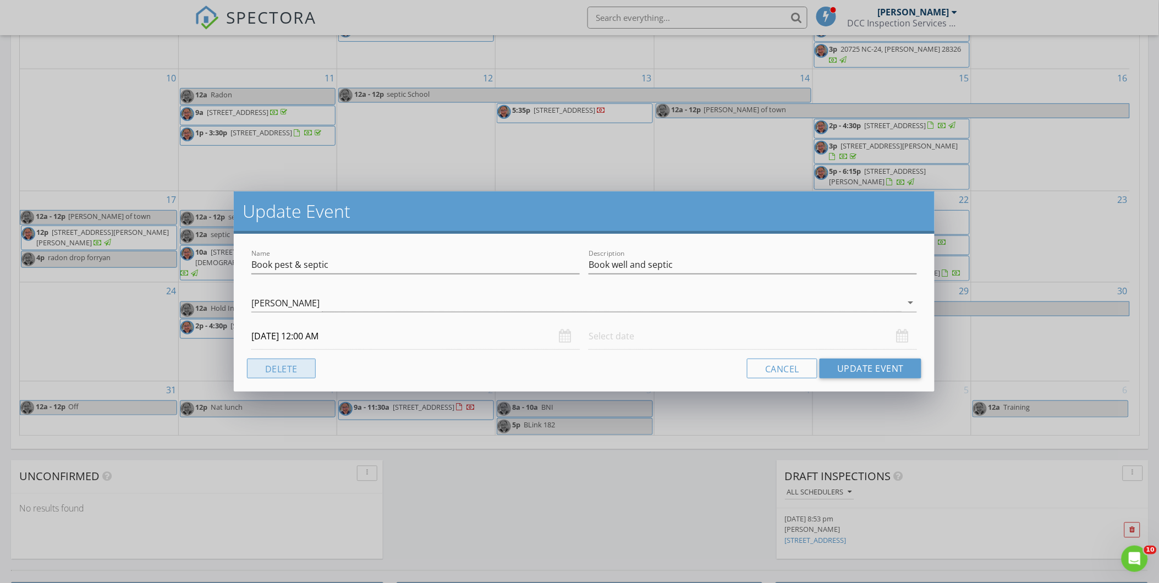
click at [290, 367] on button "Delete" at bounding box center [281, 369] width 69 height 20
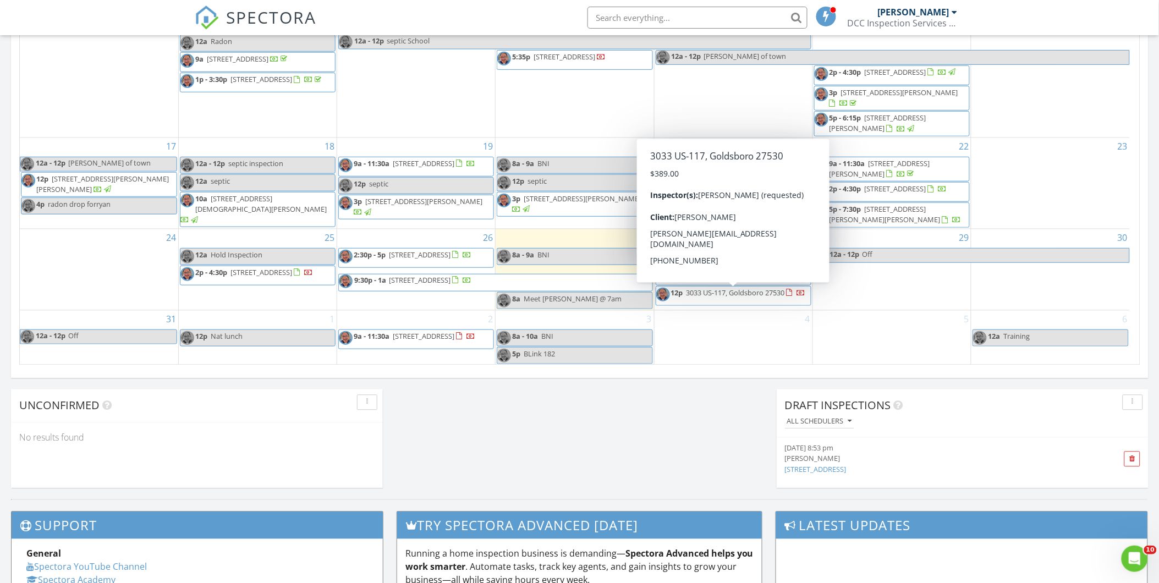
scroll to position [645, 0]
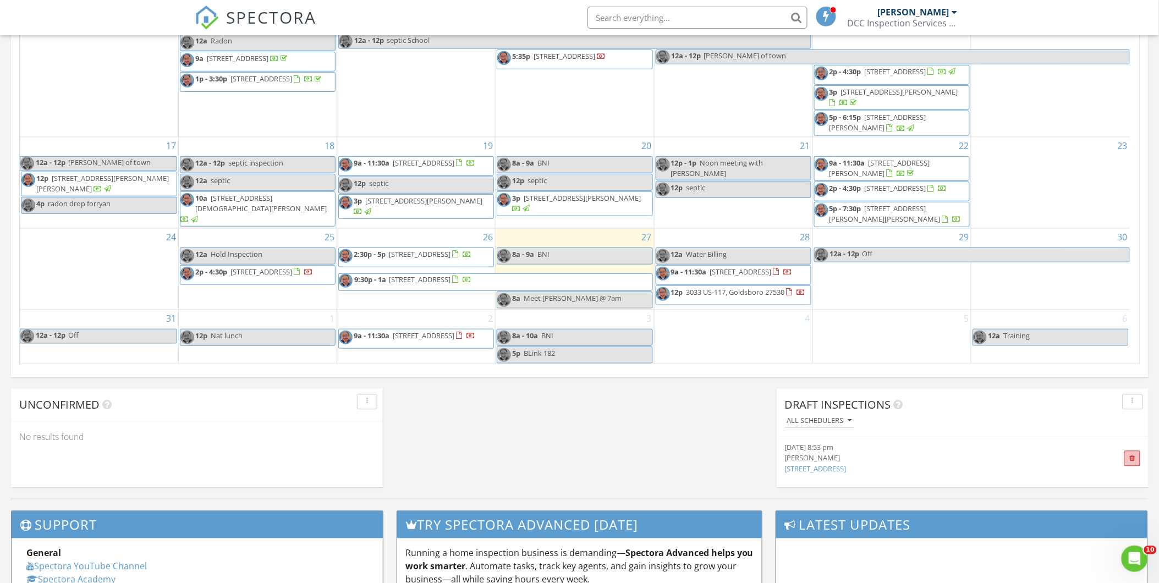
click at [1132, 457] on span at bounding box center [1133, 459] width 6 height 7
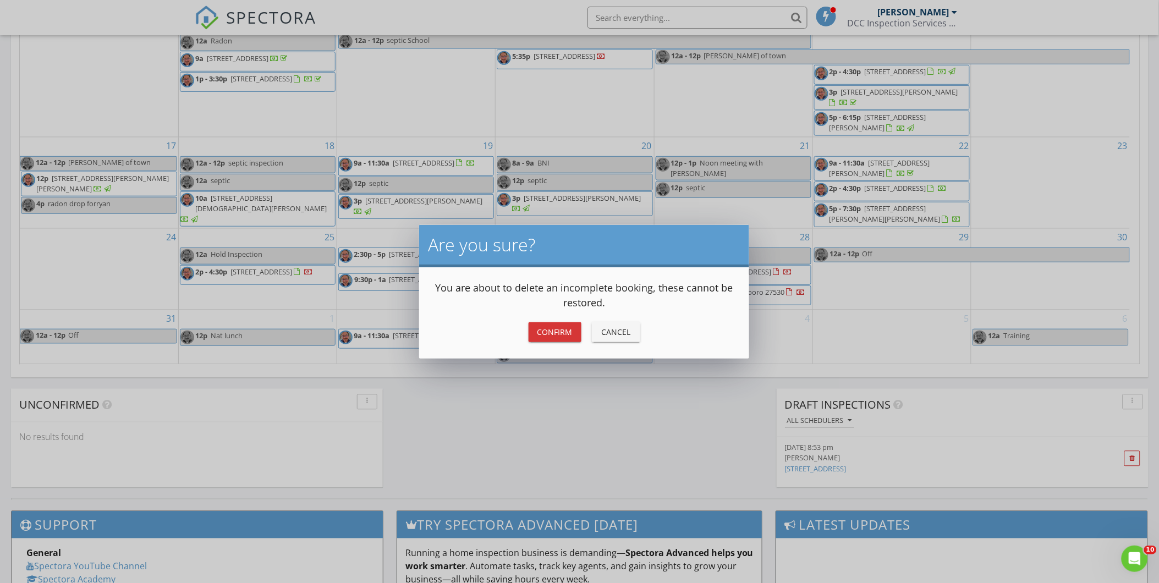
click at [543, 336] on div "Confirm" at bounding box center [555, 332] width 35 height 12
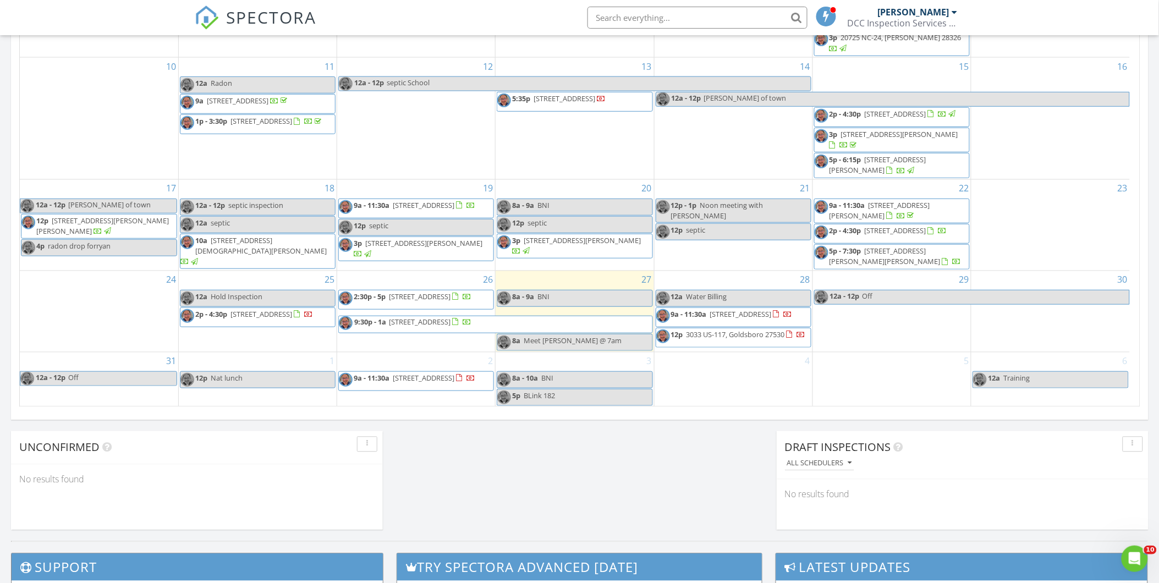
scroll to position [607, 0]
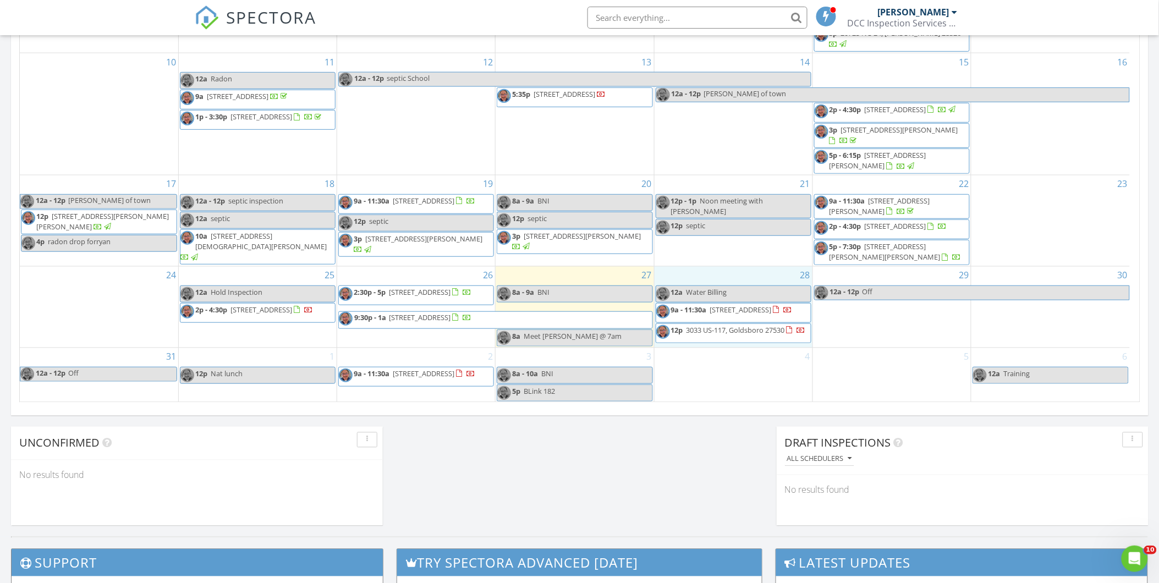
click at [704, 276] on div "28 12a Water Billing 9a - 11:30a 313 Bridle Brk Wy, Fuquay-Varina 27526 12p 303…" at bounding box center [734, 307] width 158 height 81
click at [724, 250] on link "Event" at bounding box center [732, 248] width 57 height 18
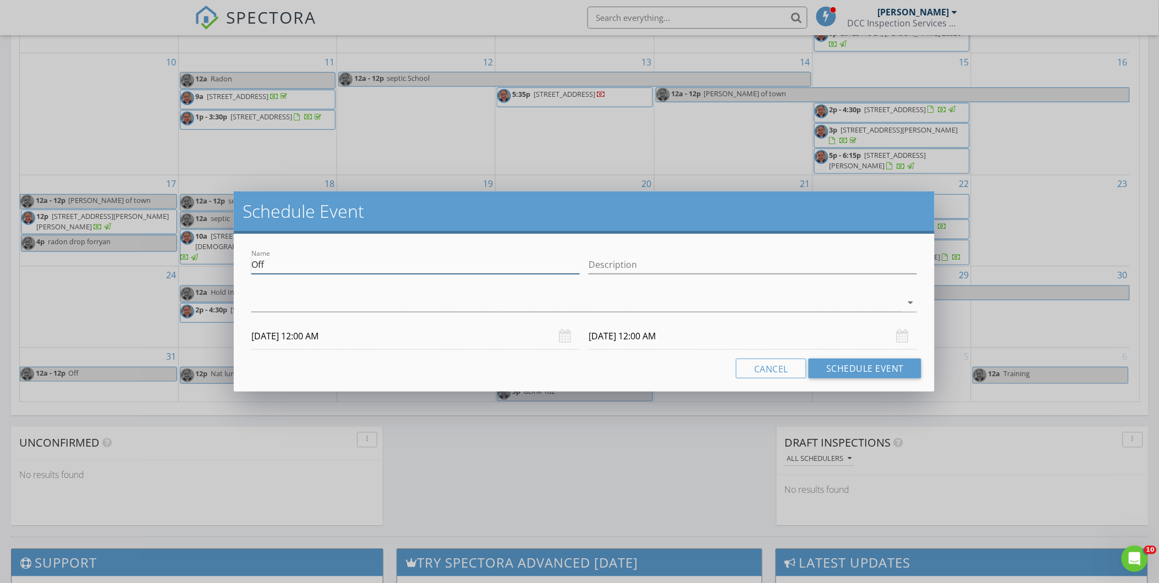
click at [266, 265] on input "Off" at bounding box center [415, 265] width 328 height 18
type input "O"
type input "Check out house with mold"
click at [312, 300] on div at bounding box center [576, 303] width 650 height 18
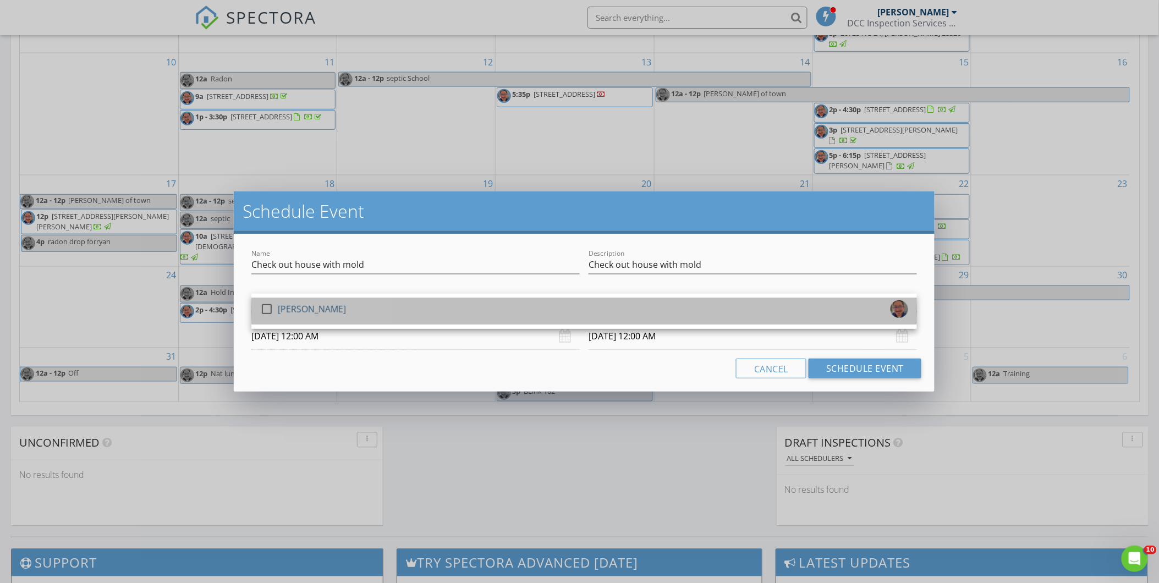
click at [300, 306] on div "[PERSON_NAME]" at bounding box center [312, 309] width 68 height 18
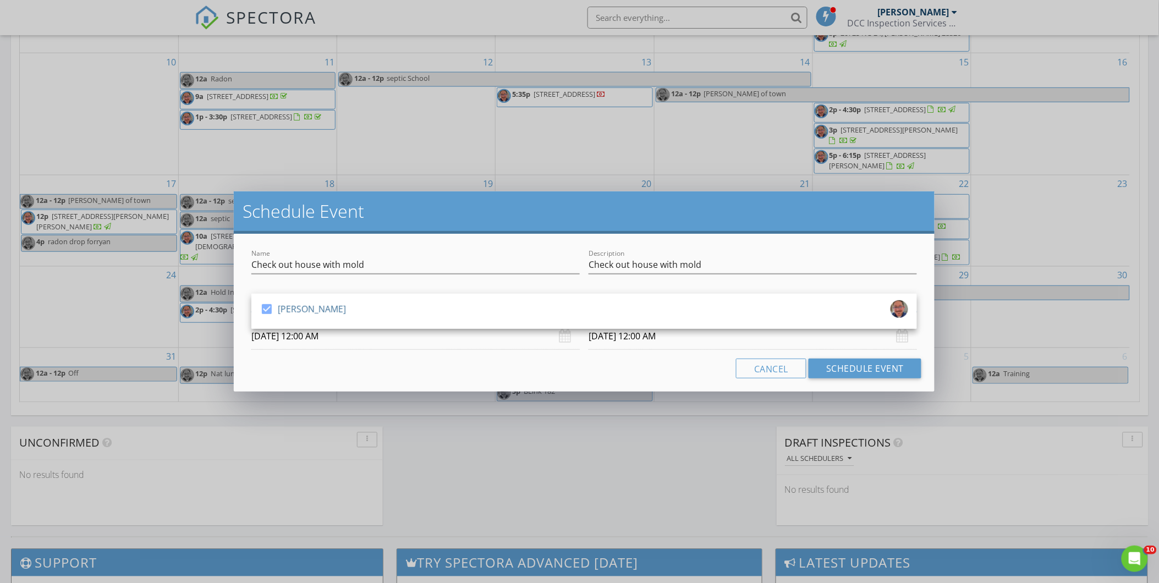
click at [371, 333] on input "08/28/2025 12:00 AM" at bounding box center [415, 336] width 328 height 27
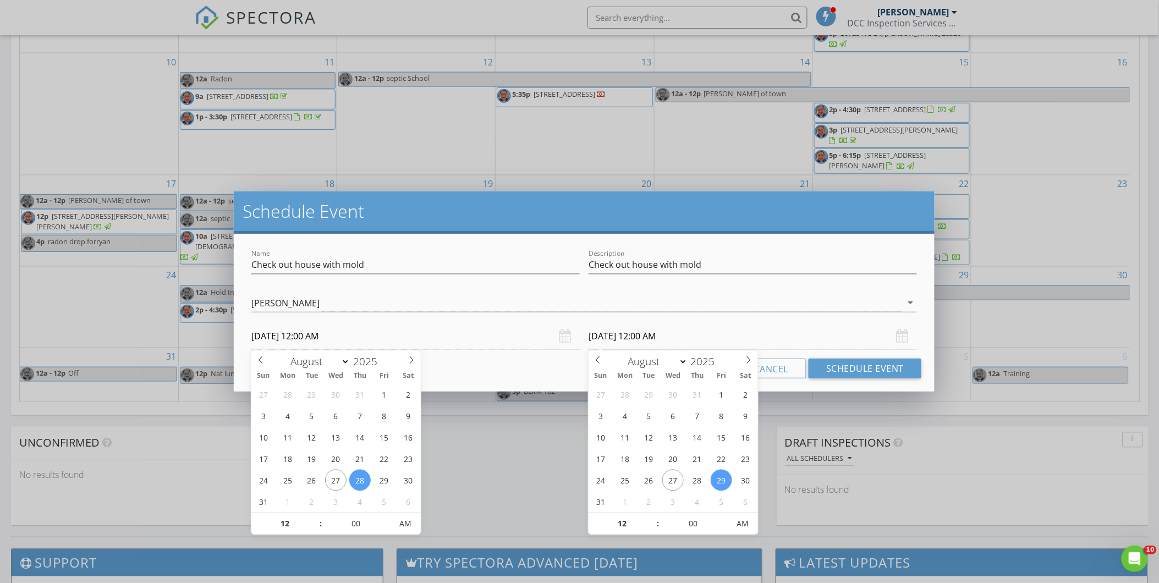
click at [641, 339] on input "08/29/2025 12:00 AM" at bounding box center [753, 336] width 328 height 27
type input "08/28/2025 12:00 AM"
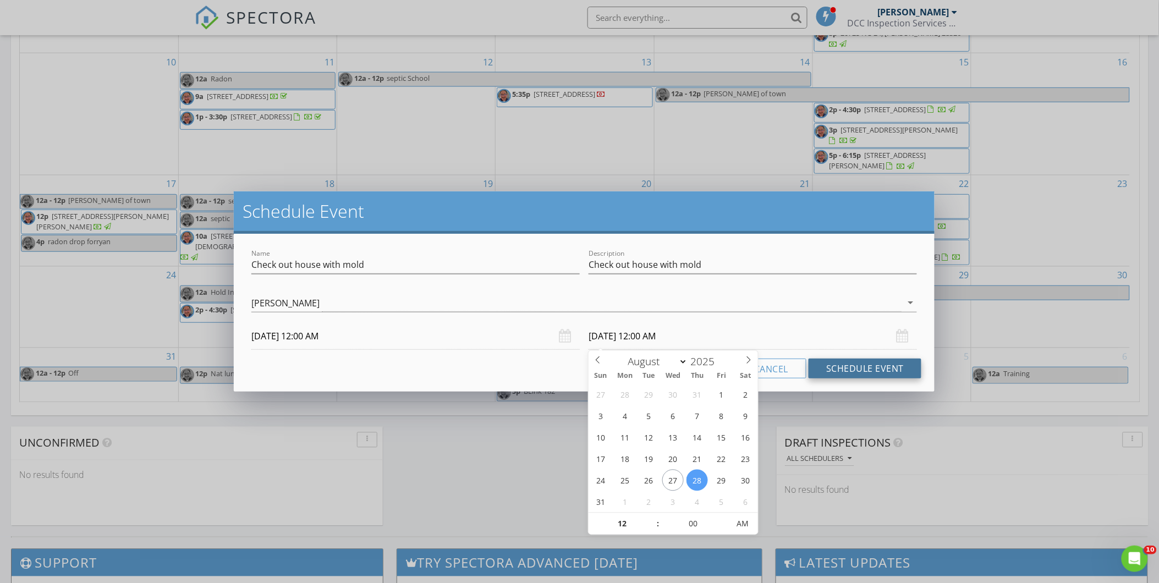
click at [842, 375] on button "Schedule Event" at bounding box center [865, 369] width 113 height 20
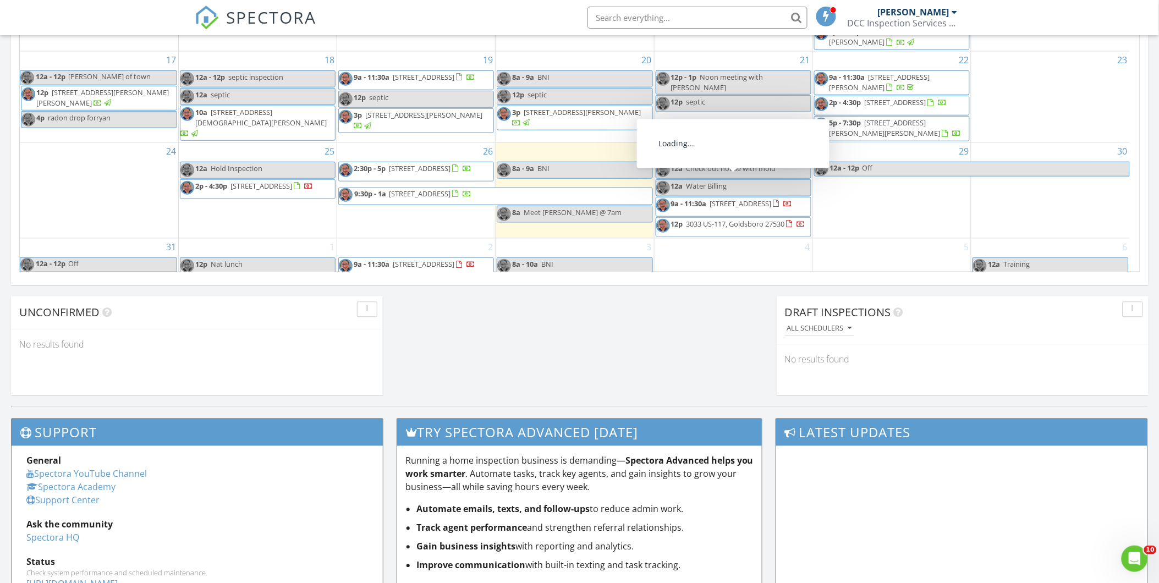
scroll to position [147, 0]
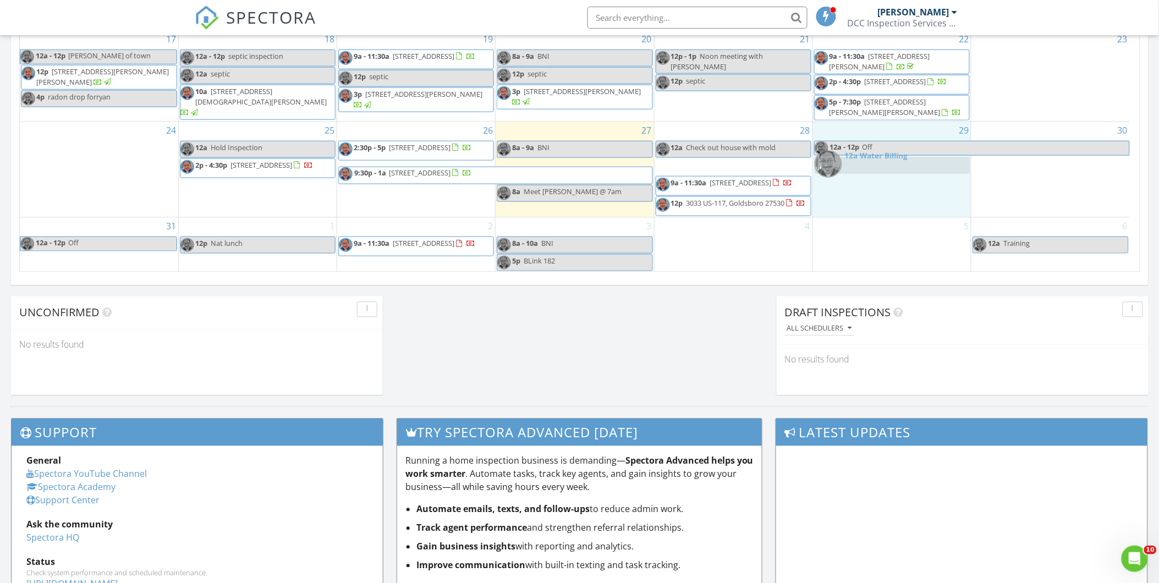
drag, startPoint x: 768, startPoint y: 163, endPoint x: 932, endPoint y: 168, distance: 163.5
click at [932, 168] on body "SPECTORA Jimmy Mort DCC Inspection Services LLC Role: Inspector Change Role Das…" at bounding box center [579, 36] width 1159 height 1548
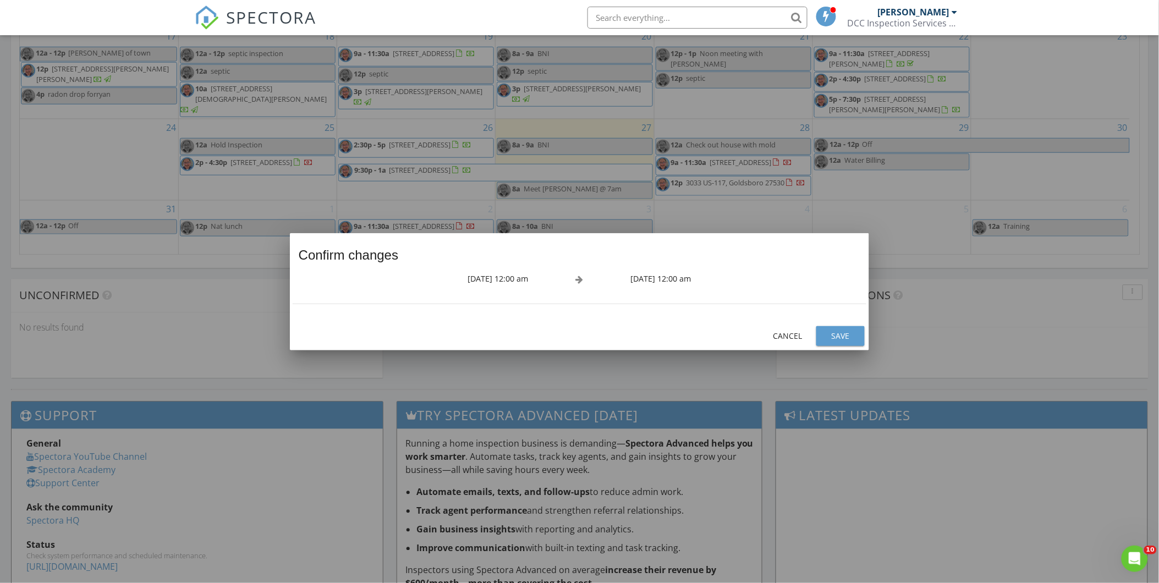
scroll to position [130, 0]
click at [836, 341] on div "Save" at bounding box center [840, 336] width 31 height 12
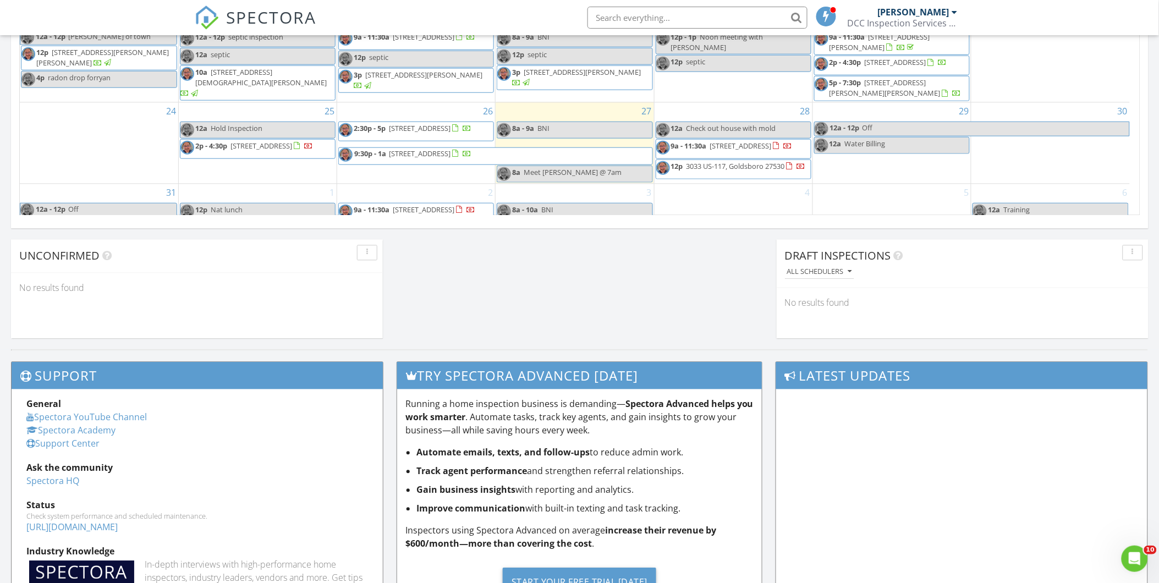
scroll to position [99, 0]
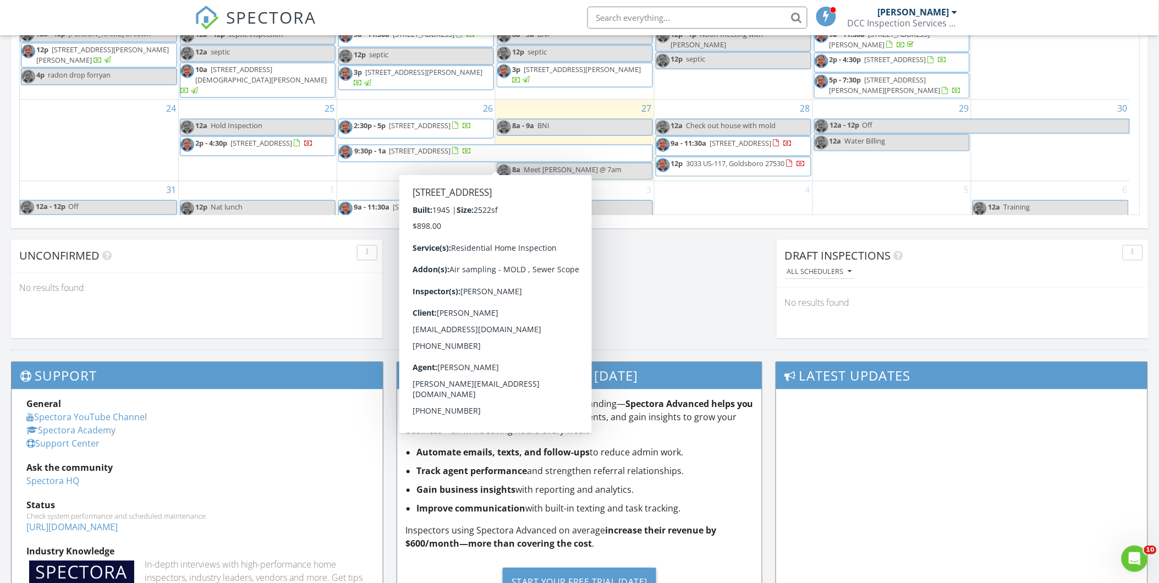
click at [450, 155] on span "103 NW 4th St, Snow Hill 28580" at bounding box center [420, 150] width 62 height 10
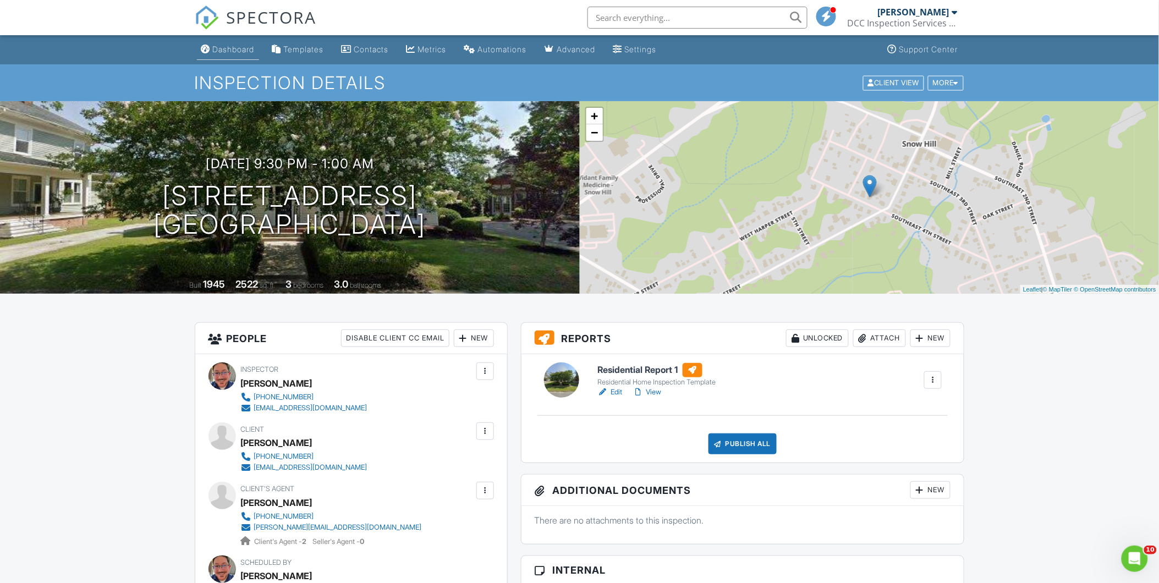
click at [227, 52] on div "Dashboard" at bounding box center [234, 49] width 42 height 9
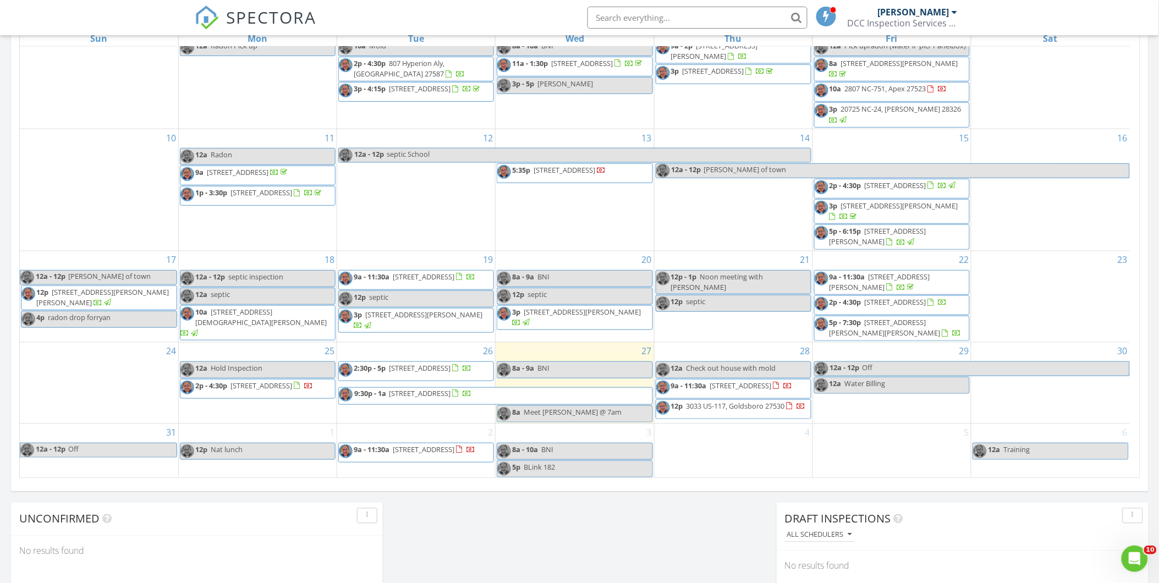
scroll to position [532, 0]
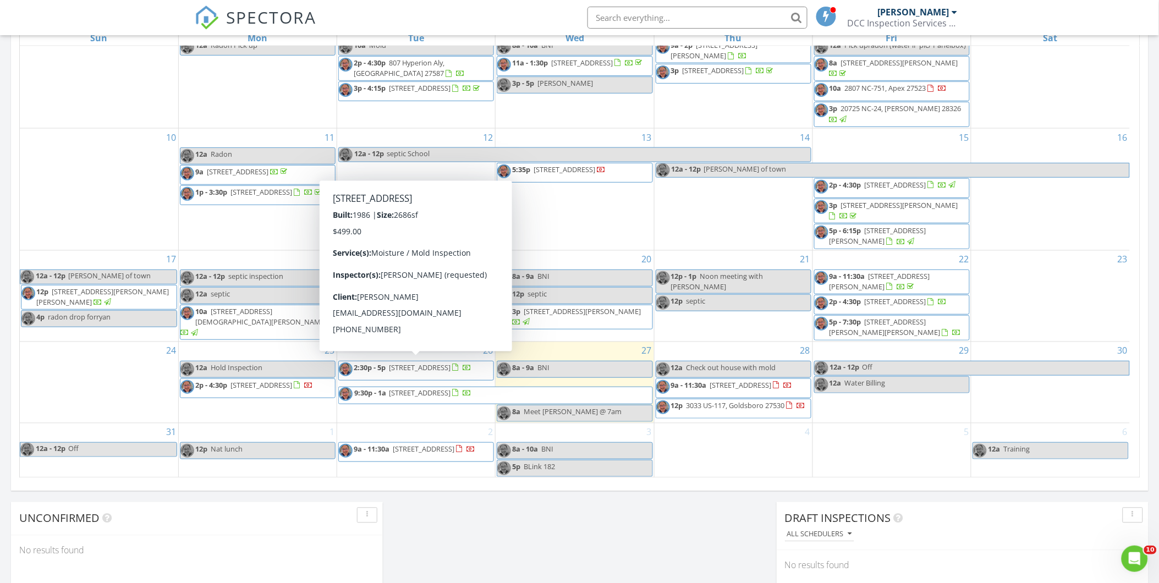
click at [434, 373] on span "2:30p - 5p [STREET_ADDRESS]" at bounding box center [405, 371] width 133 height 17
